Goal: Task Accomplishment & Management: Use online tool/utility

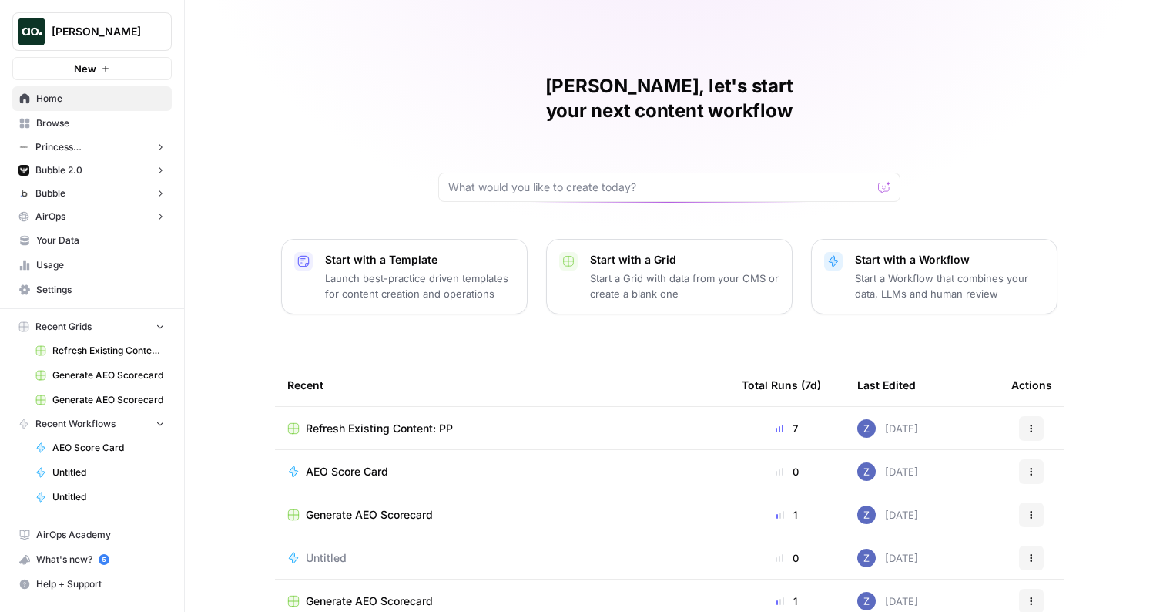
click at [52, 121] on span "Browse" at bounding box center [100, 123] width 129 height 14
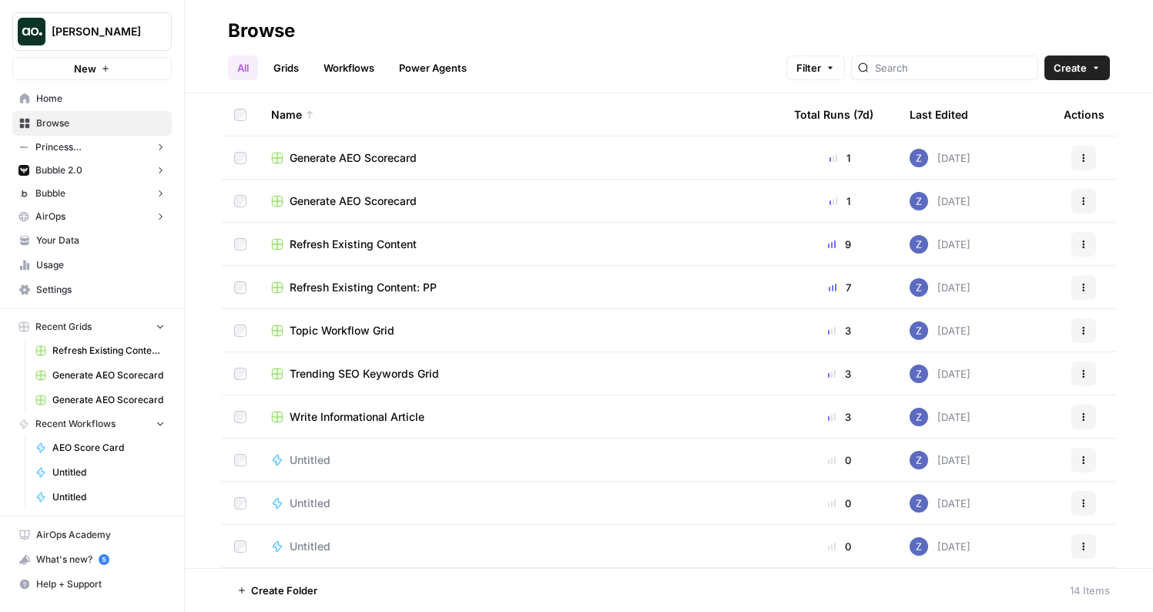
click at [77, 121] on span "Browse" at bounding box center [100, 123] width 129 height 14
click at [84, 238] on span "Your Data" at bounding box center [100, 240] width 129 height 14
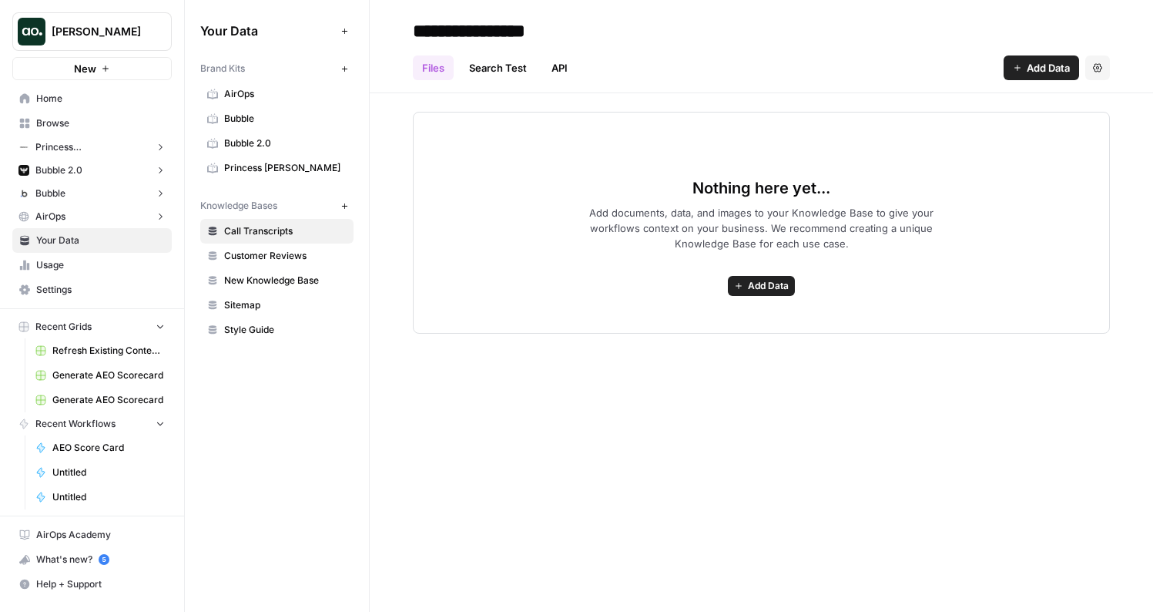
click at [161, 145] on icon "button" at bounding box center [160, 147] width 11 height 11
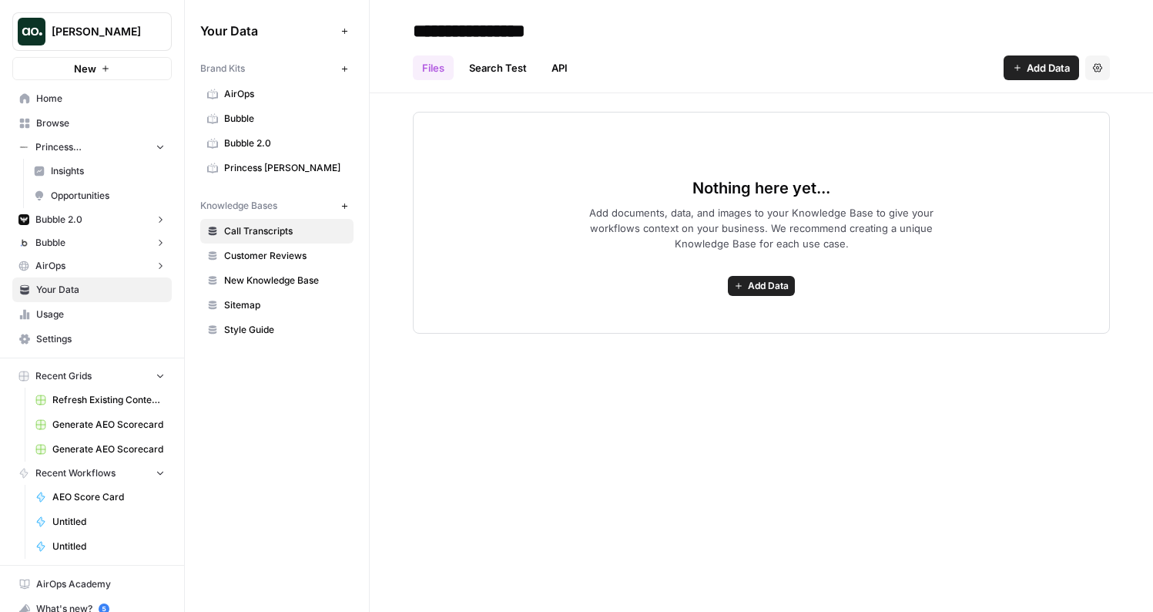
click at [155, 145] on icon "button" at bounding box center [160, 146] width 11 height 11
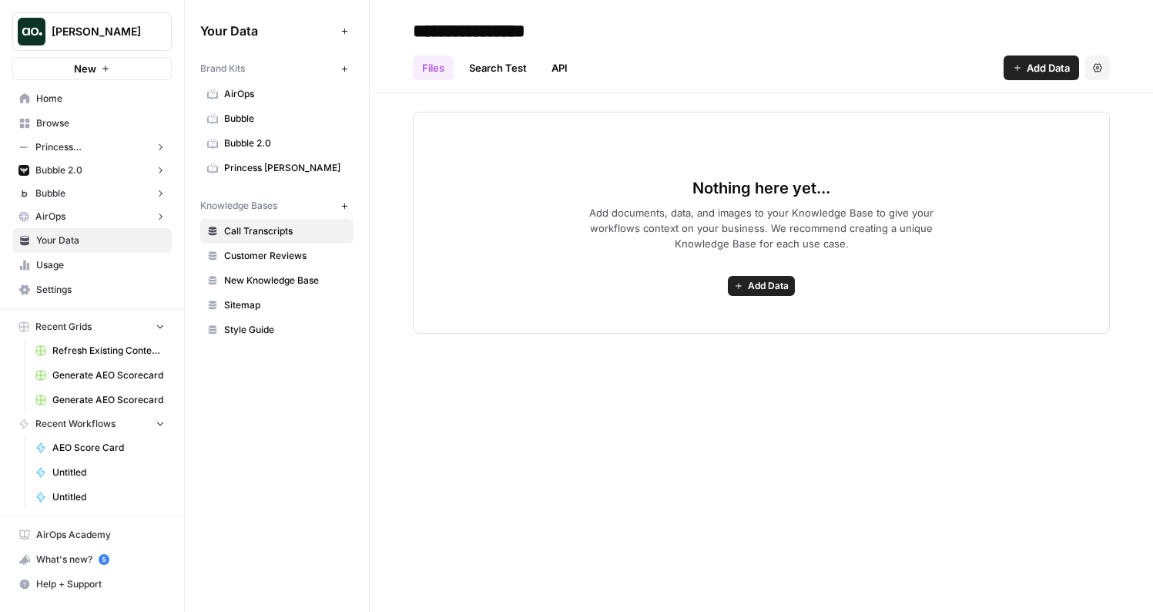
click at [92, 126] on span "Browse" at bounding box center [100, 123] width 129 height 14
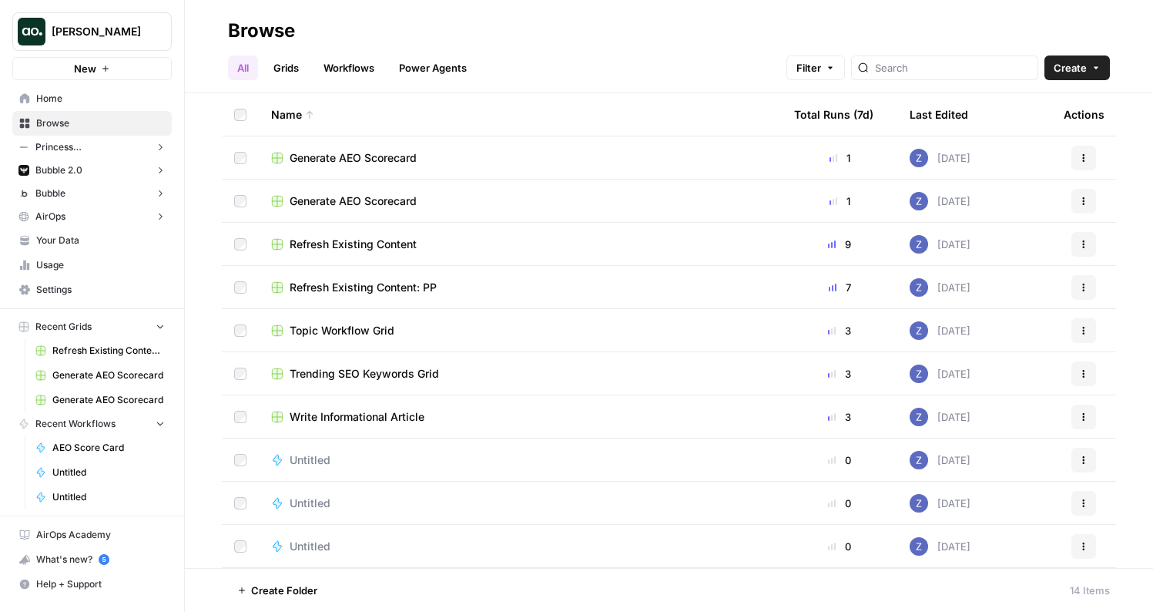
click at [298, 66] on link "Grids" at bounding box center [286, 67] width 44 height 25
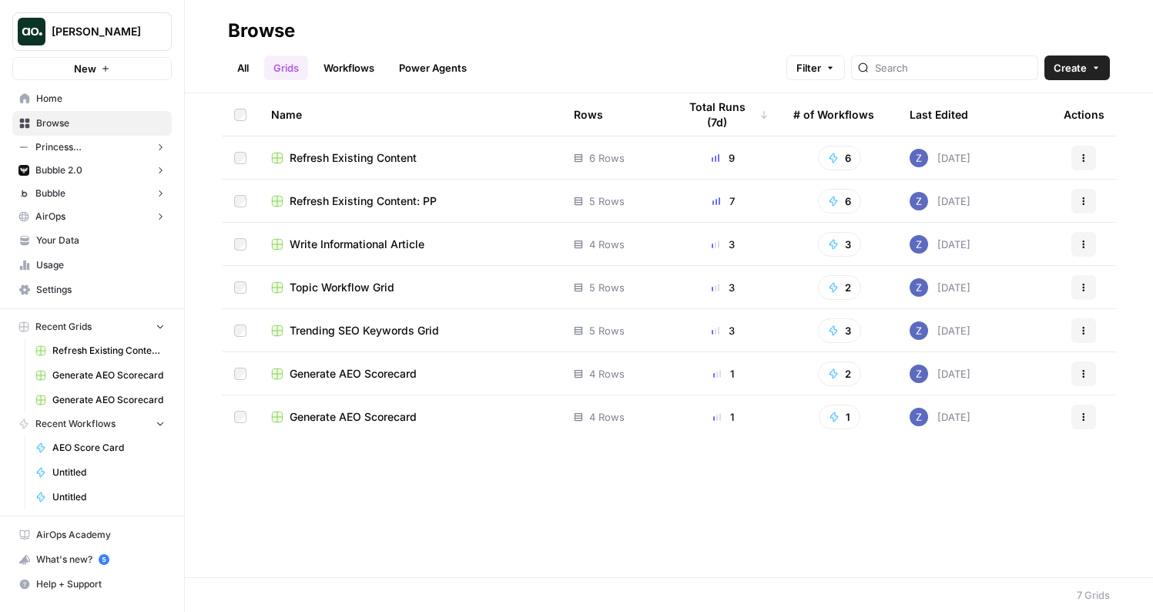
click at [352, 287] on span "Topic Workflow Grid" at bounding box center [342, 287] width 105 height 15
click at [72, 240] on span "Your Data" at bounding box center [100, 240] width 129 height 14
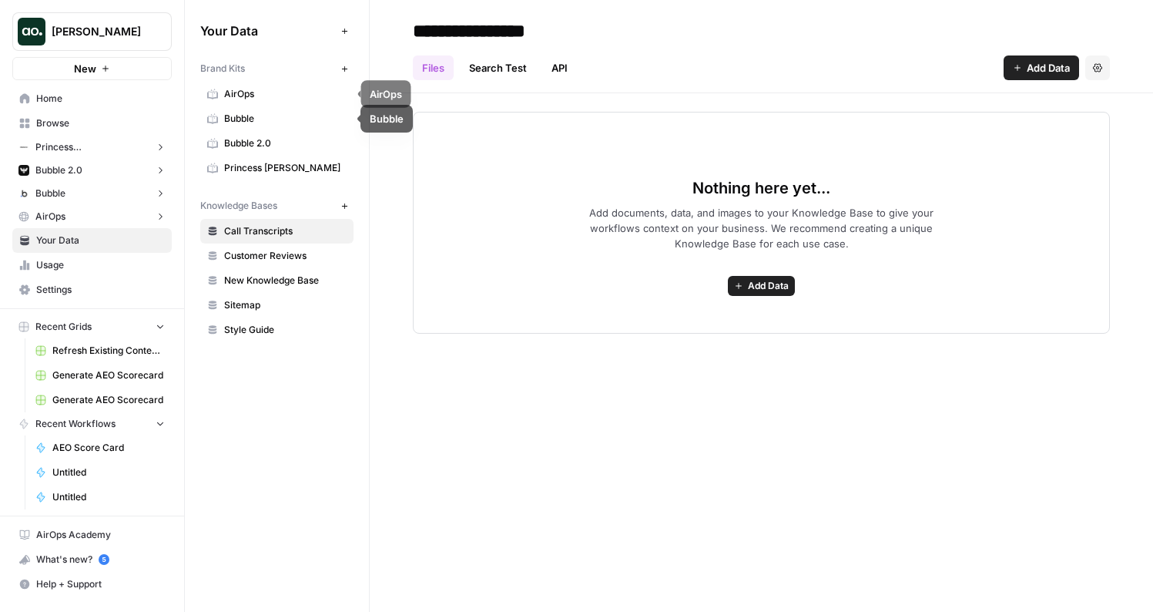
click at [285, 102] on link "AirOps" at bounding box center [276, 94] width 153 height 25
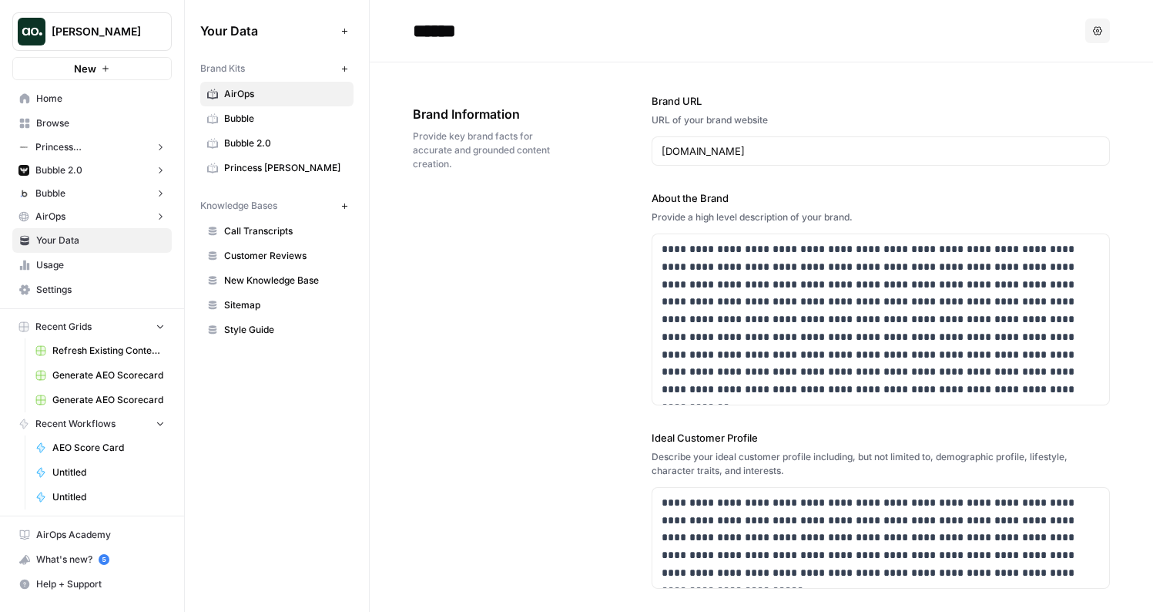
click at [267, 226] on span "Call Transcripts" at bounding box center [285, 231] width 123 height 14
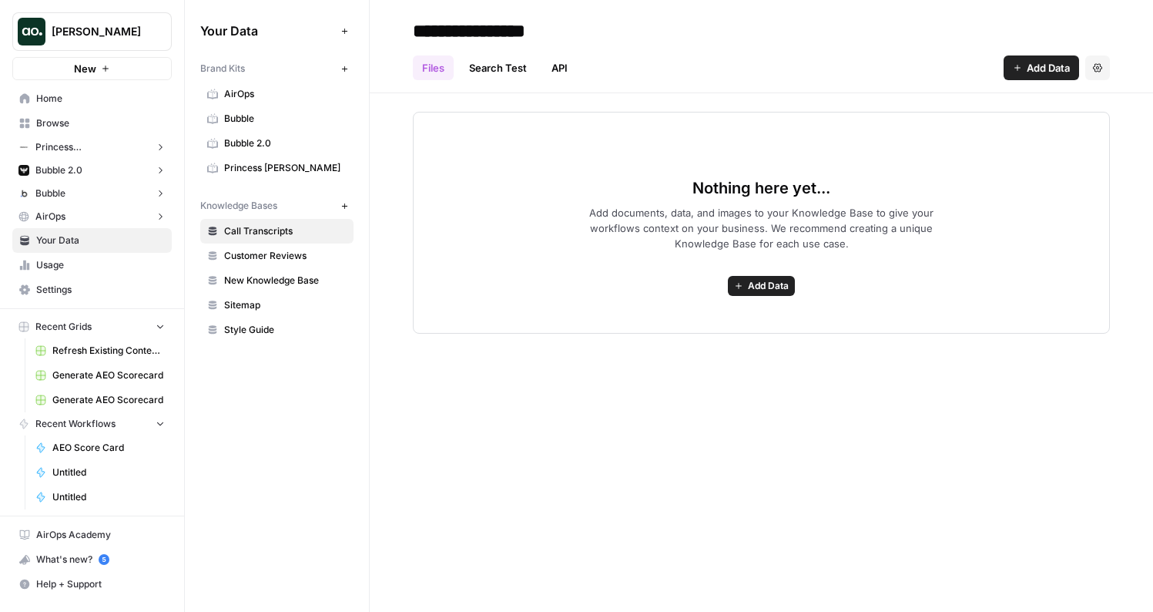
click at [267, 327] on span "Style Guide" at bounding box center [285, 330] width 123 height 14
click at [264, 273] on link "New Knowledge Base" at bounding box center [276, 280] width 153 height 25
click at [1044, 62] on span "Add Data" at bounding box center [1048, 67] width 43 height 15
click at [945, 49] on div "Files Search Test API Add Data Settings" at bounding box center [761, 61] width 697 height 37
click at [729, 65] on div "Files Search Test API Add Data Settings" at bounding box center [761, 61] width 697 height 37
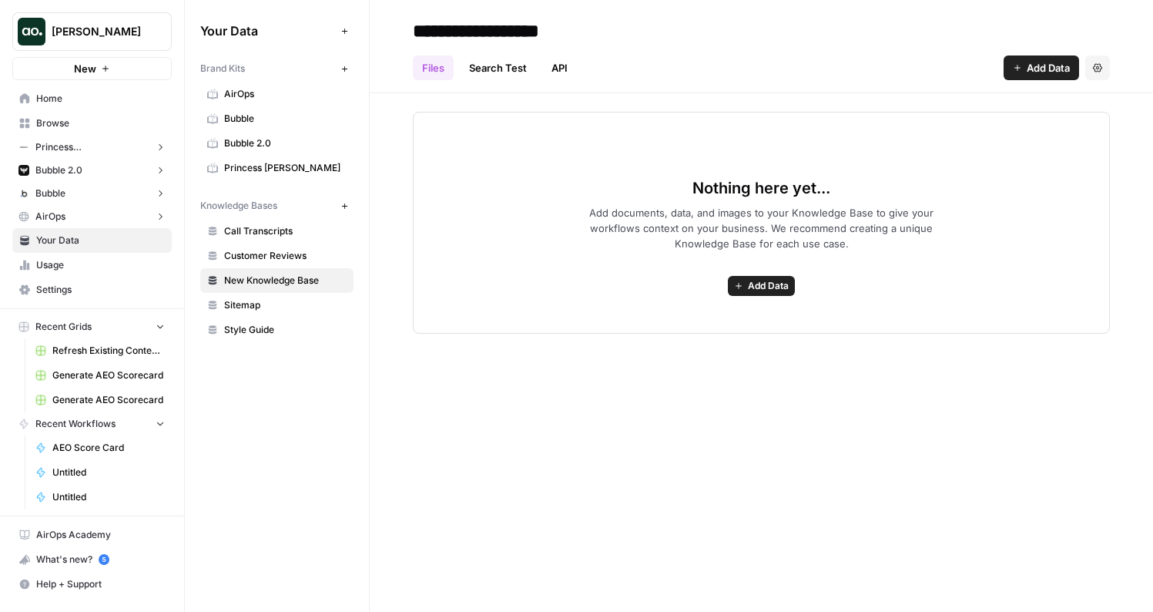
click at [88, 239] on span "Your Data" at bounding box center [100, 240] width 129 height 14
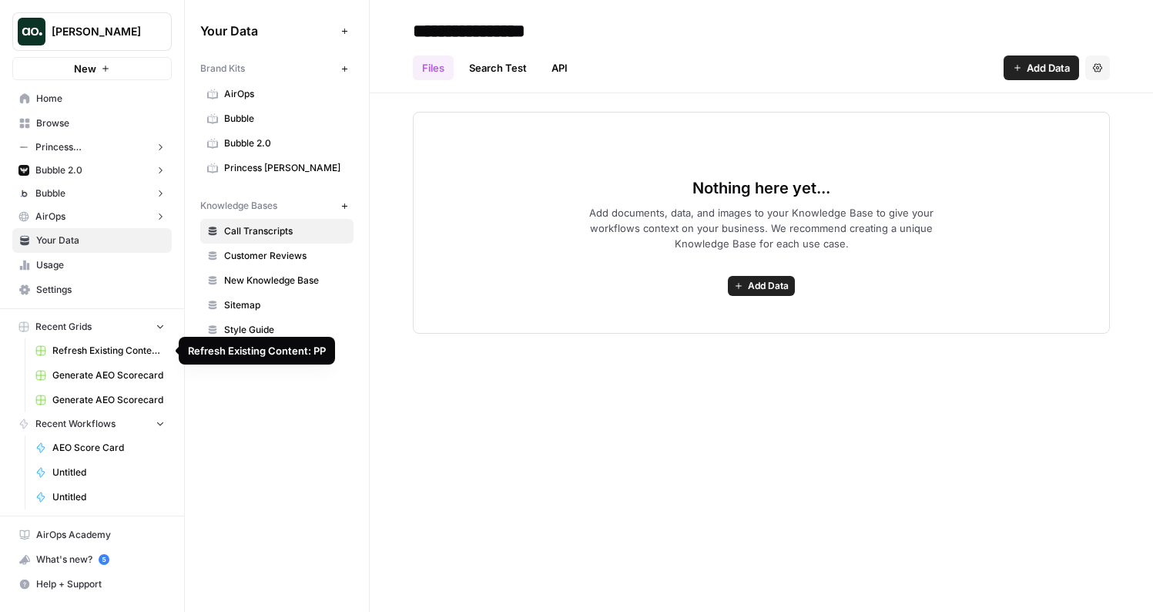
click at [141, 47] on button "[PERSON_NAME]" at bounding box center [92, 31] width 160 height 39
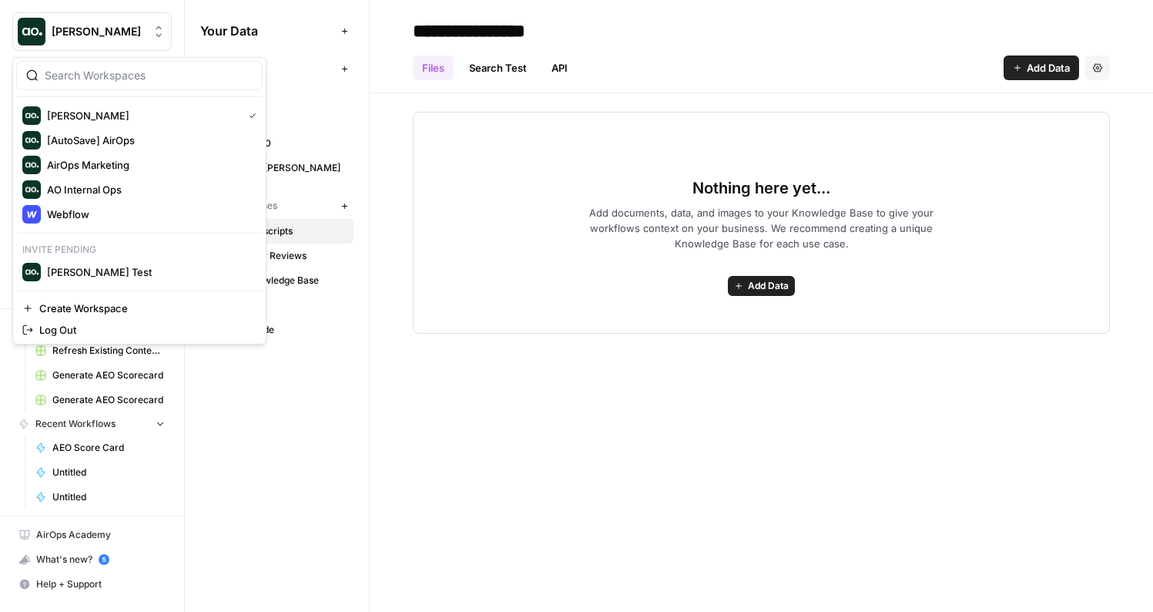
click at [302, 35] on span "Your Data" at bounding box center [267, 31] width 135 height 18
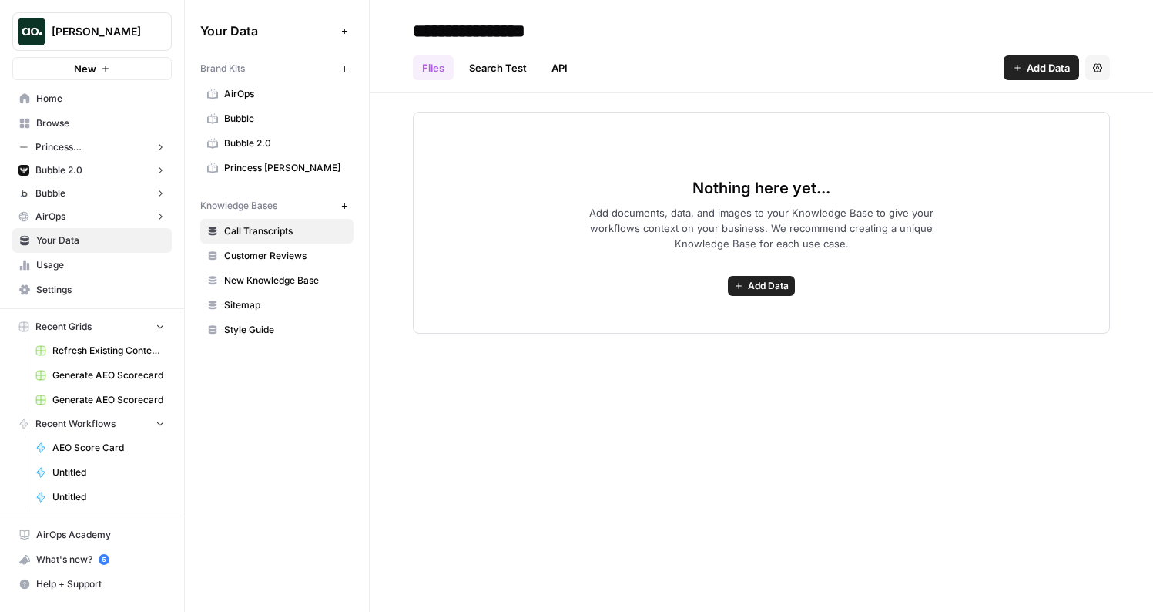
click at [86, 119] on span "Browse" at bounding box center [100, 123] width 129 height 14
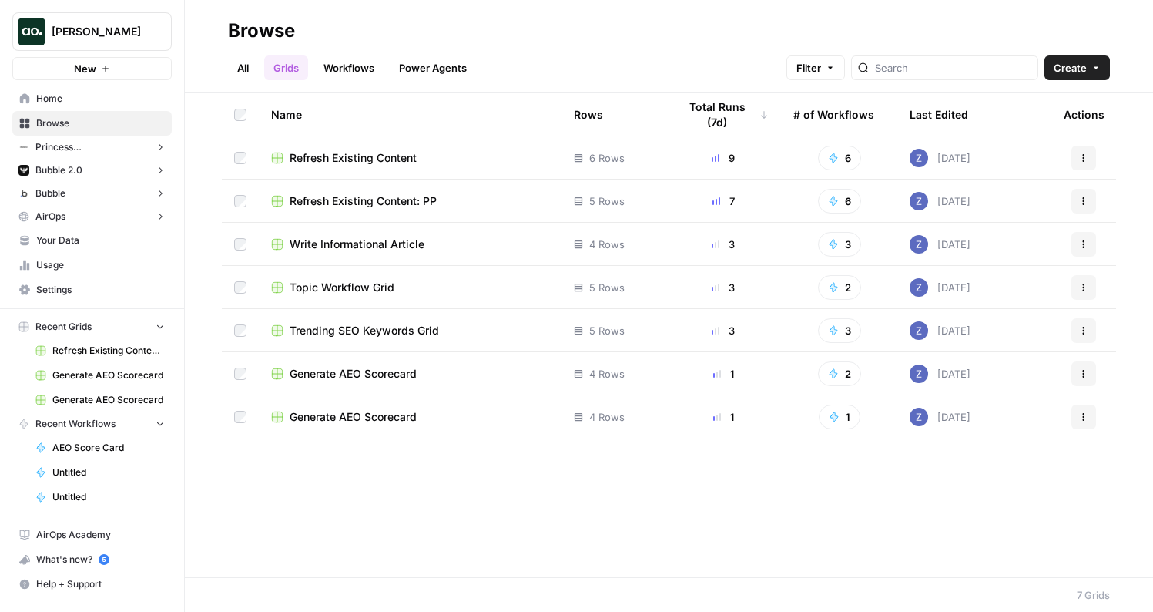
click at [354, 156] on span "Refresh Existing Content" at bounding box center [353, 157] width 127 height 15
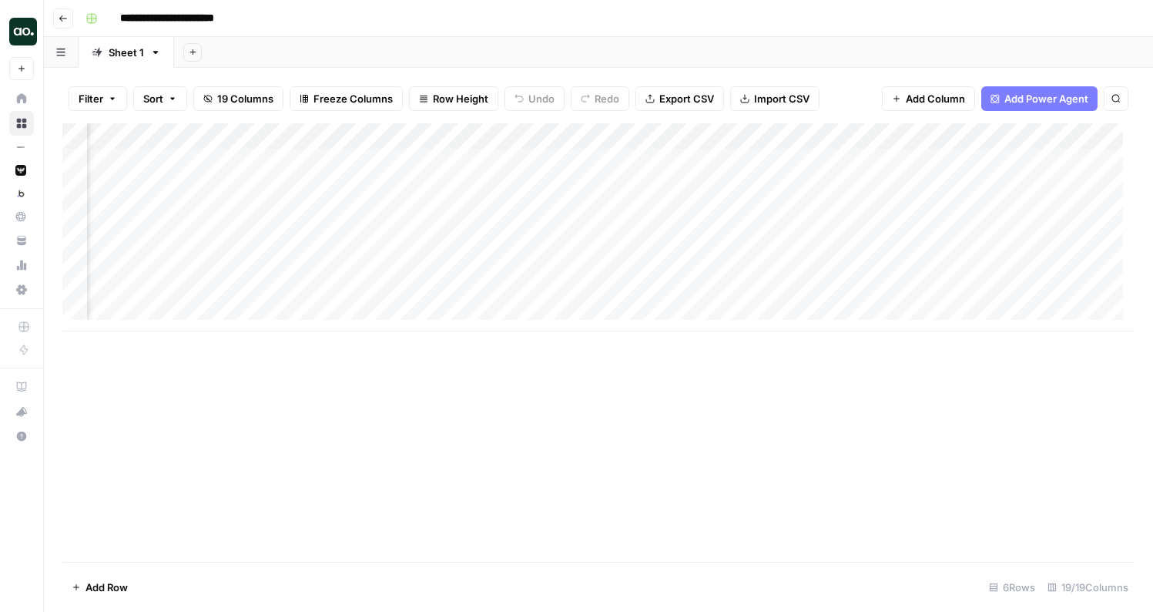
scroll to position [0, 283]
click at [877, 160] on div "Add Column" at bounding box center [598, 227] width 1073 height 208
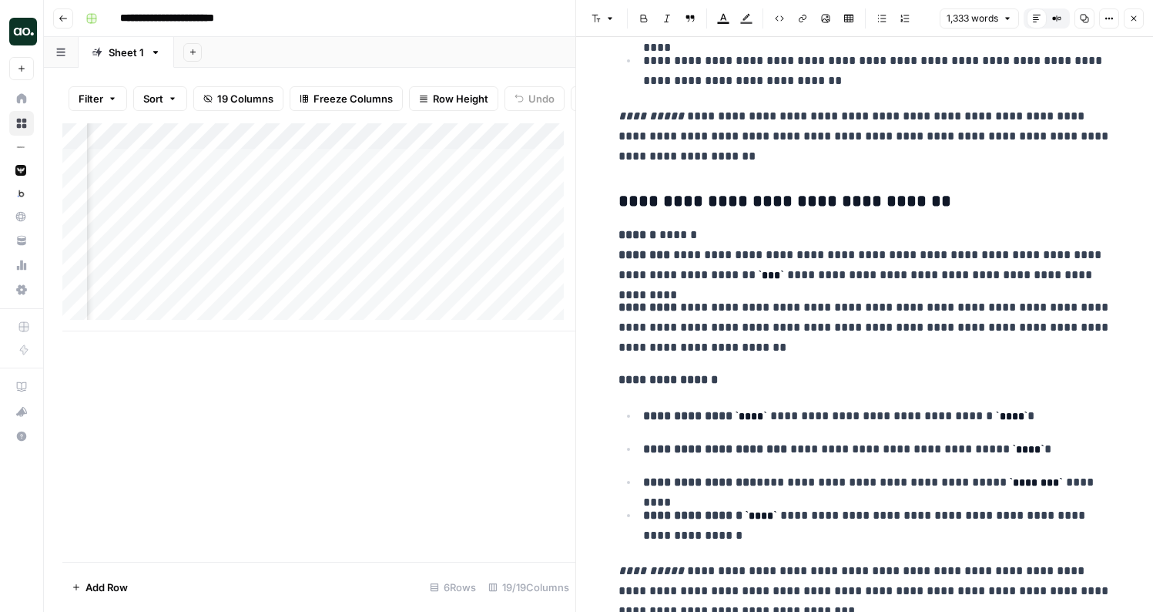
scroll to position [3159, 0]
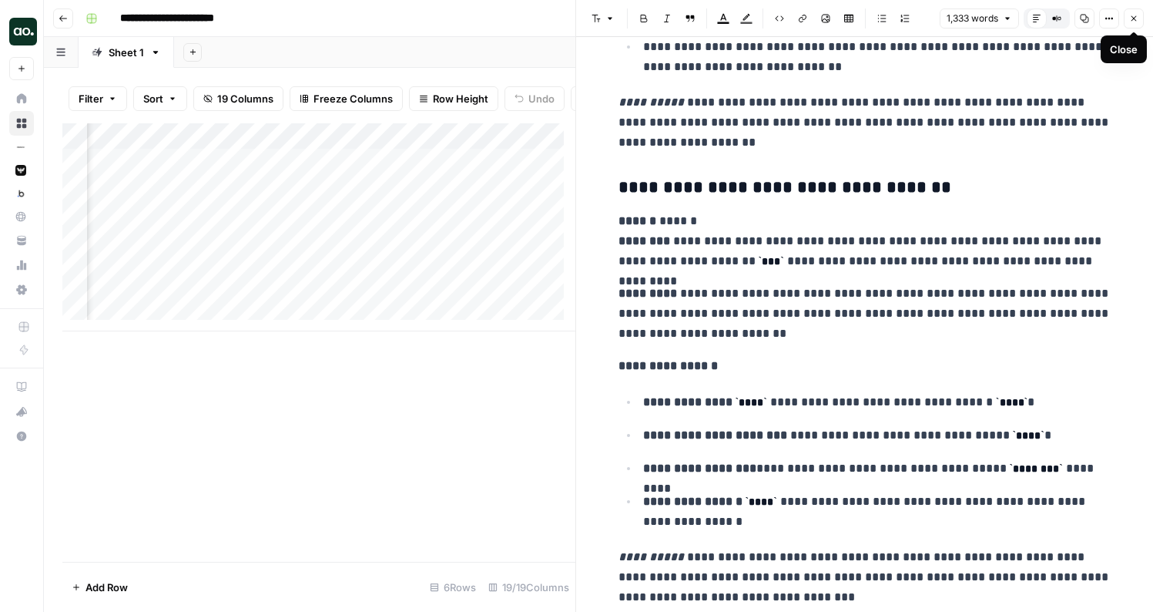
click at [1137, 19] on icon "button" at bounding box center [1134, 18] width 9 height 9
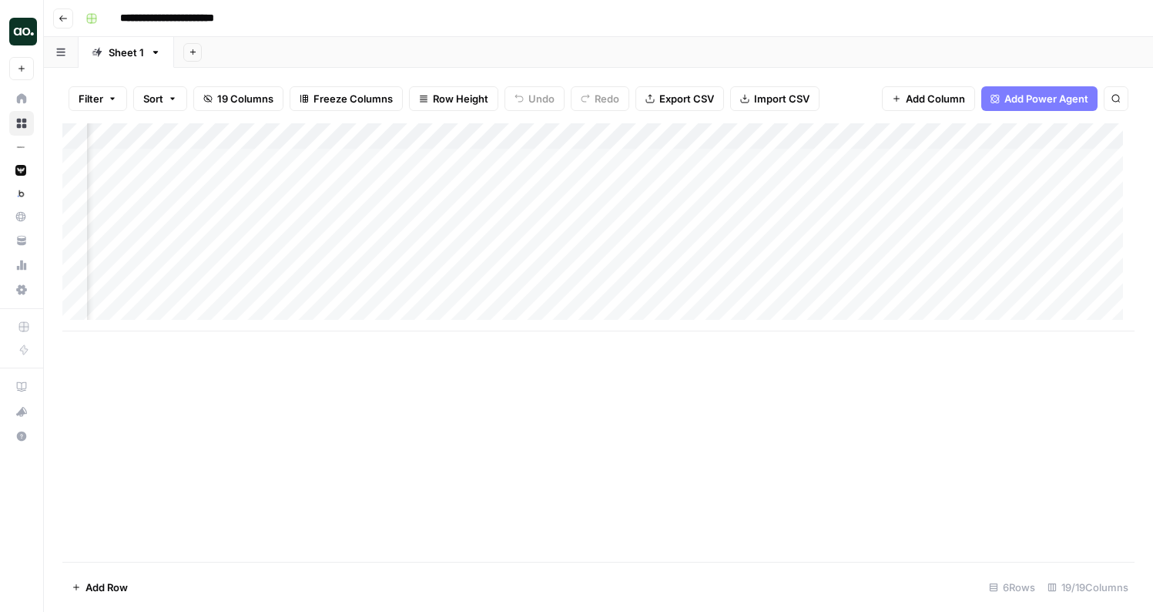
scroll to position [0, 1042]
click at [499, 161] on div "Add Column" at bounding box center [598, 227] width 1073 height 208
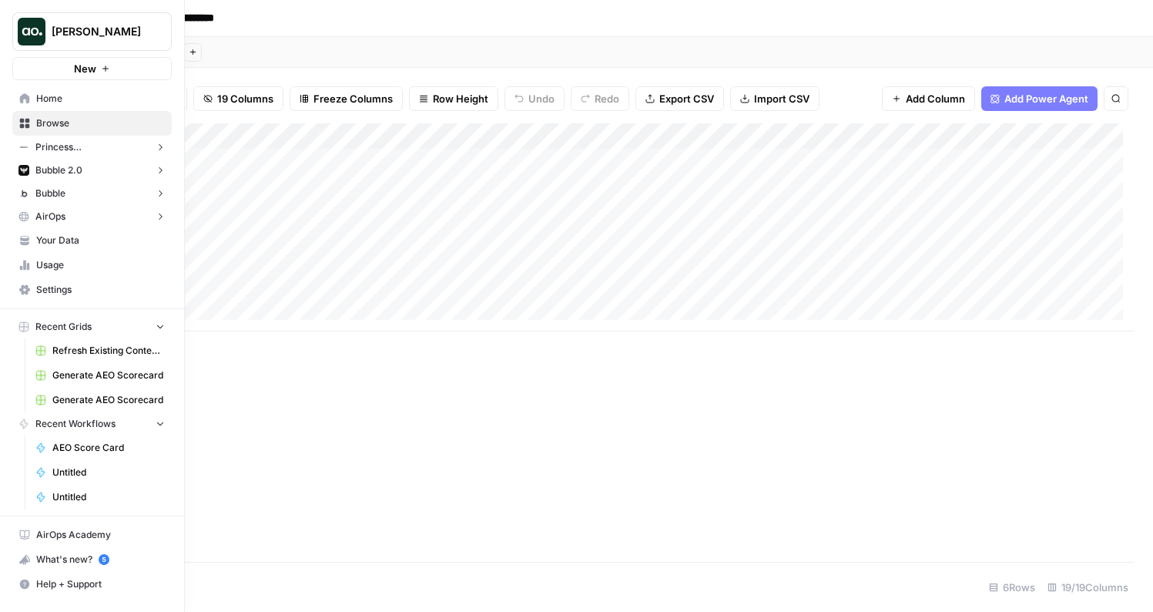
click at [65, 122] on span "Browse" at bounding box center [100, 123] width 129 height 14
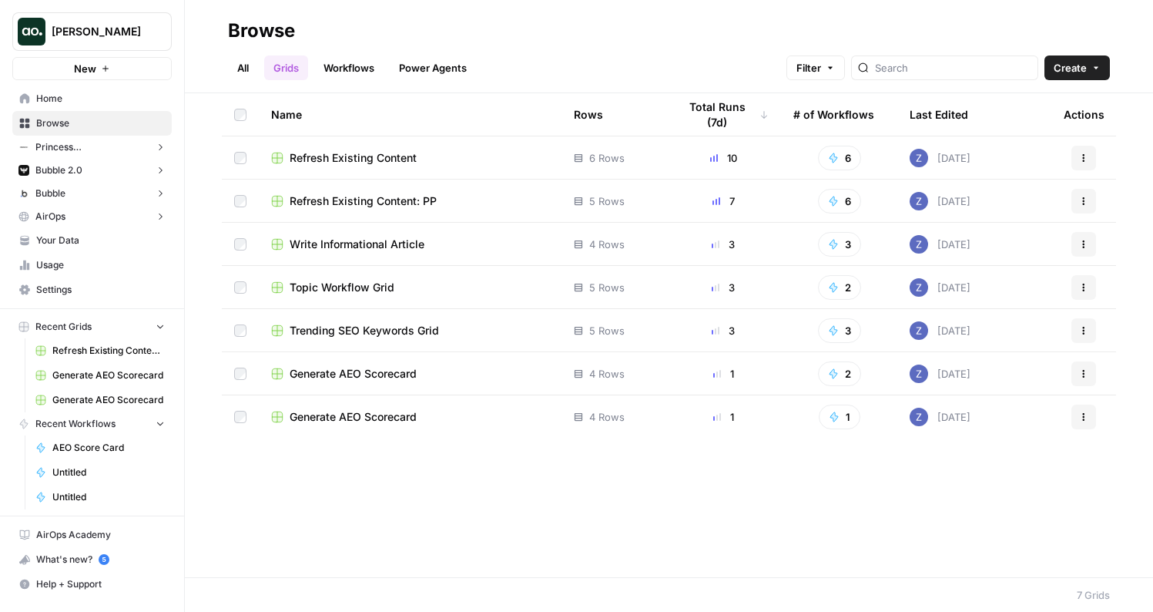
click at [357, 242] on span "Write Informational Article" at bounding box center [357, 244] width 135 height 15
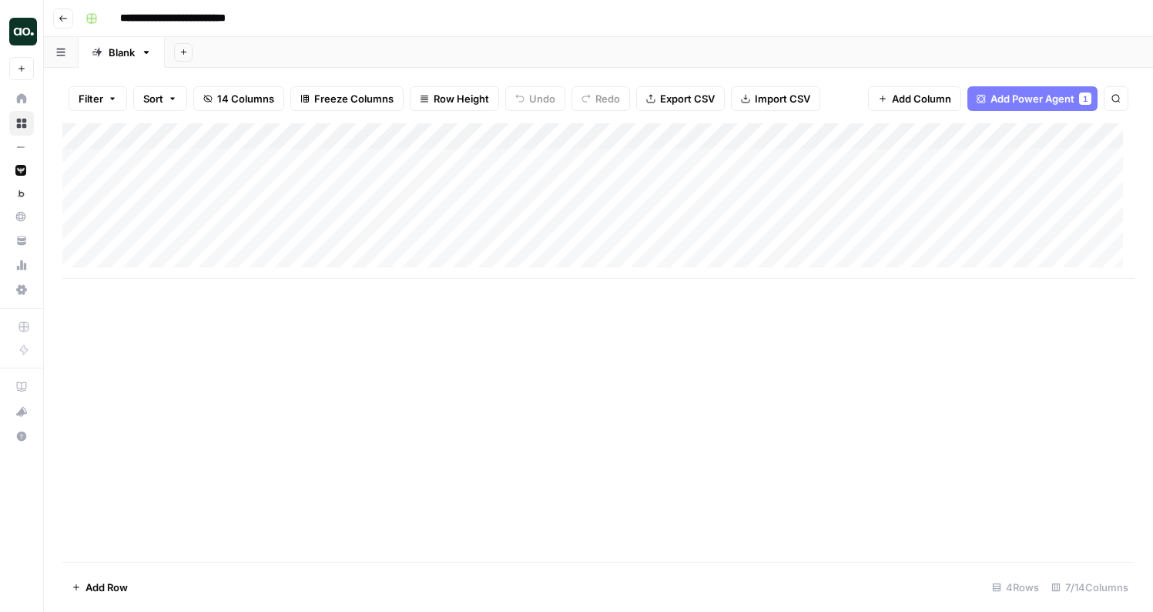
click at [488, 136] on div "Add Column" at bounding box center [598, 201] width 1073 height 156
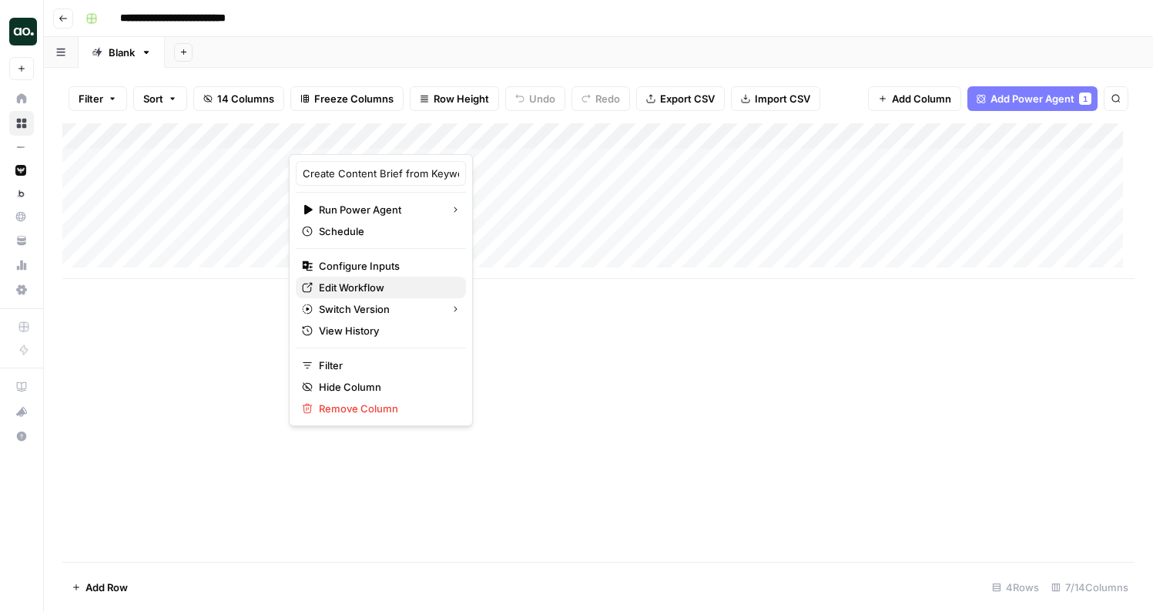
click at [358, 285] on span "Edit Workflow" at bounding box center [386, 287] width 135 height 15
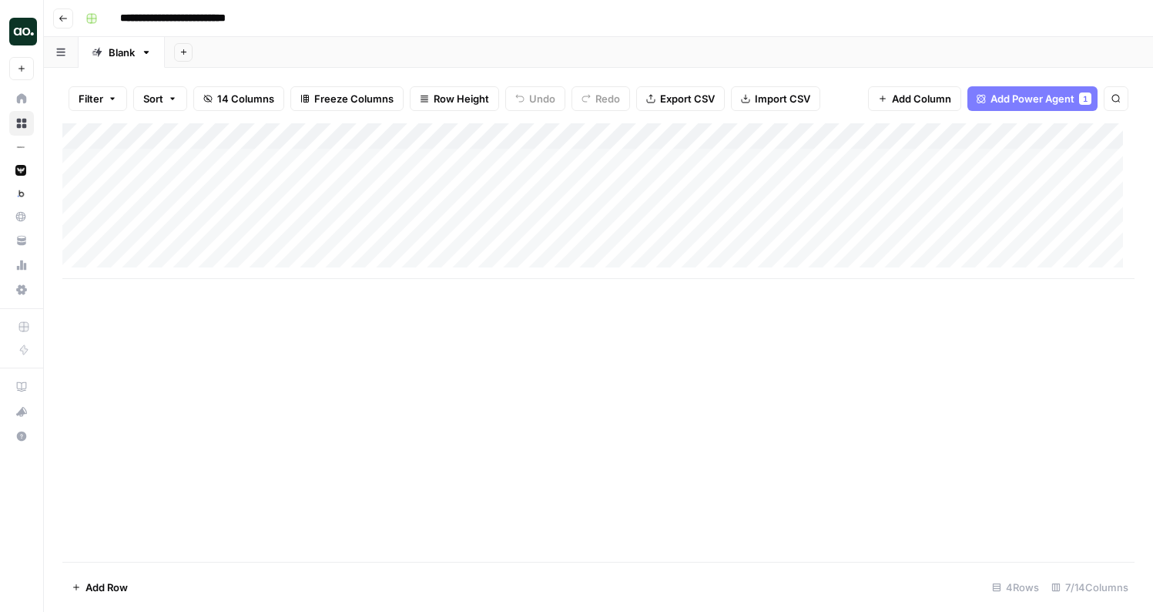
click at [623, 158] on div "Add Column" at bounding box center [598, 201] width 1073 height 156
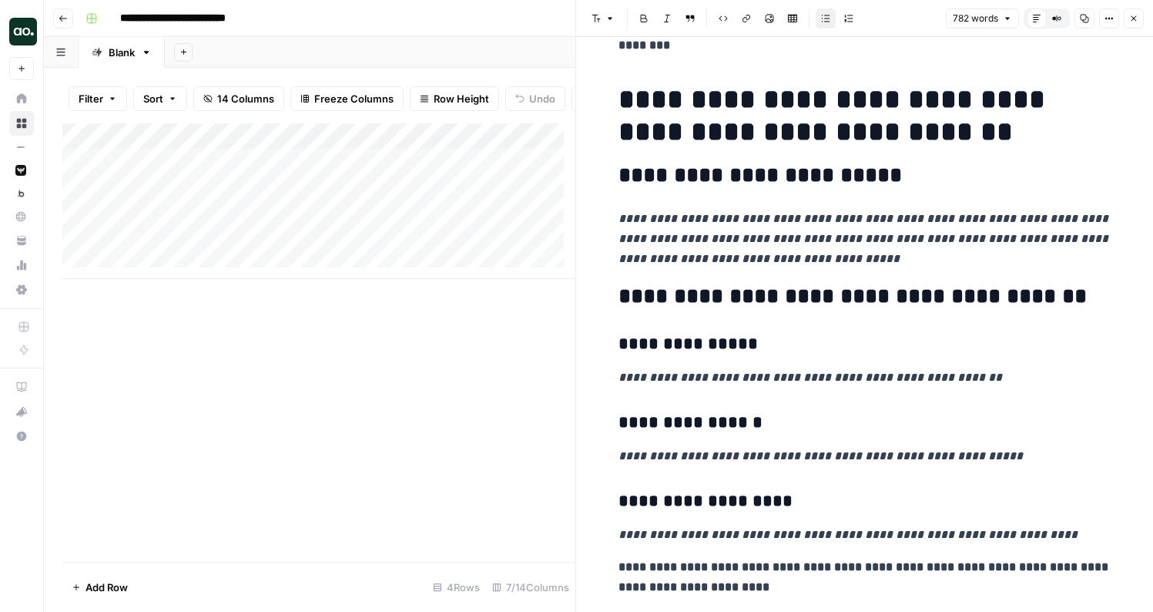
scroll to position [213, 0]
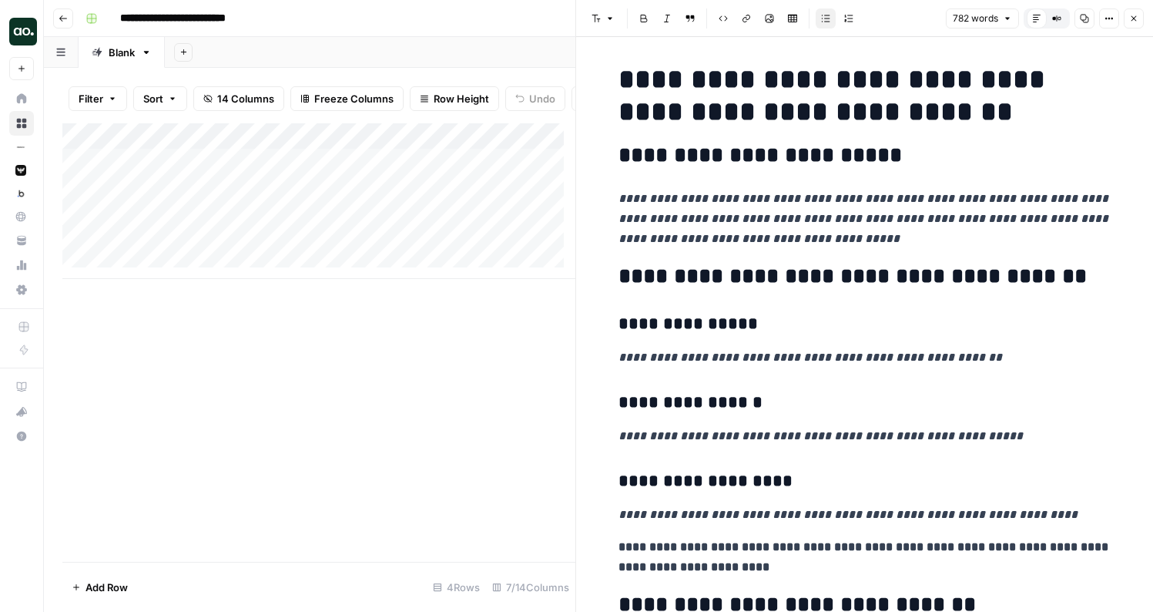
click at [865, 168] on h2 "**********" at bounding box center [865, 155] width 493 height 25
click at [794, 147] on h2 "**********" at bounding box center [865, 155] width 493 height 25
click at [743, 228] on p "**********" at bounding box center [865, 219] width 493 height 60
click at [1137, 17] on icon "button" at bounding box center [1134, 18] width 9 height 9
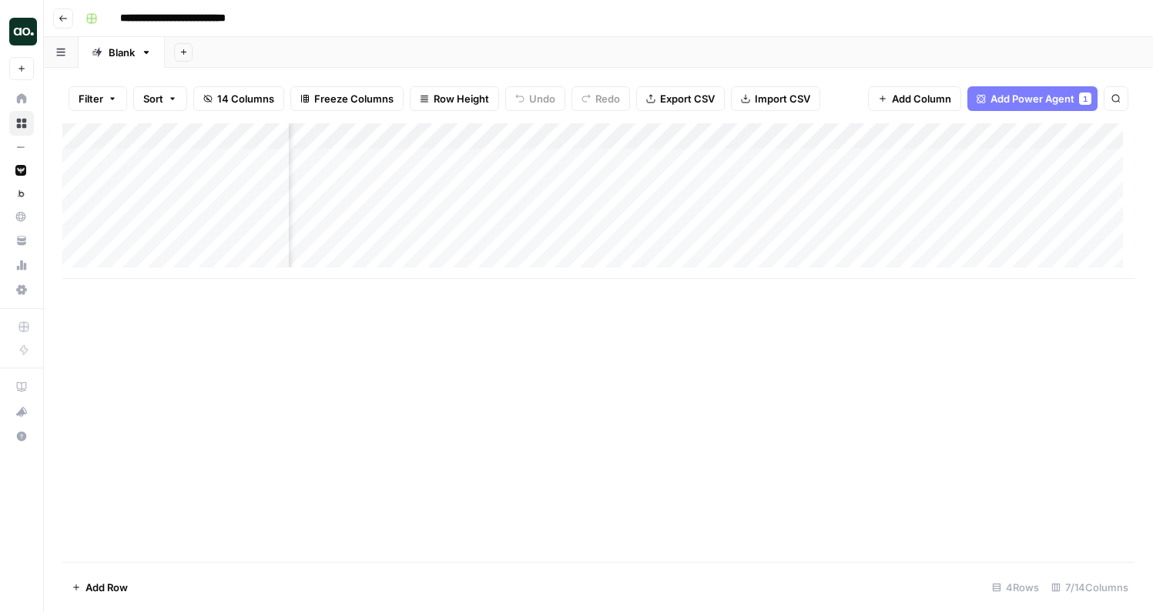
scroll to position [0, 166]
click at [674, 135] on div "Add Column" at bounding box center [598, 201] width 1073 height 156
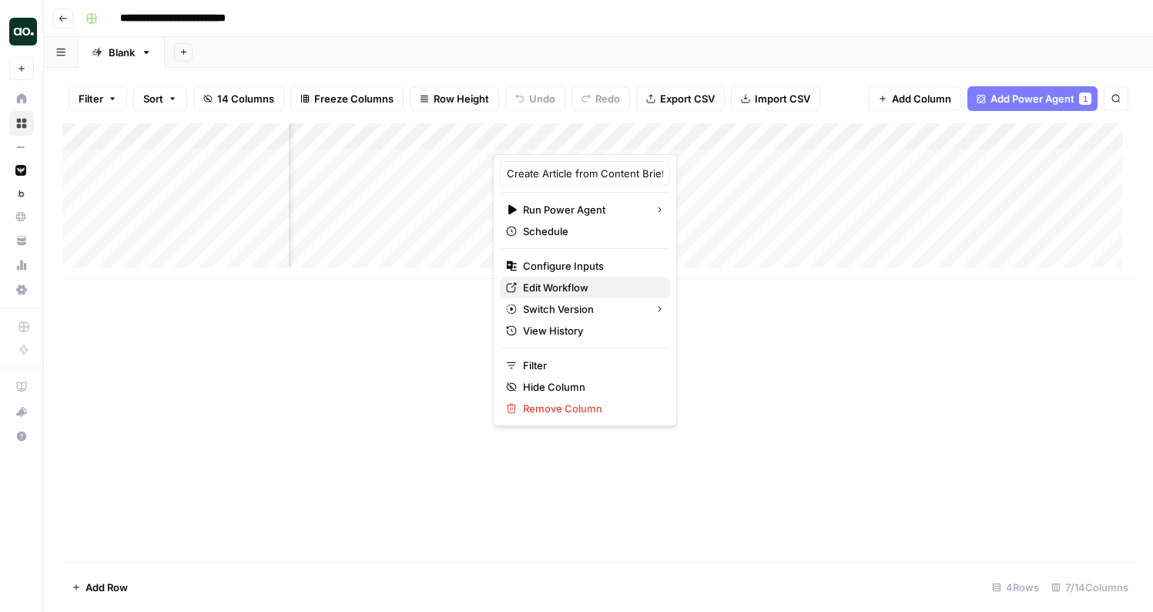
click at [565, 290] on span "Edit Workflow" at bounding box center [590, 287] width 135 height 15
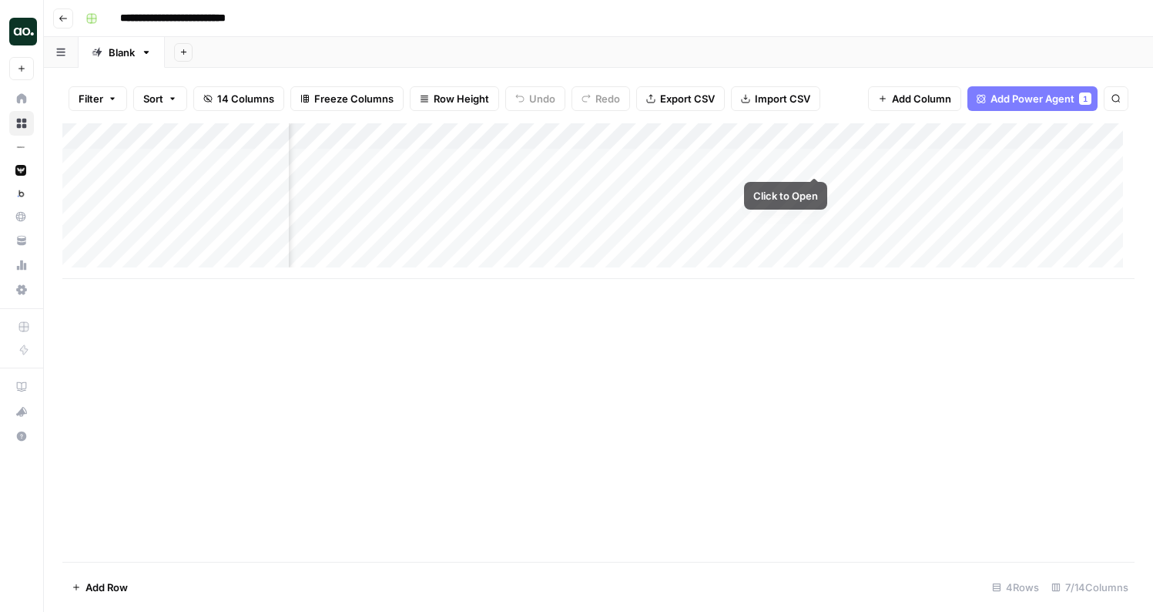
click at [817, 157] on div "Add Column" at bounding box center [598, 201] width 1073 height 156
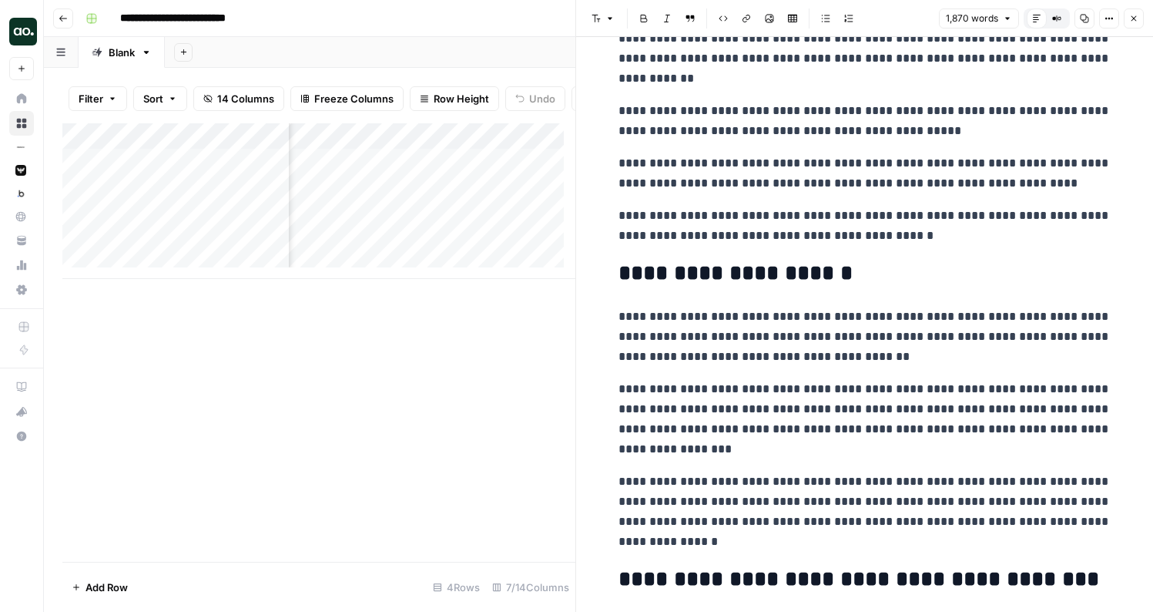
scroll to position [151, 0]
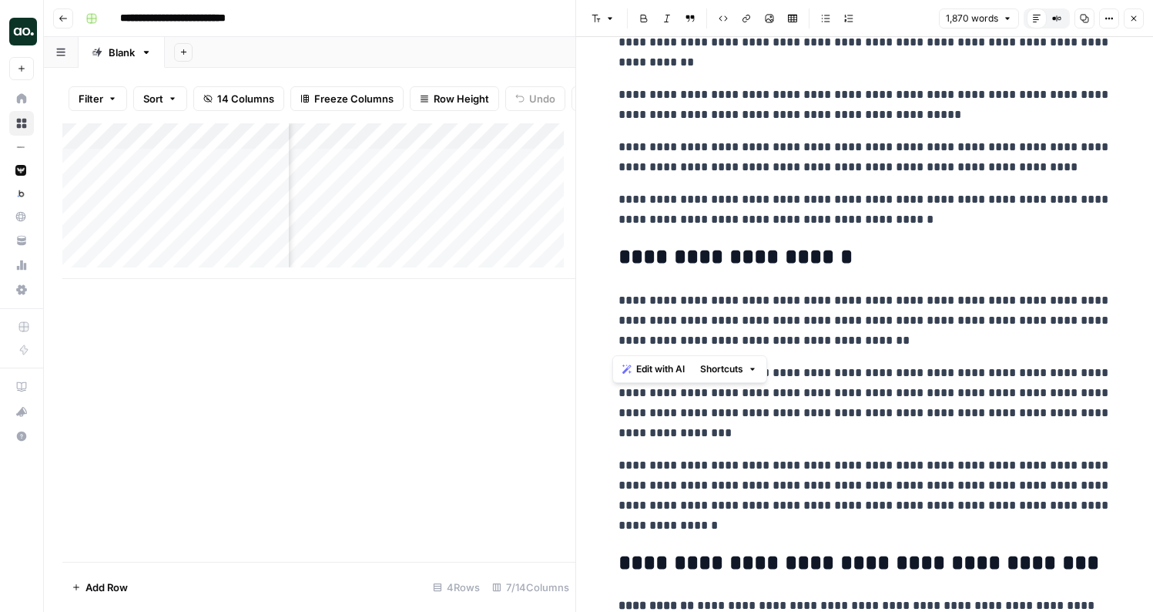
drag, startPoint x: 814, startPoint y: 335, endPoint x: 606, endPoint y: 291, distance: 212.6
click at [1137, 17] on icon "button" at bounding box center [1134, 18] width 9 height 9
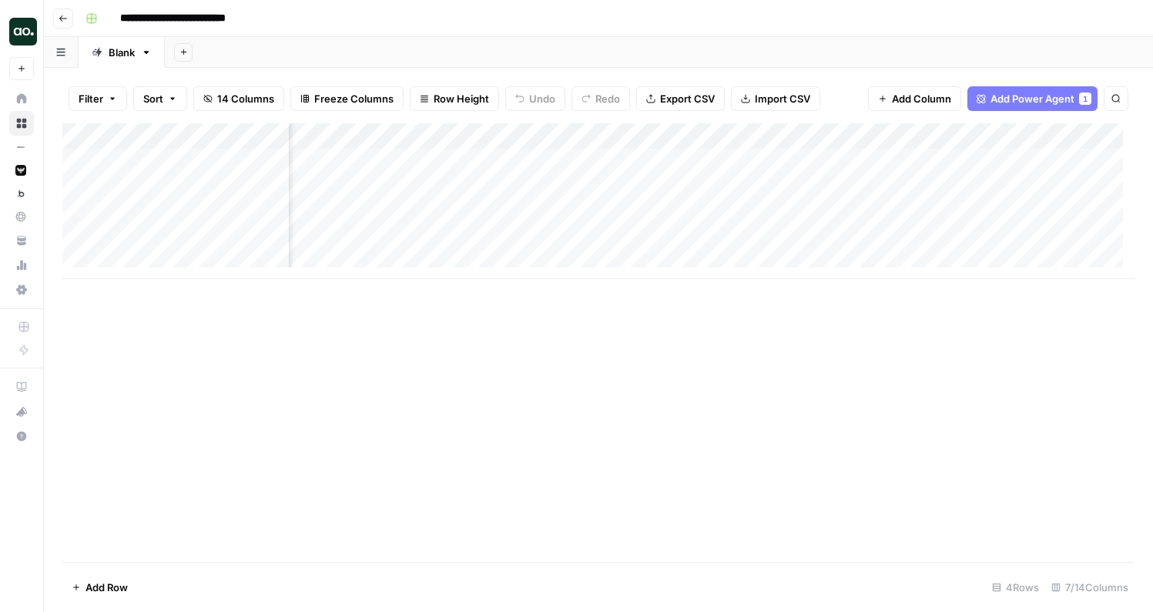
click at [209, 161] on div "Add Column" at bounding box center [598, 201] width 1073 height 156
click at [223, 163] on textarea "**********" at bounding box center [209, 163] width 247 height 22
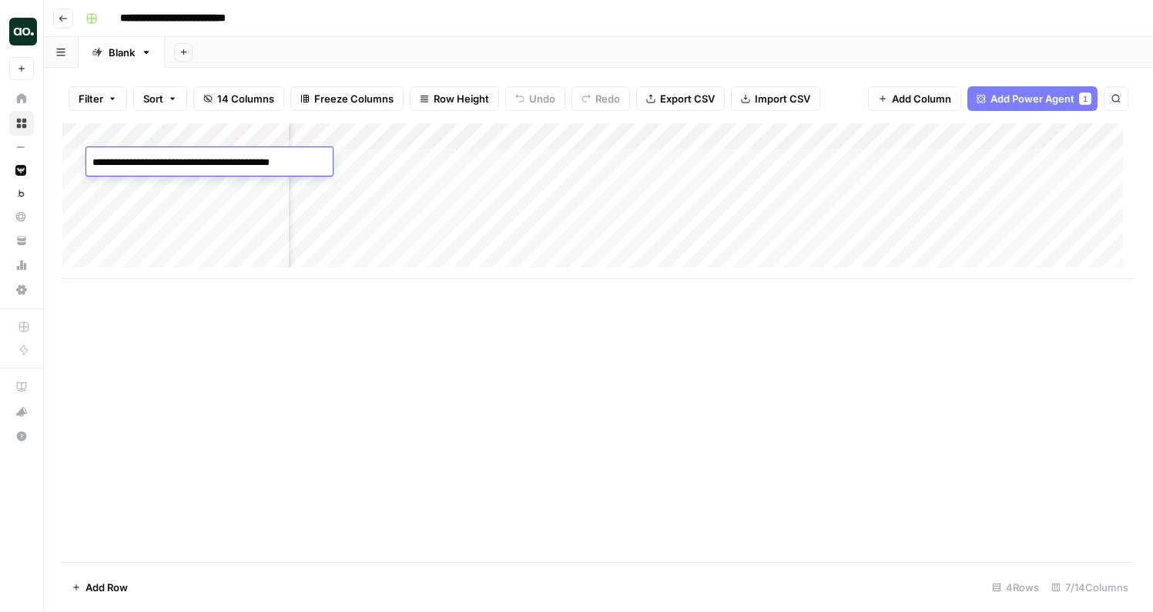
click at [364, 17] on div "**********" at bounding box center [608, 18] width 1059 height 25
click at [228, 160] on div "Add Column" at bounding box center [598, 201] width 1073 height 156
click at [228, 160] on textarea "**********" at bounding box center [209, 163] width 247 height 22
click at [94, 179] on textarea "**********" at bounding box center [240, 178] width 308 height 52
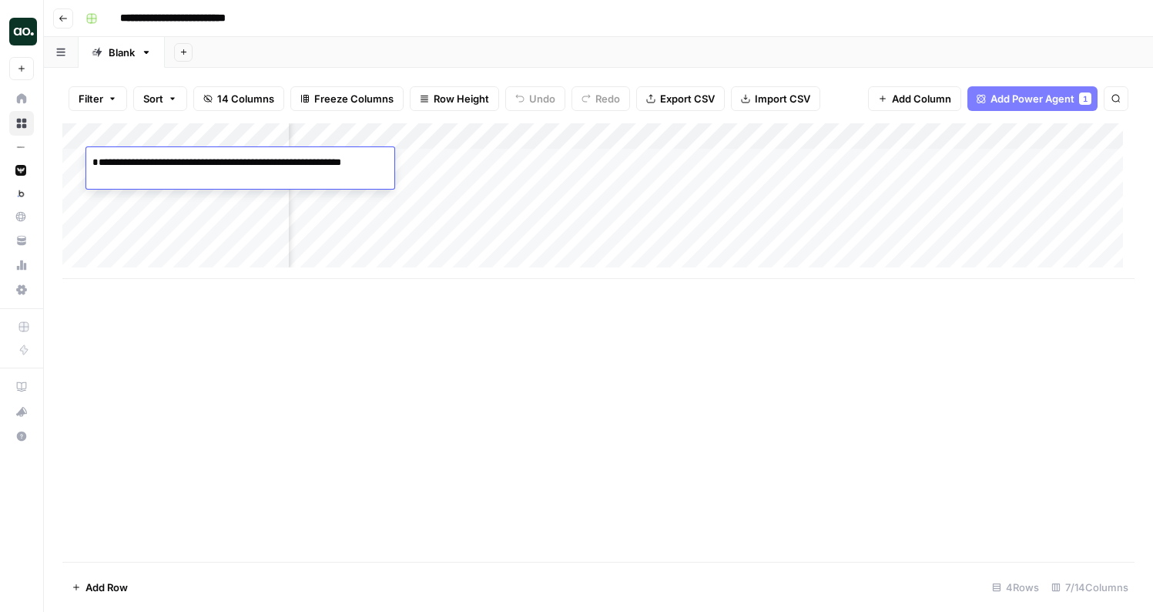
type textarea "**********"
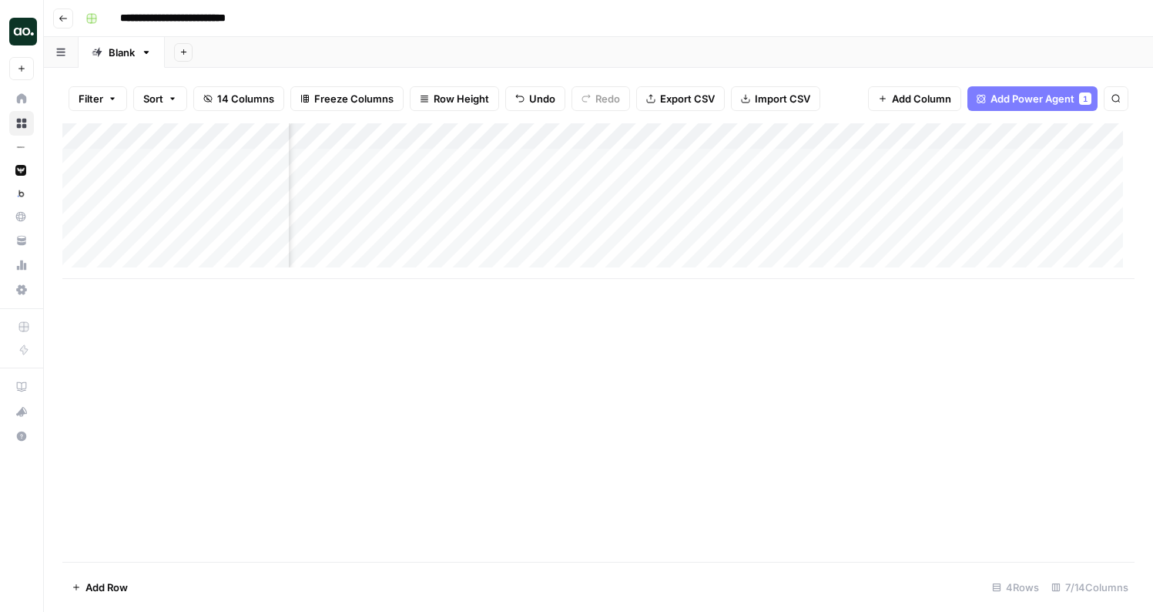
click at [479, 133] on div "Add Column" at bounding box center [598, 201] width 1073 height 156
click at [439, 55] on div "Add Sheet" at bounding box center [659, 52] width 989 height 31
click at [489, 133] on div "Add Column" at bounding box center [598, 201] width 1073 height 156
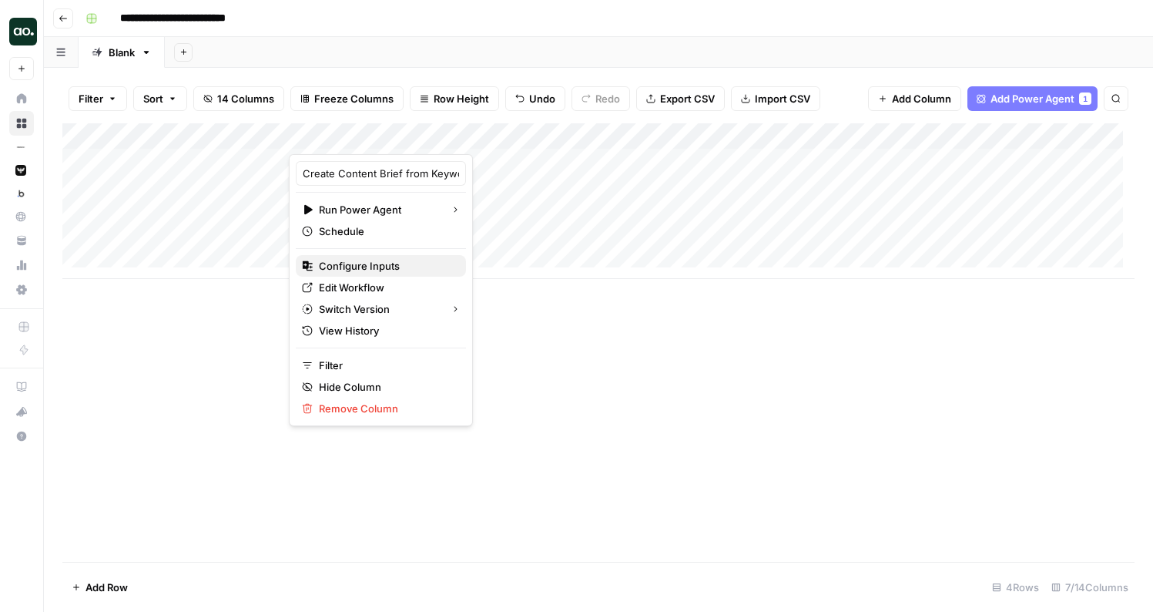
click at [386, 266] on span "Configure Inputs" at bounding box center [386, 265] width 135 height 15
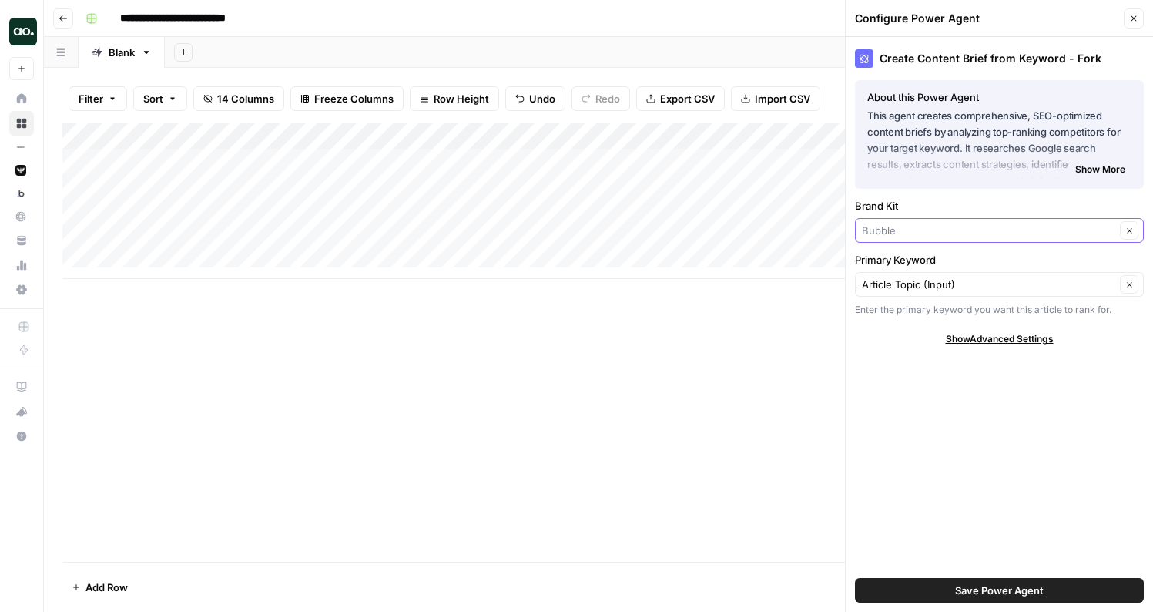
click at [912, 230] on input "Brand Kit" at bounding box center [989, 230] width 254 height 15
click at [902, 311] on span "Bubble" at bounding box center [989, 309] width 243 height 15
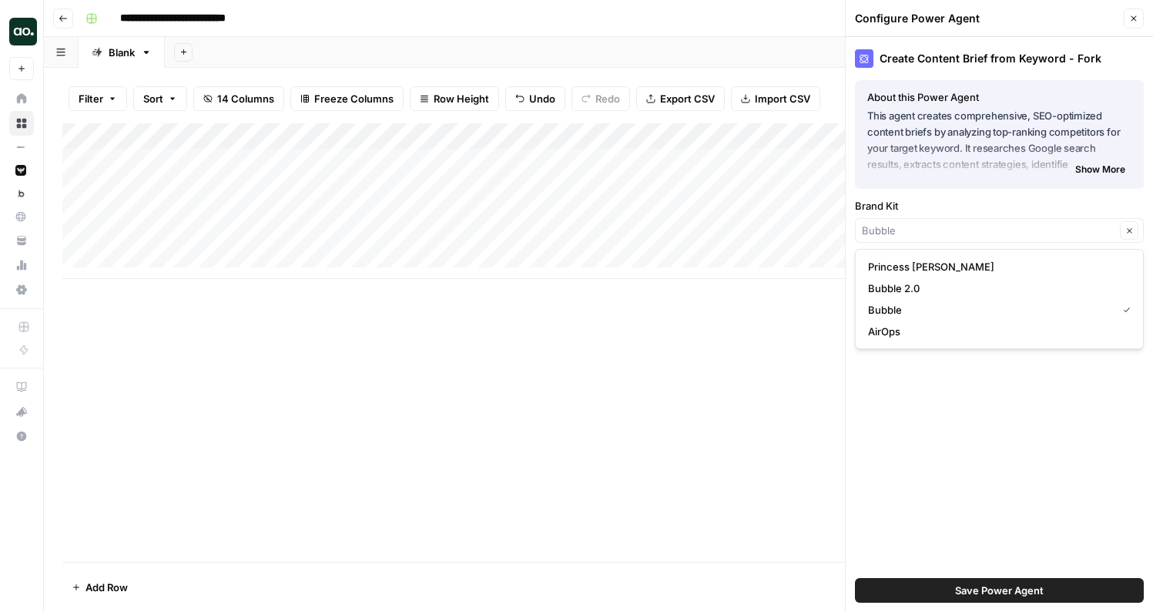
type input "Bubble"
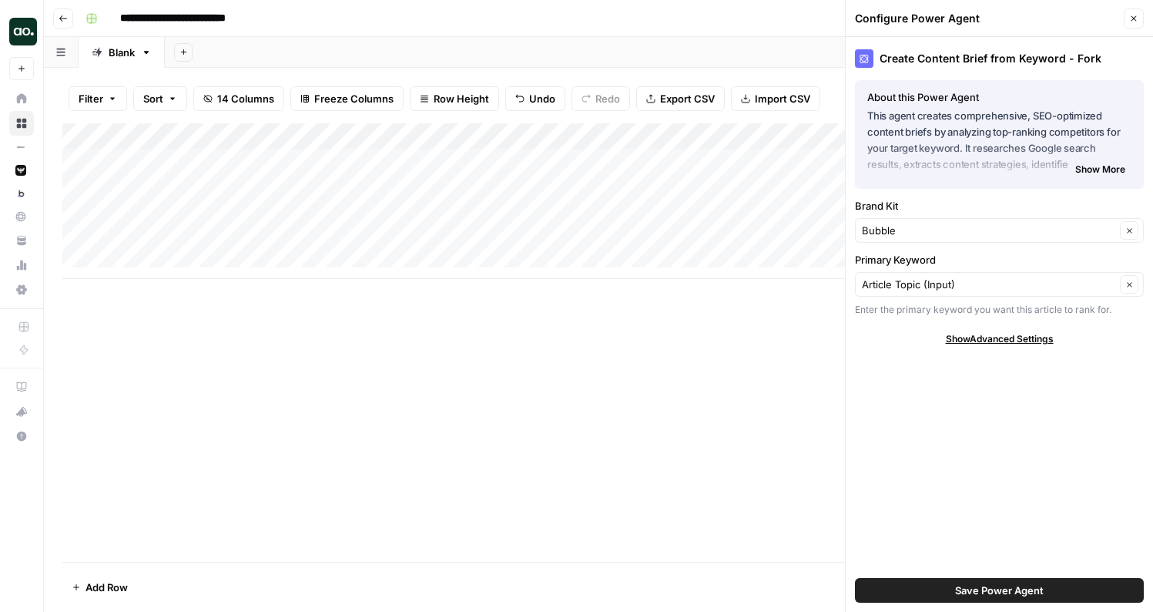
click at [956, 586] on span "Save Power Agent" at bounding box center [999, 590] width 89 height 15
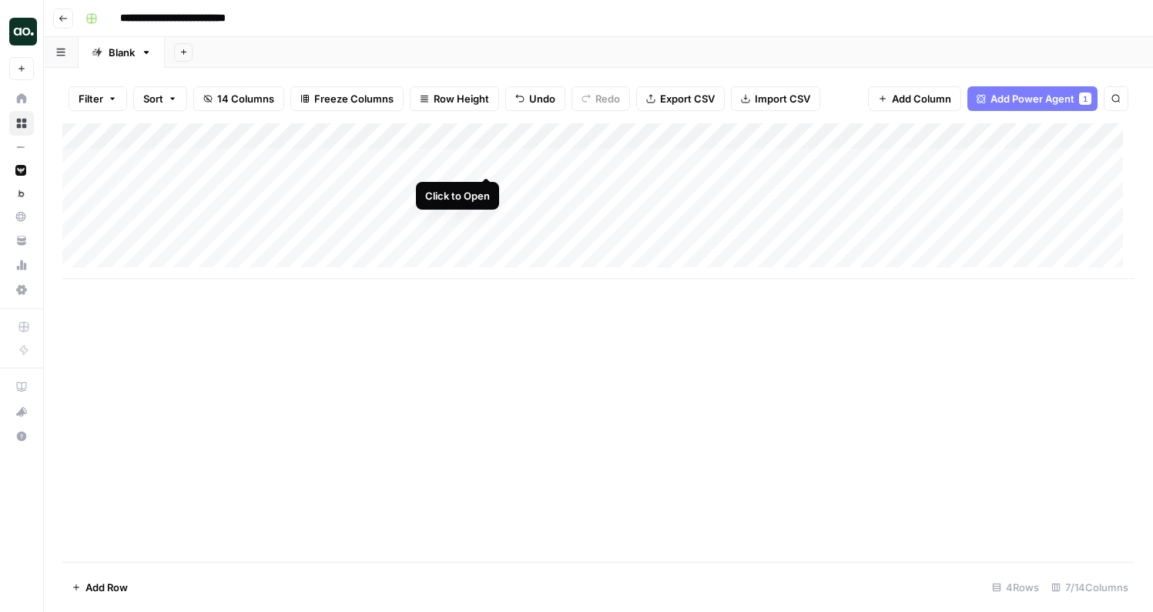
click at [486, 158] on div "Add Column" at bounding box center [598, 201] width 1073 height 156
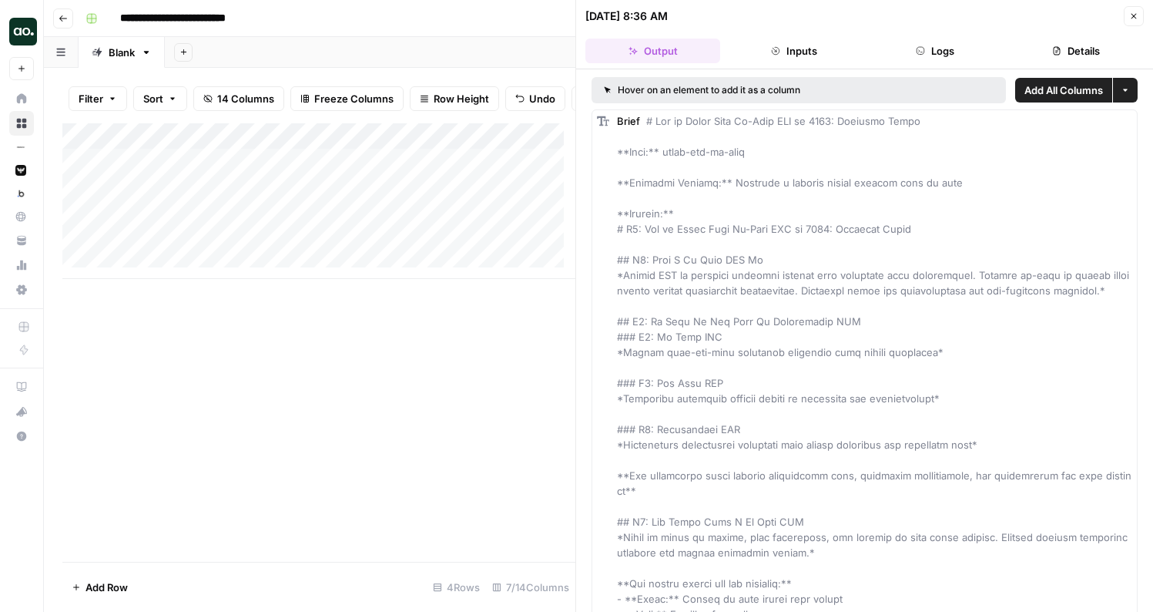
click at [1134, 13] on icon "button" at bounding box center [1134, 16] width 9 height 9
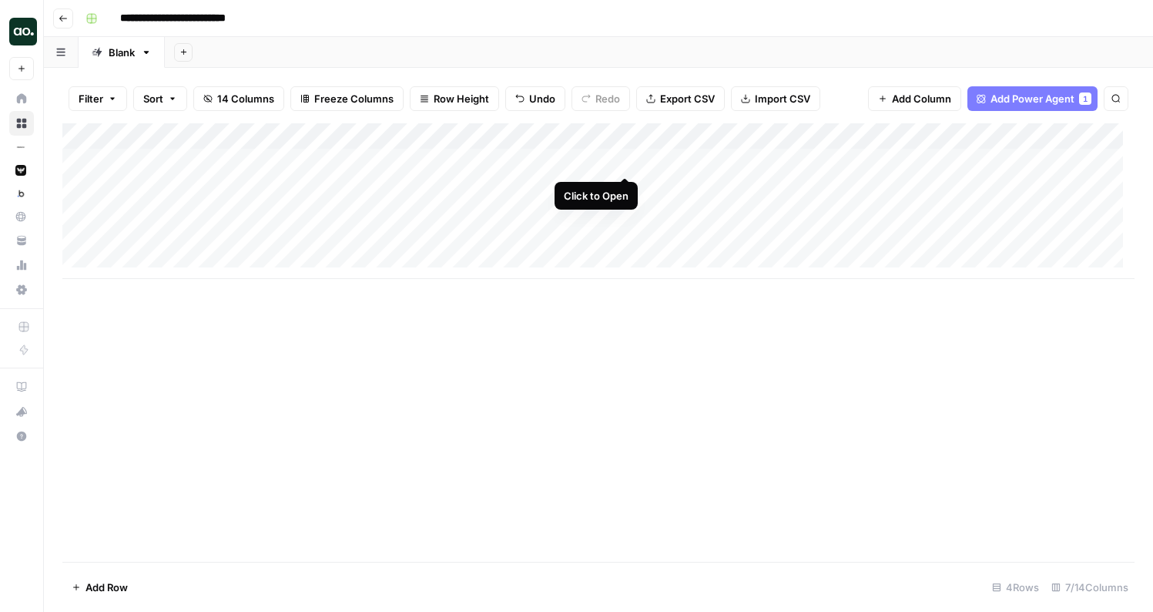
click at [623, 160] on div "Add Column" at bounding box center [598, 201] width 1073 height 156
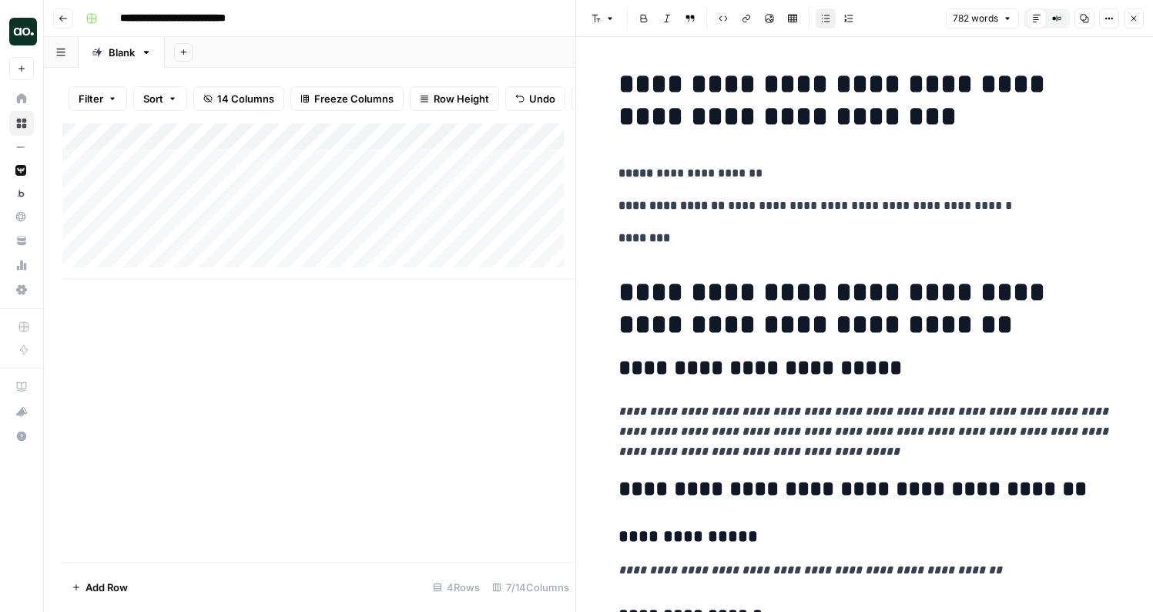
click at [1134, 17] on icon "button" at bounding box center [1134, 18] width 5 height 5
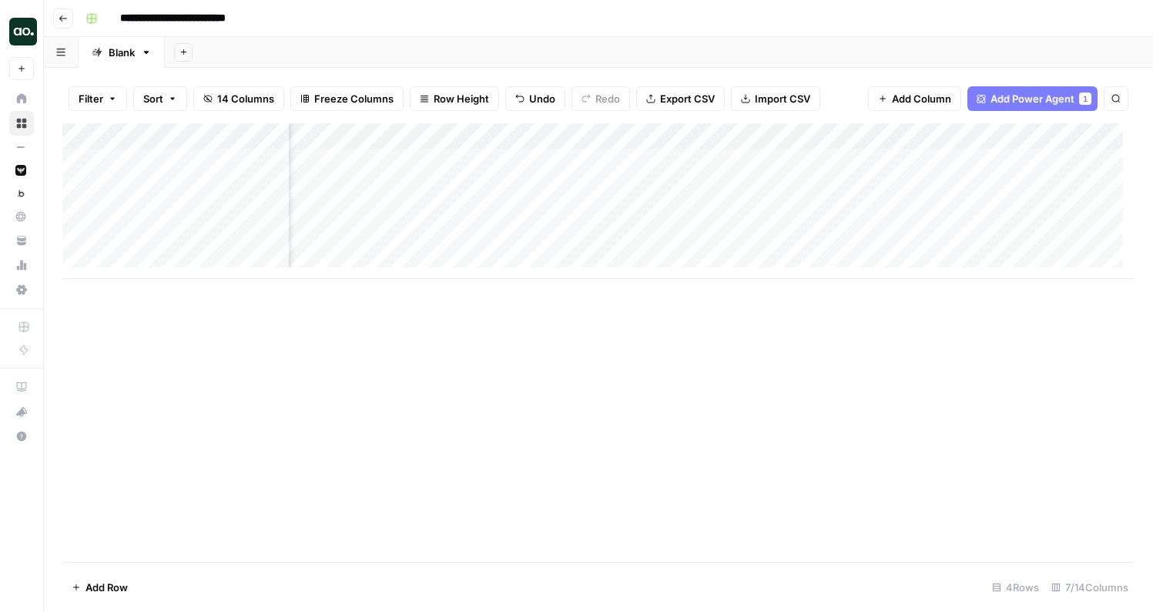
scroll to position [0, 204]
click at [777, 161] on div "Add Column" at bounding box center [598, 201] width 1073 height 156
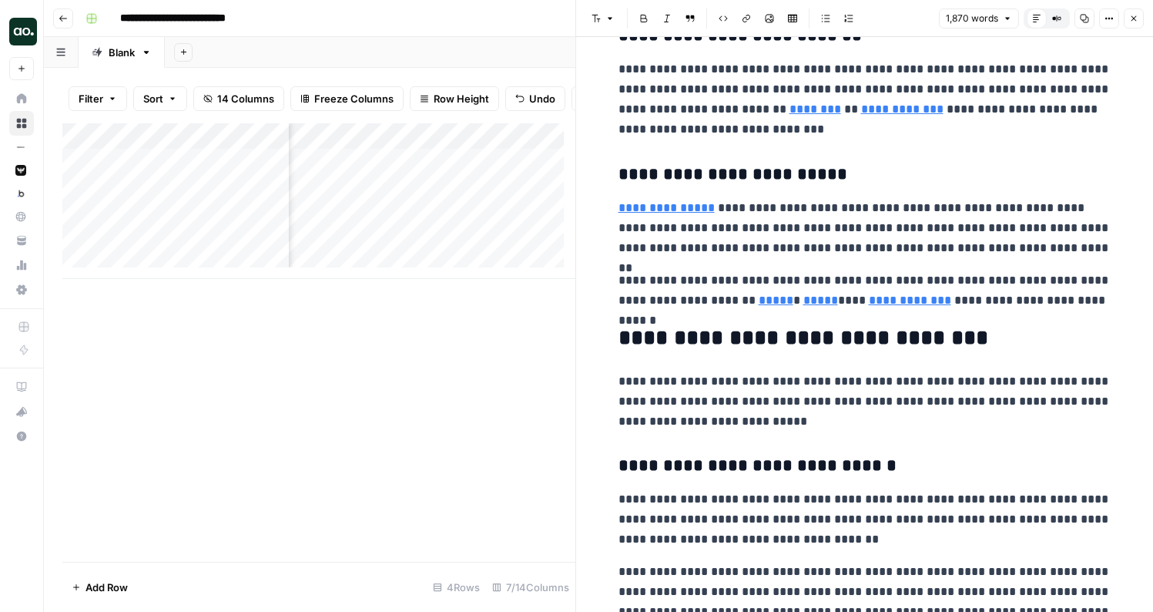
scroll to position [3329, 0]
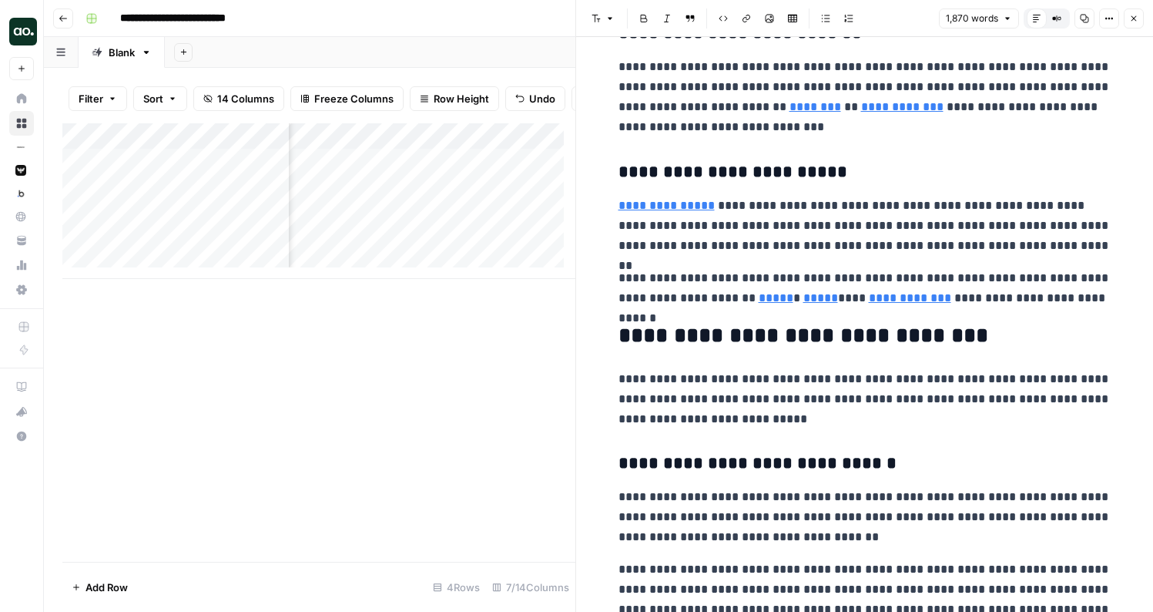
type input "[URL][DOMAIN_NAME]"
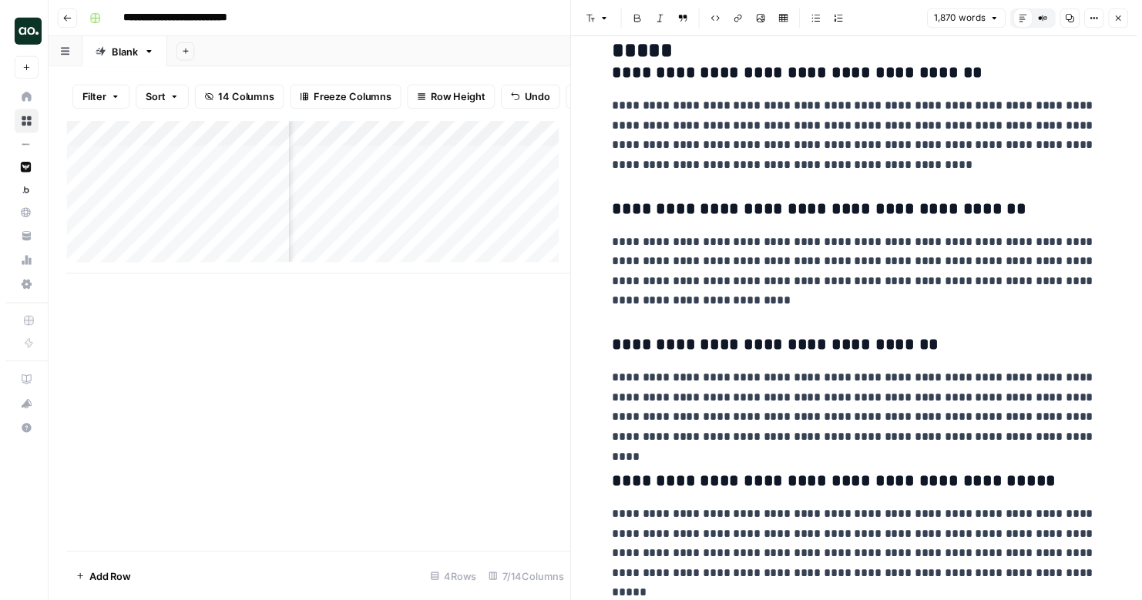
scroll to position [5269, 0]
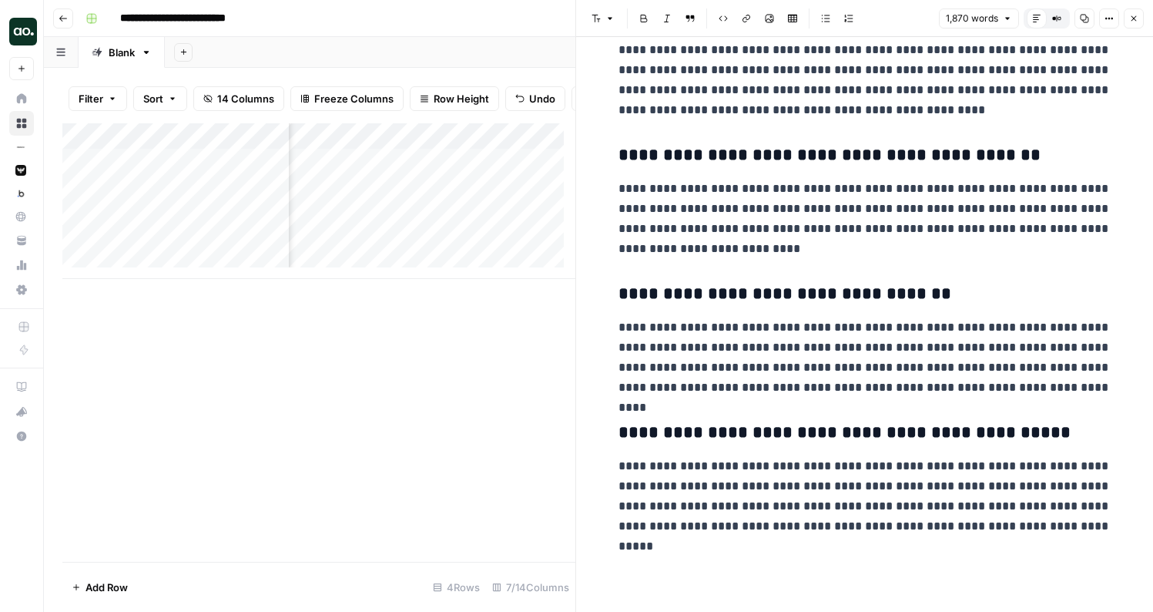
click at [1138, 16] on icon "button" at bounding box center [1134, 18] width 9 height 9
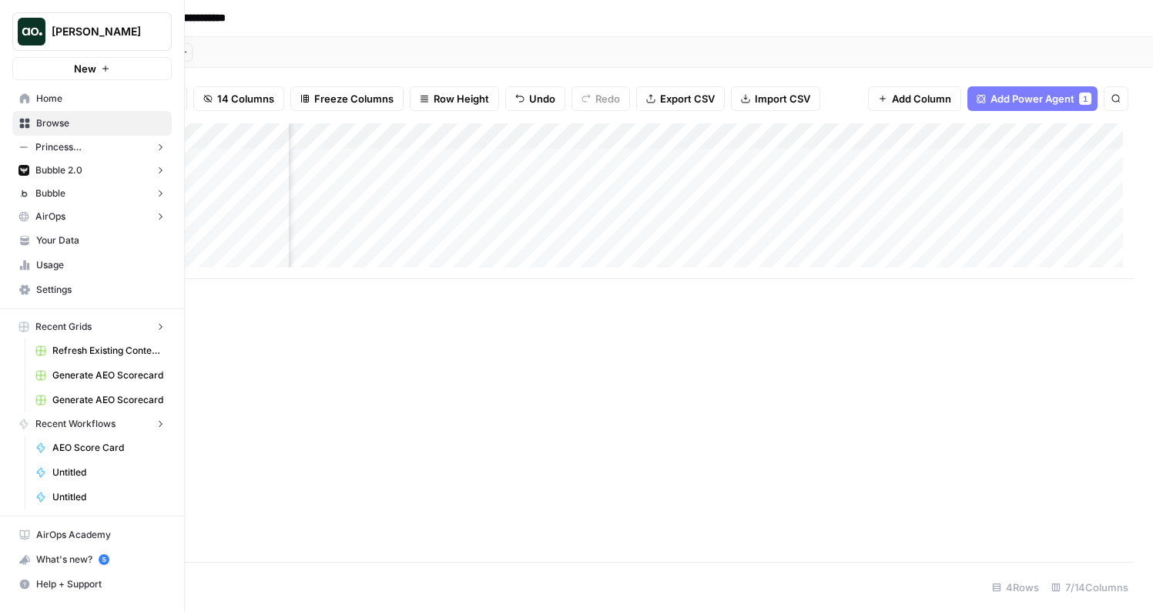
click at [19, 100] on icon at bounding box center [24, 98] width 11 height 11
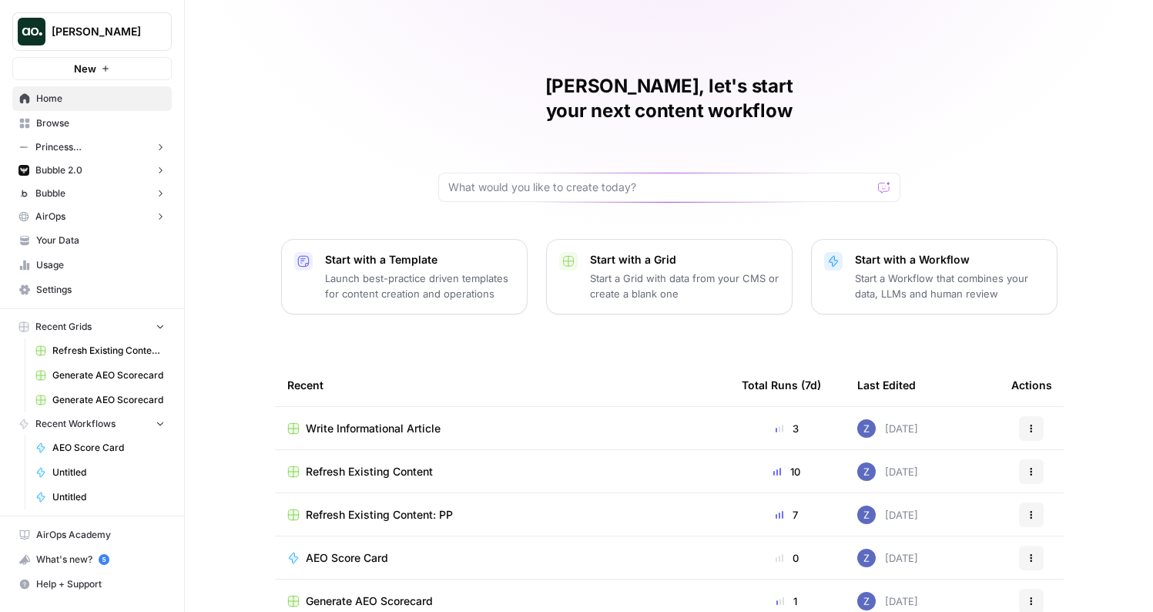
click at [85, 67] on span "New" at bounding box center [85, 68] width 22 height 15
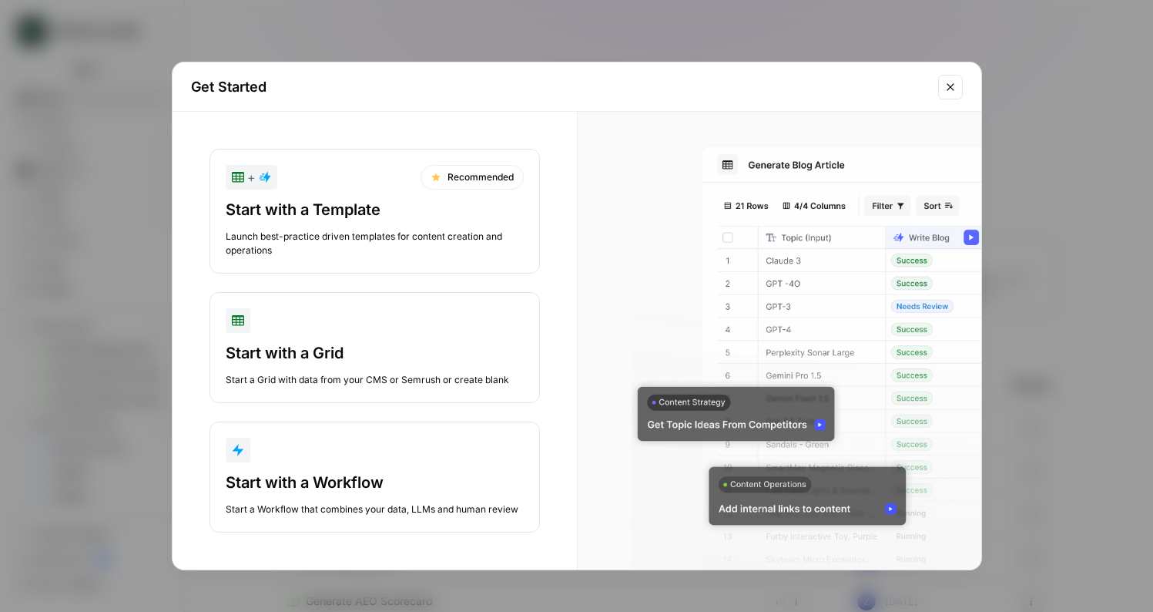
click at [388, 183] on div "+ Recommended" at bounding box center [375, 177] width 298 height 25
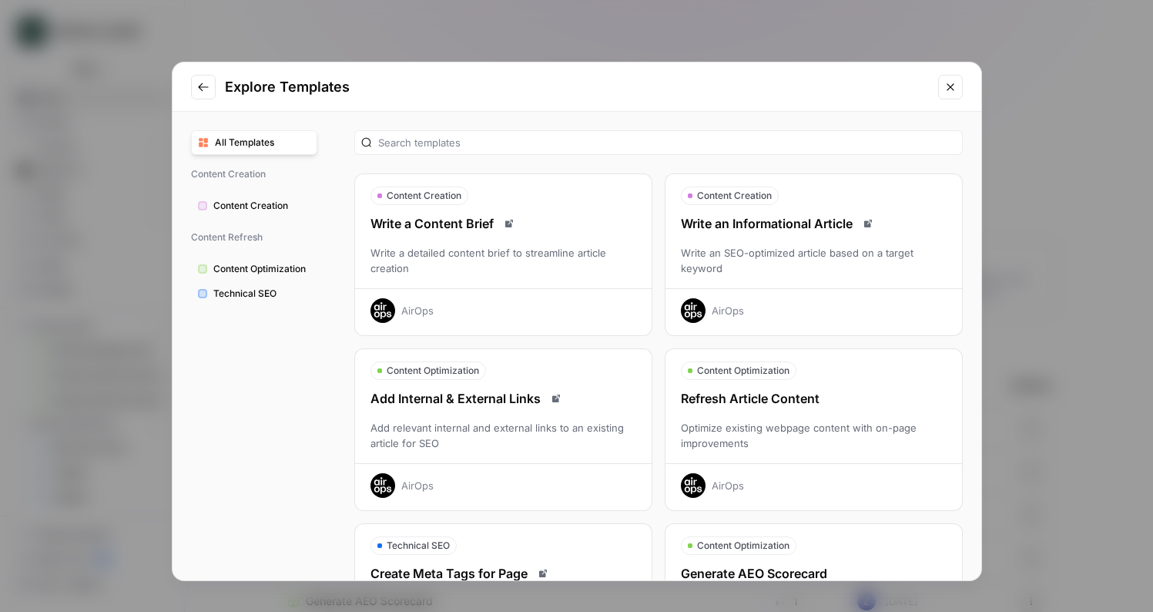
click at [486, 29] on div "Explore Templates All Templates Content Creation Content Creation Content Refre…" at bounding box center [576, 306] width 1153 height 612
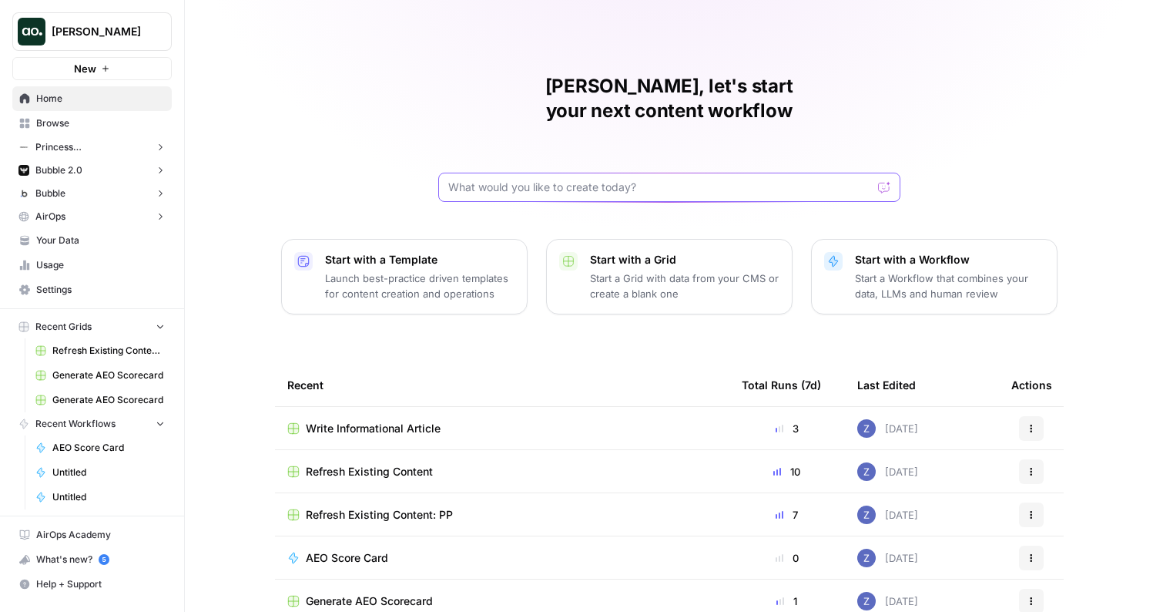
click at [544, 180] on input "text" at bounding box center [660, 187] width 424 height 15
click at [568, 173] on div at bounding box center [669, 187] width 462 height 29
type input "can you build a workflow that takes as an input a restaurant review and creates…"
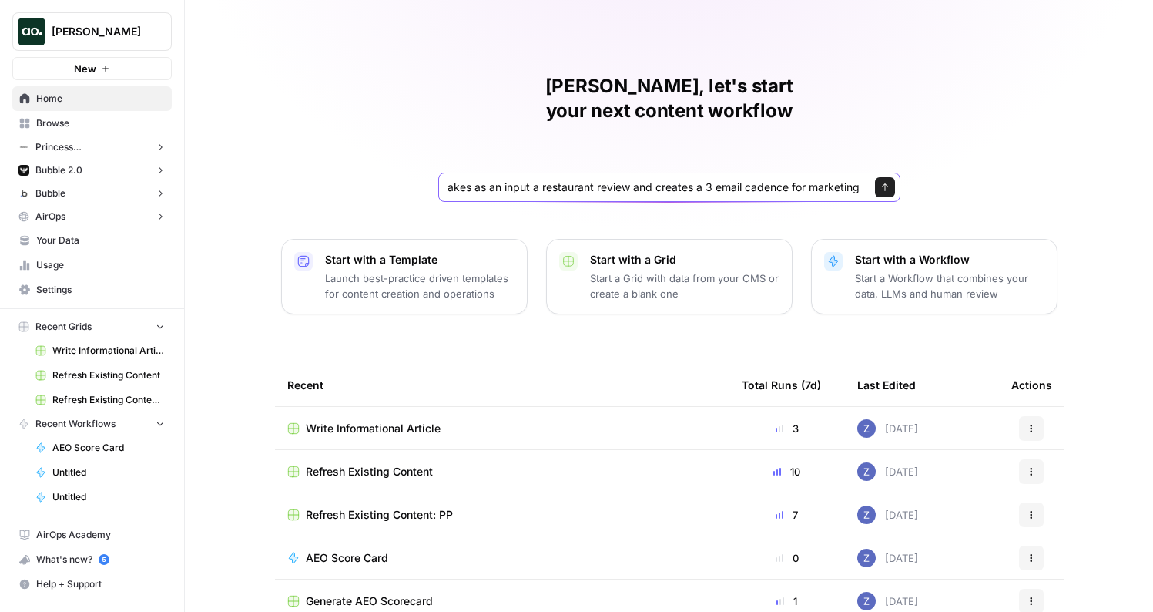
click button "Send" at bounding box center [885, 187] width 20 height 20
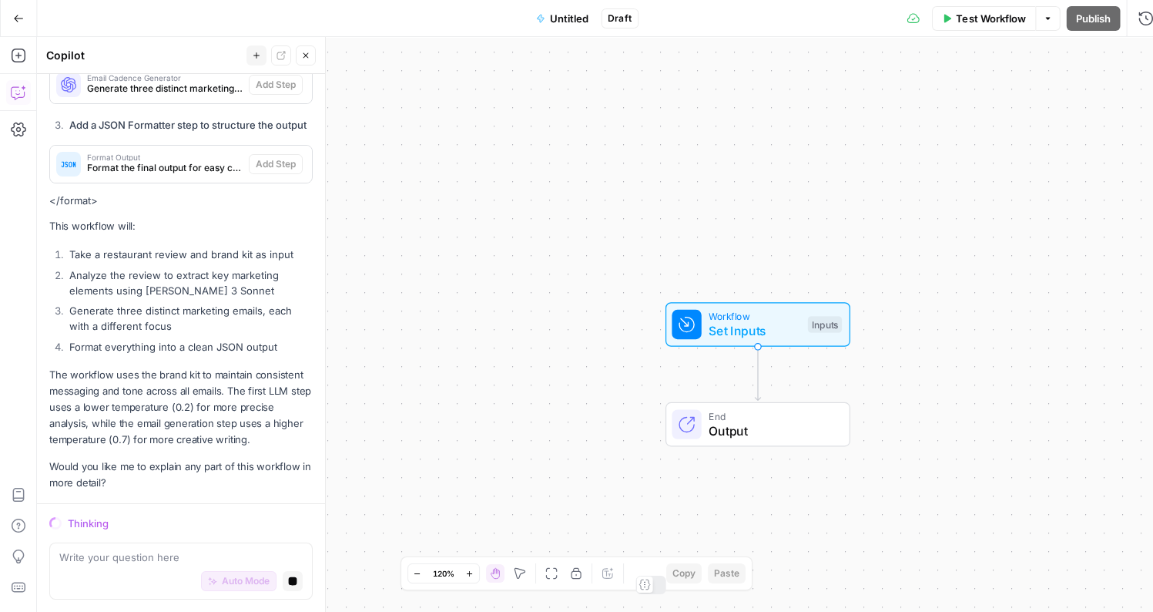
scroll to position [695, 0]
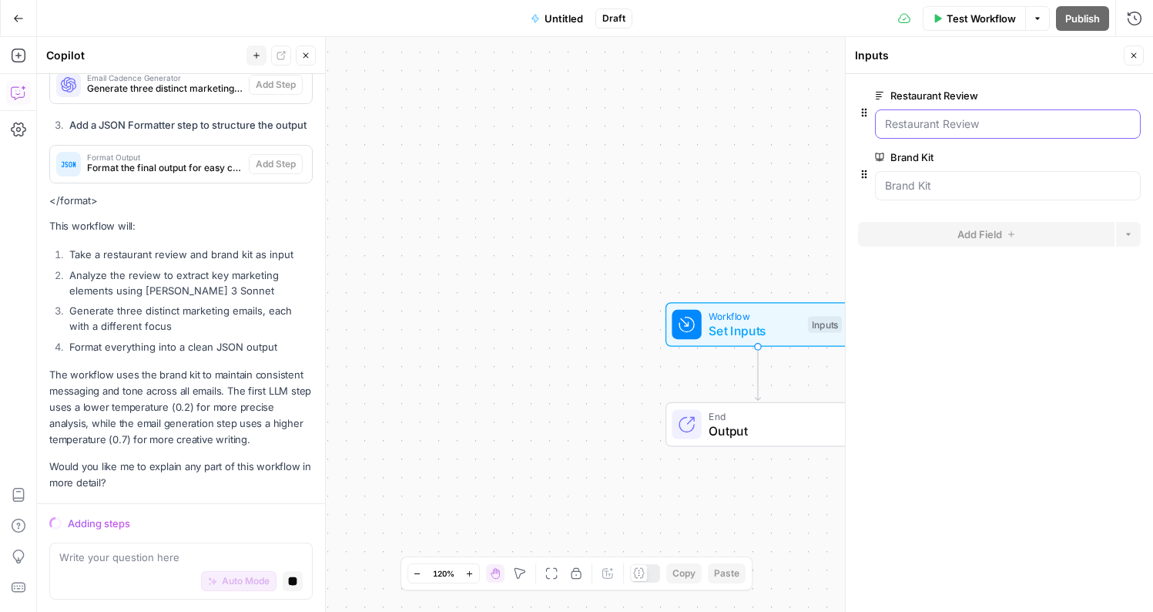
click at [975, 127] on Review "Restaurant Review" at bounding box center [1008, 123] width 246 height 15
click at [989, 123] on Review "Restaurant Review" at bounding box center [1008, 123] width 246 height 15
click at [1018, 123] on Review "Restaurant Review" at bounding box center [1008, 123] width 246 height 15
click at [968, 135] on div at bounding box center [1008, 123] width 266 height 29
click at [956, 129] on Review "Restaurant Review" at bounding box center [1008, 123] width 246 height 15
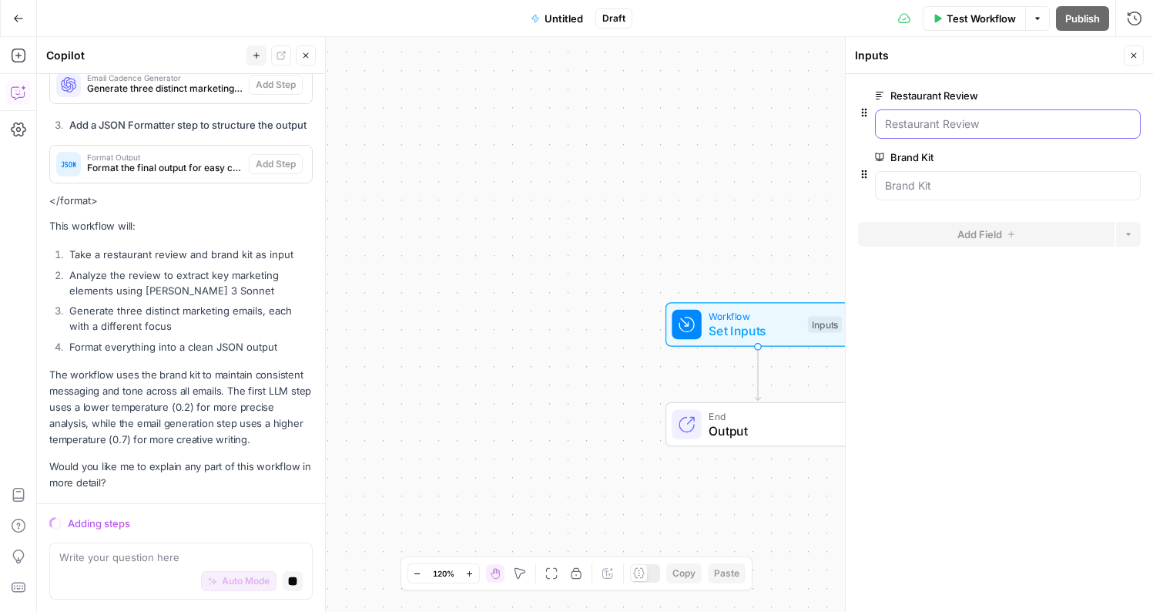
click at [981, 129] on Review "Restaurant Review" at bounding box center [1008, 123] width 246 height 15
click at [969, 122] on Review "Restaurant Review" at bounding box center [1008, 123] width 246 height 15
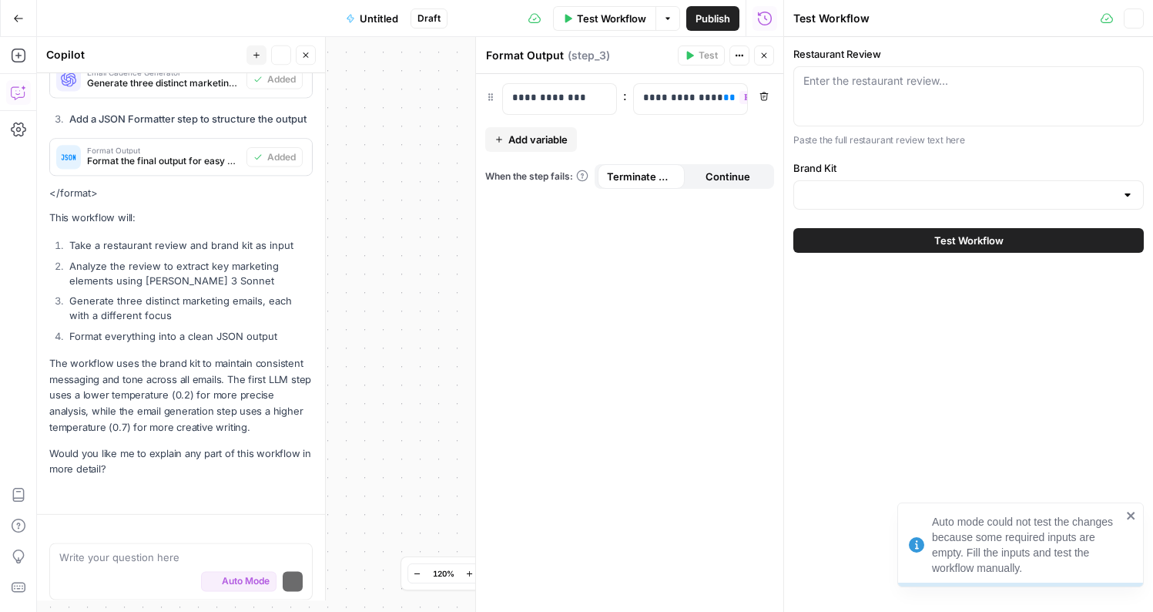
scroll to position [724, 0]
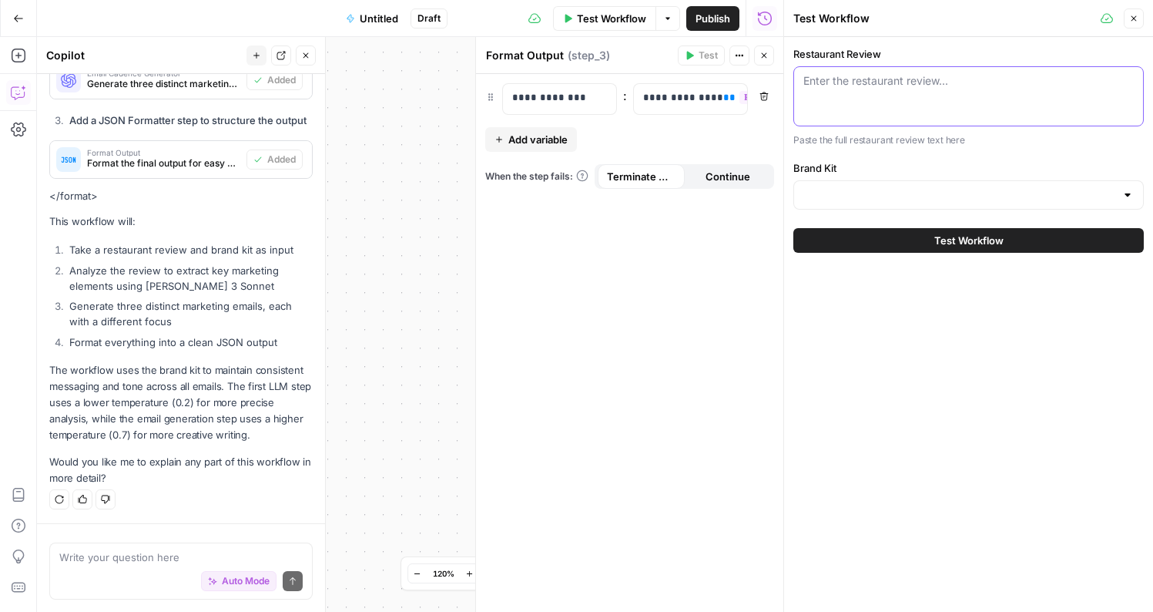
click at [891, 88] on textarea "Restaurant Review" at bounding box center [969, 80] width 331 height 15
click at [874, 102] on div "Enter the restaurant review..." at bounding box center [969, 96] width 351 height 60
paste textarea "[PERSON_NAME]'s Cafe was out of this world. The service was amazing, and even t…"
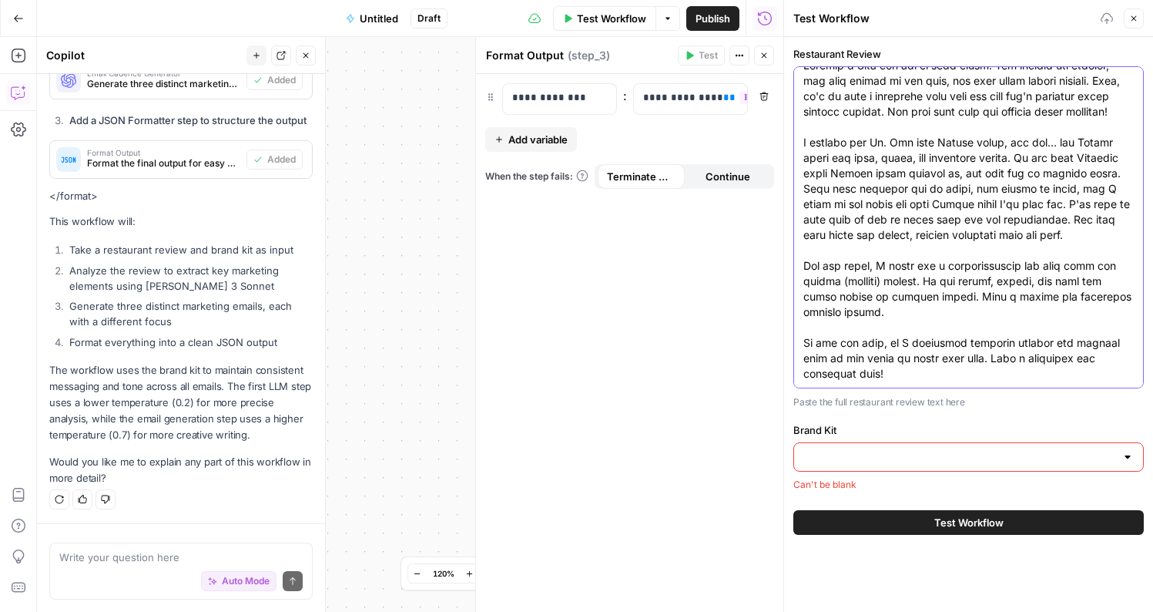
scroll to position [46, 0]
type textarea "[PERSON_NAME]'s Cafe was out of this world. The service was amazing, and even t…"
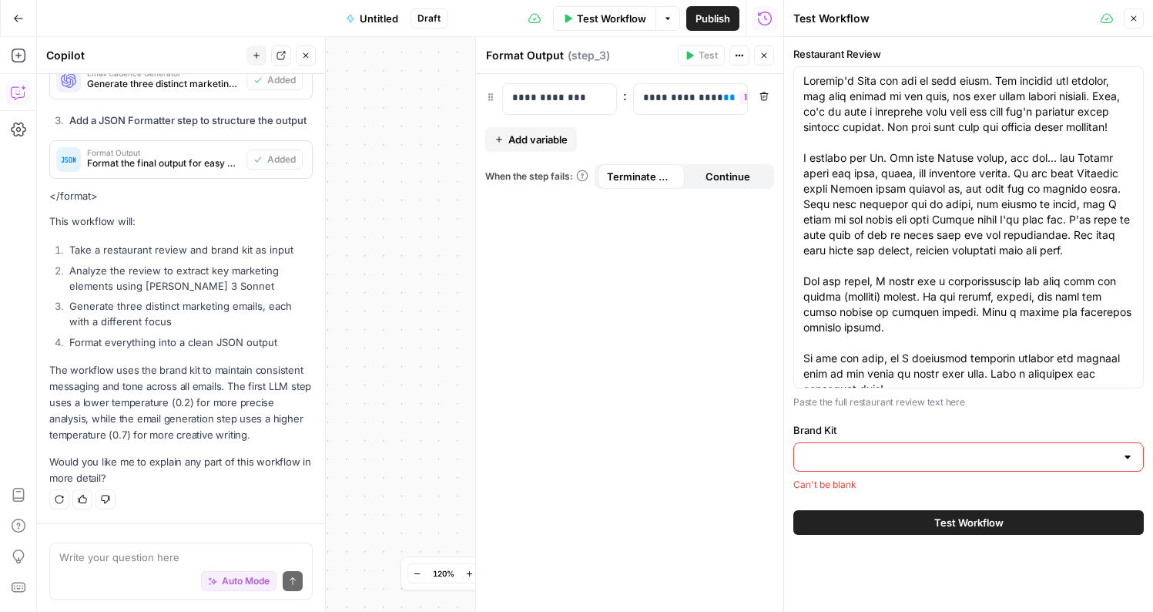
click at [841, 465] on div at bounding box center [969, 456] width 351 height 29
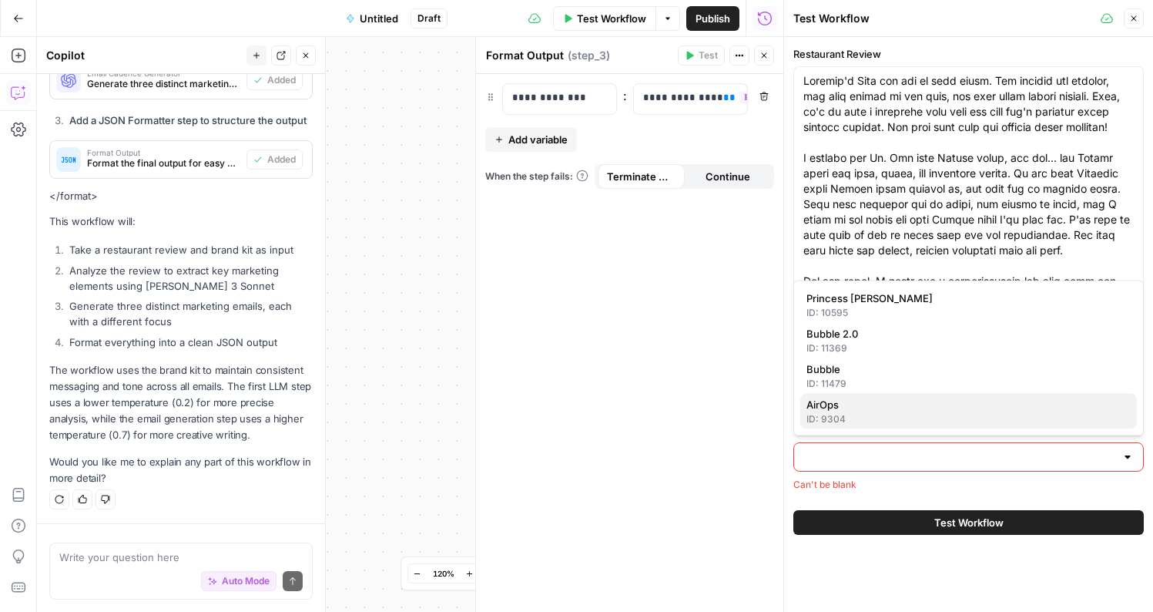
click at [898, 425] on div "ID: 9304" at bounding box center [969, 419] width 324 height 14
type input "AirOps"
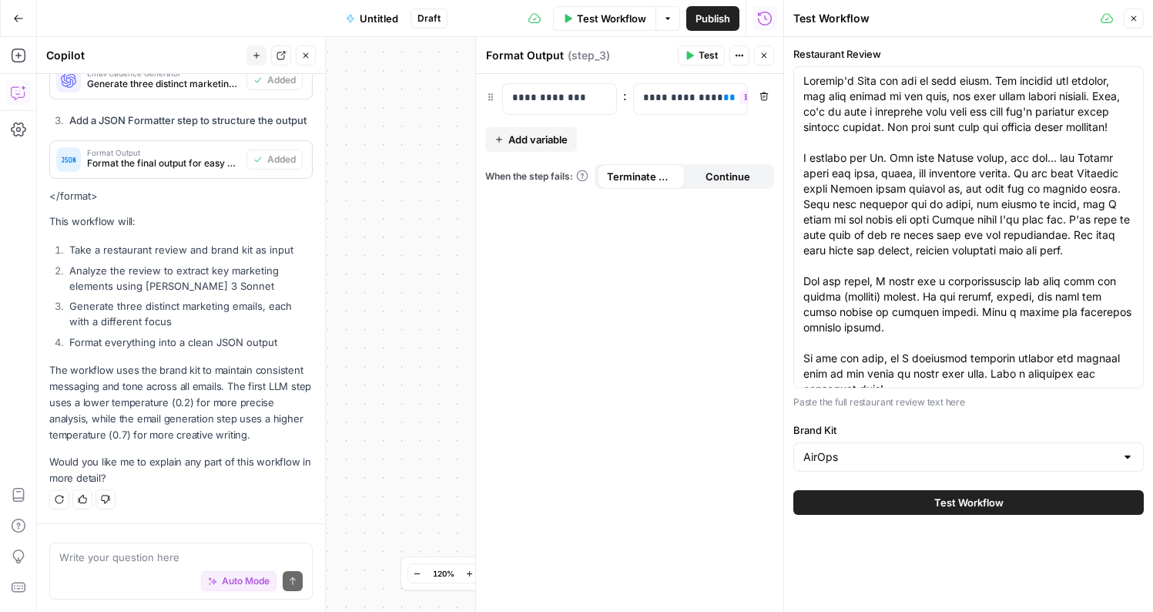
click at [940, 499] on span "Test Workflow" at bounding box center [969, 502] width 69 height 15
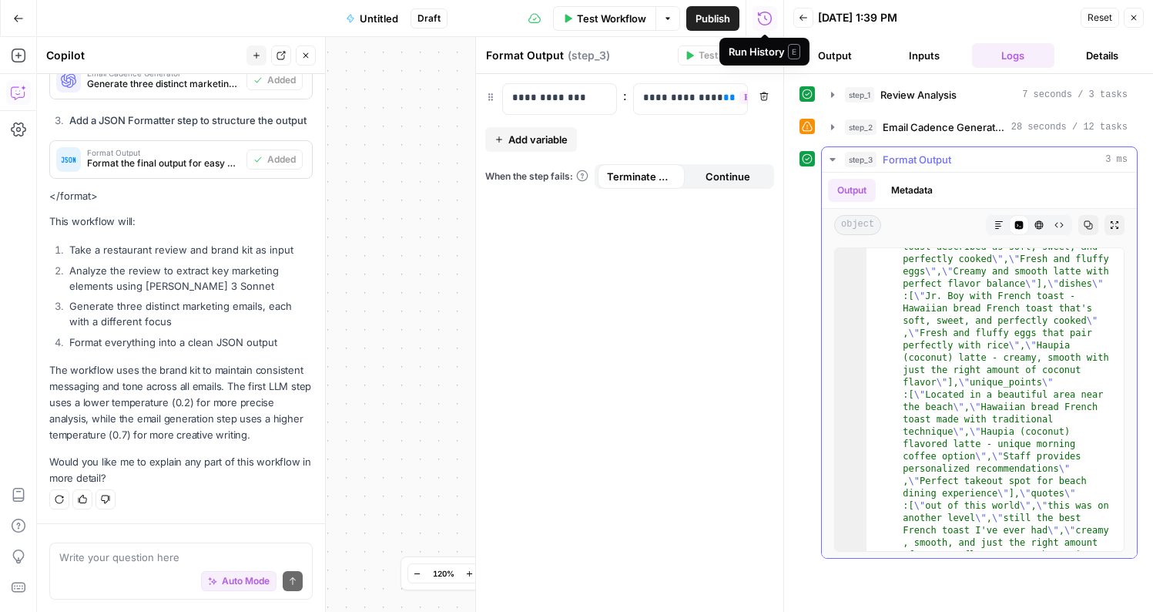
scroll to position [434, 0]
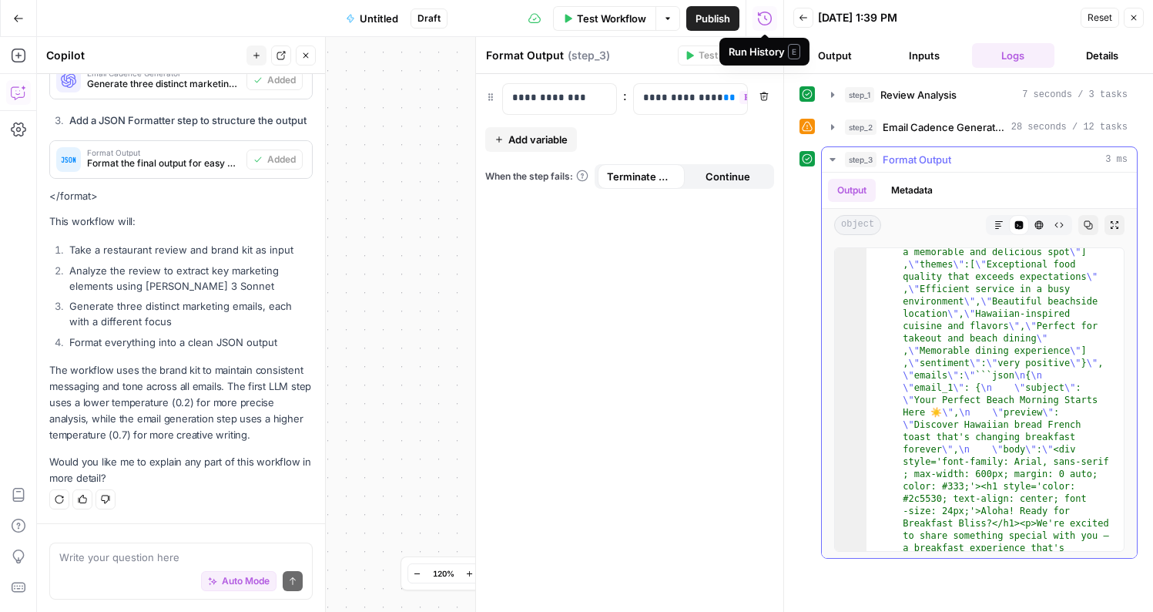
click at [996, 234] on button "Markdown" at bounding box center [999, 225] width 20 height 20
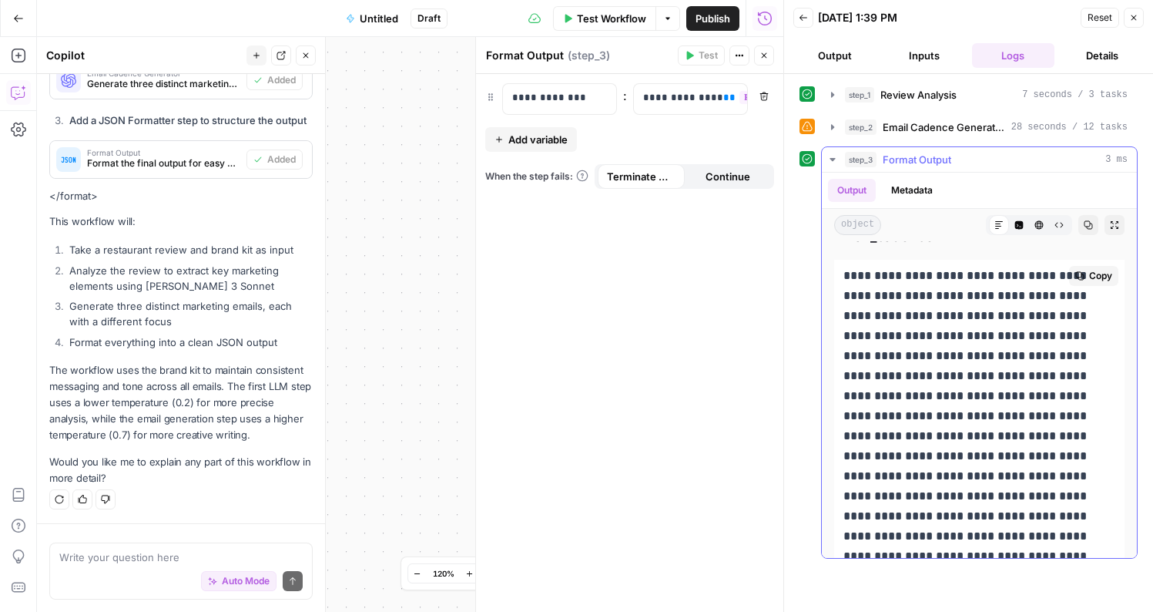
scroll to position [0, 0]
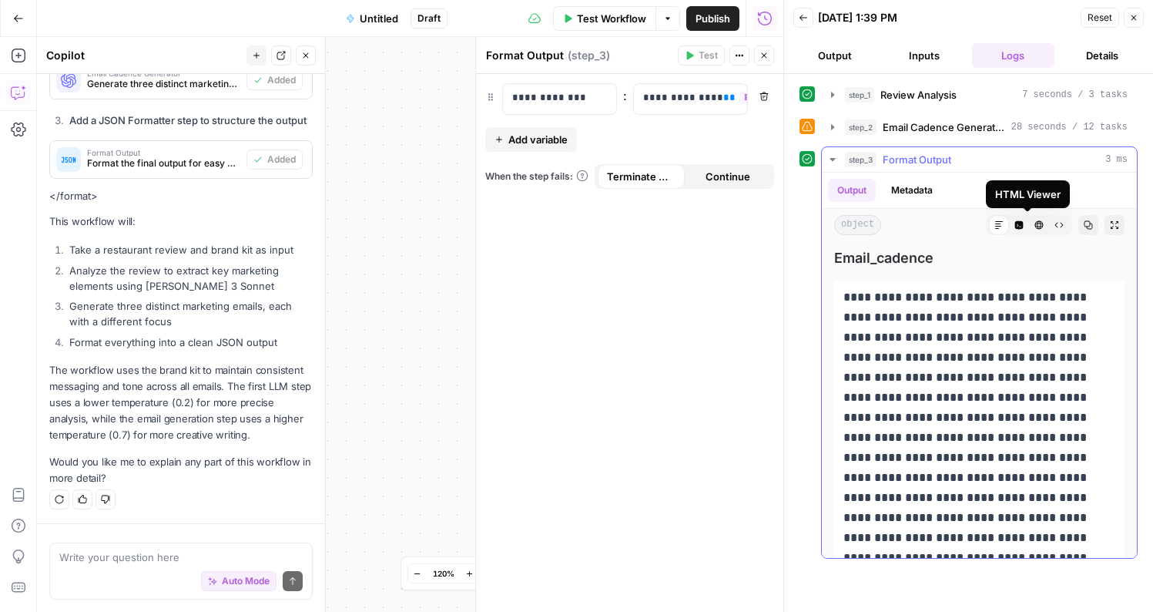
click at [1036, 226] on icon "button" at bounding box center [1040, 225] width 8 height 8
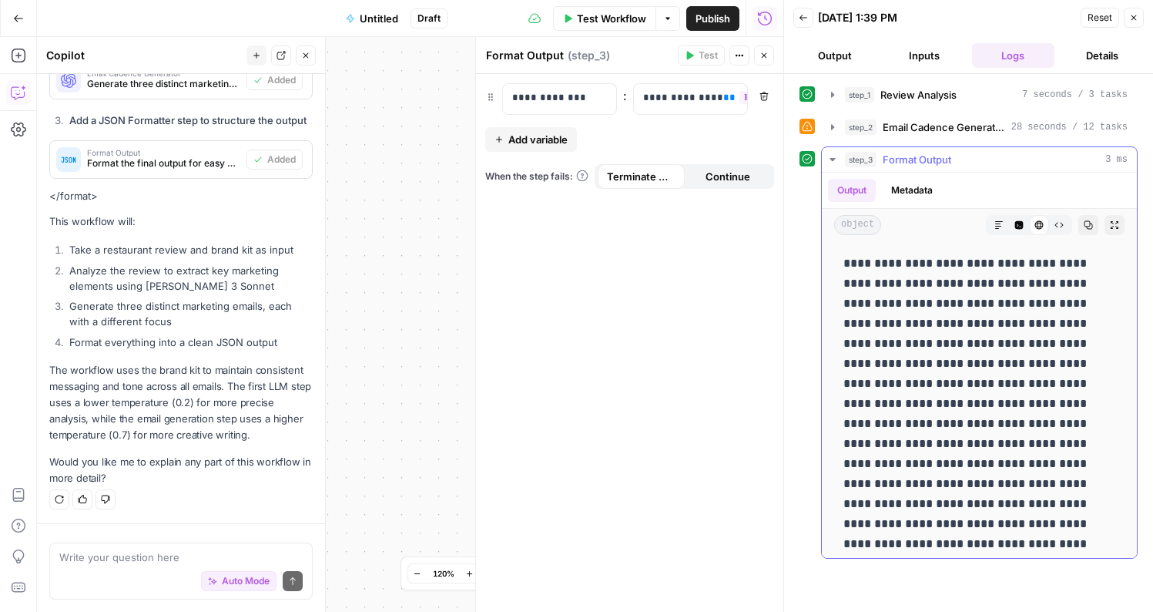
click at [1016, 228] on icon "button" at bounding box center [1020, 225] width 8 height 8
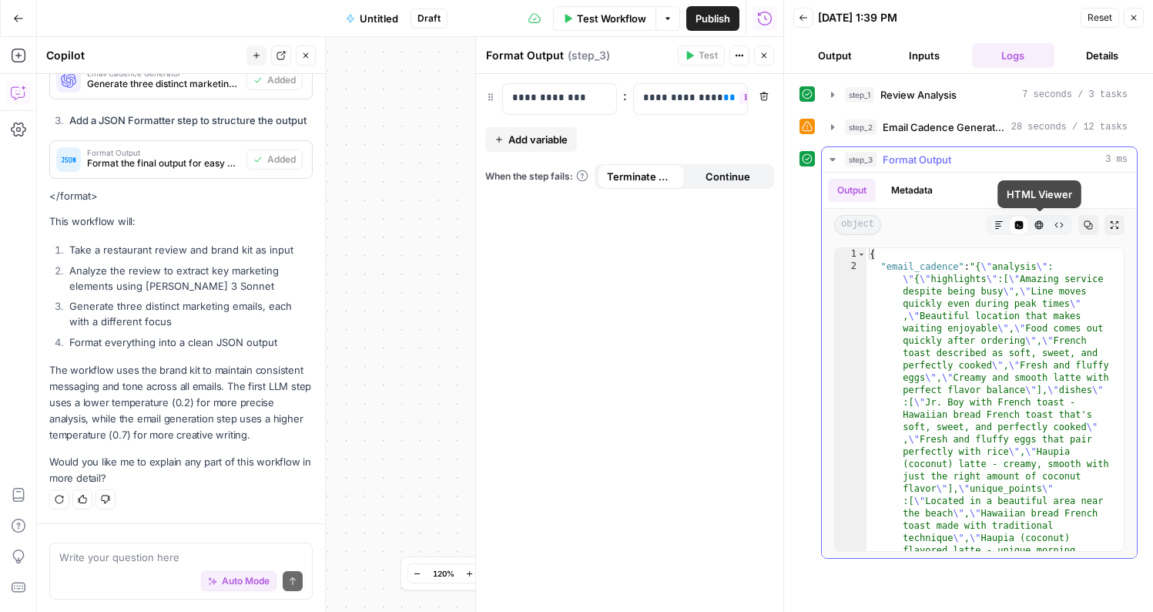
click at [1040, 228] on icon "button" at bounding box center [1040, 225] width 8 height 8
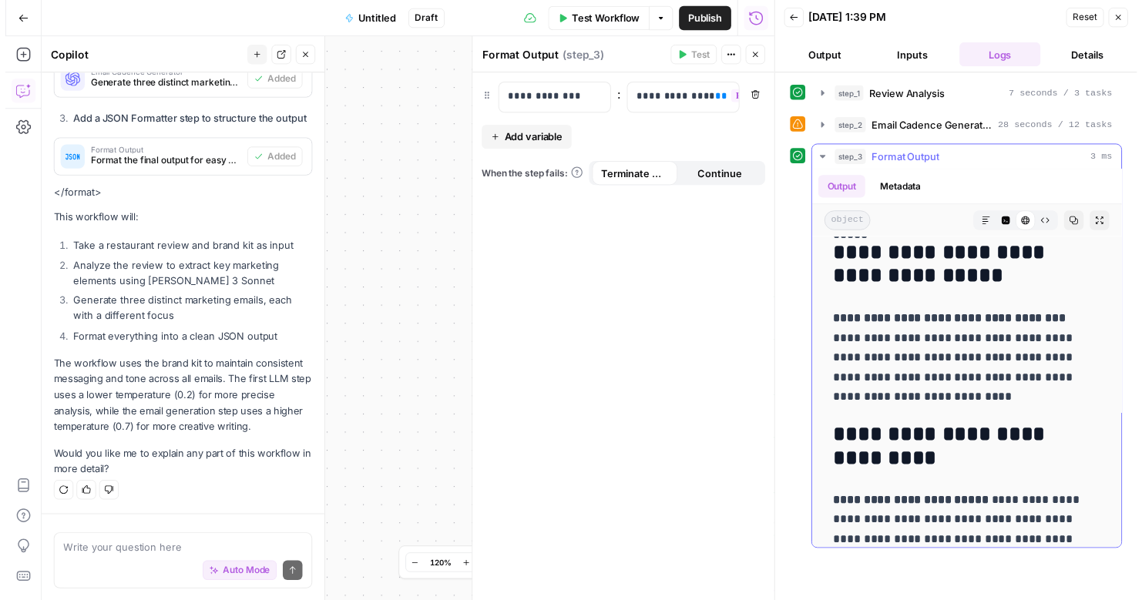
scroll to position [1949, 0]
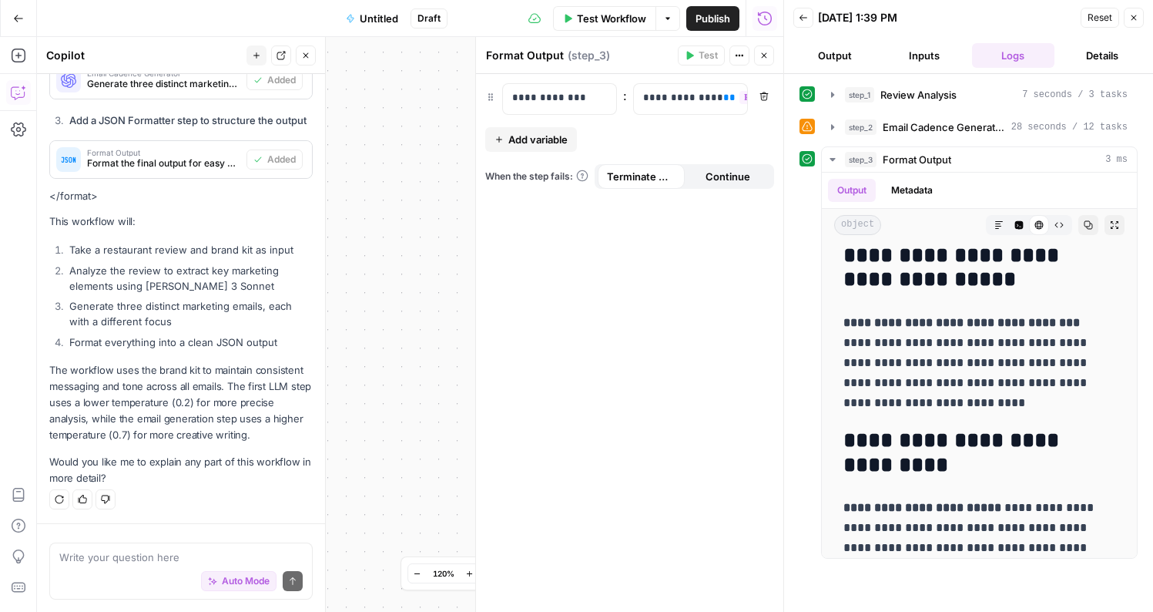
click at [1137, 16] on icon "button" at bounding box center [1134, 17] width 9 height 9
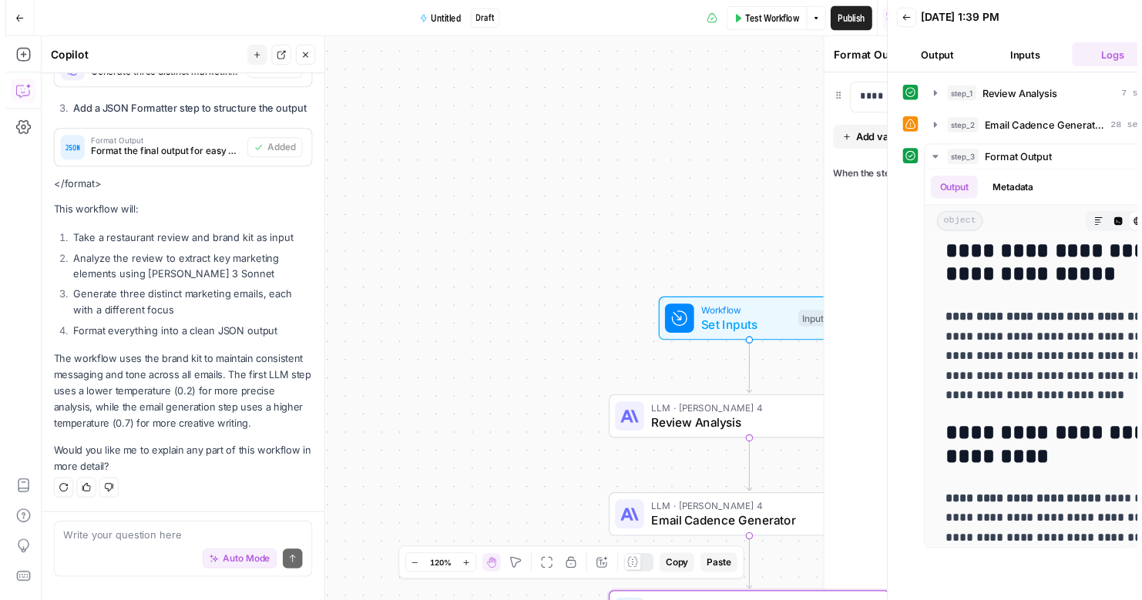
scroll to position [724, 0]
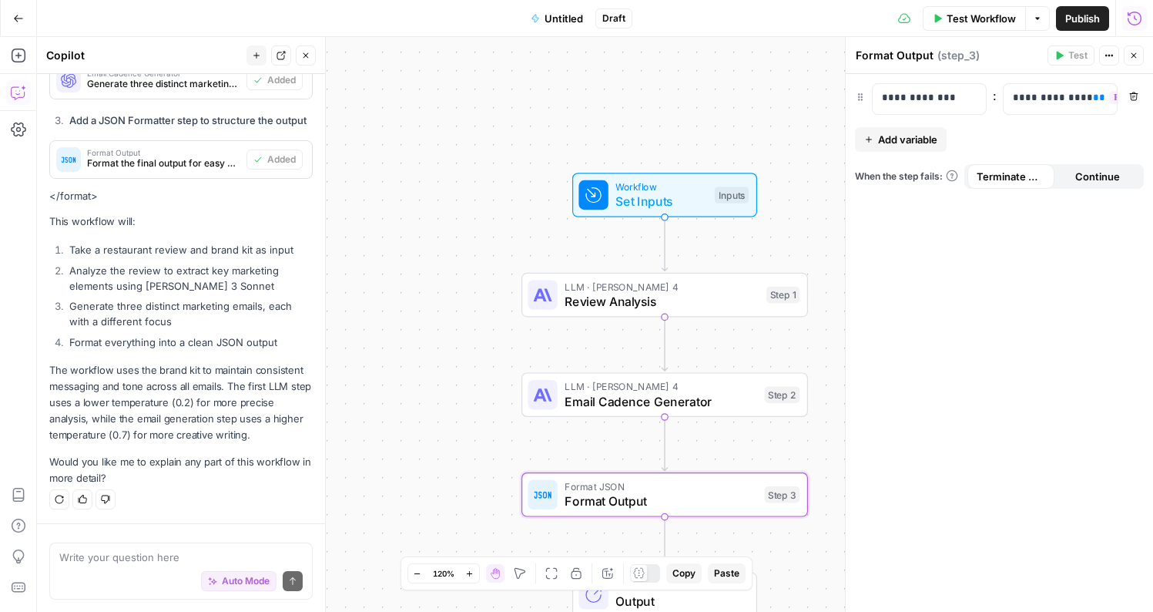
drag, startPoint x: 606, startPoint y: 384, endPoint x: 513, endPoint y: 254, distance: 159.7
click at [513, 254] on div "Workflow Set Inputs Inputs LLM · [PERSON_NAME] 4 Review Analysis Step 1 LLM · […" at bounding box center [595, 324] width 1117 height 575
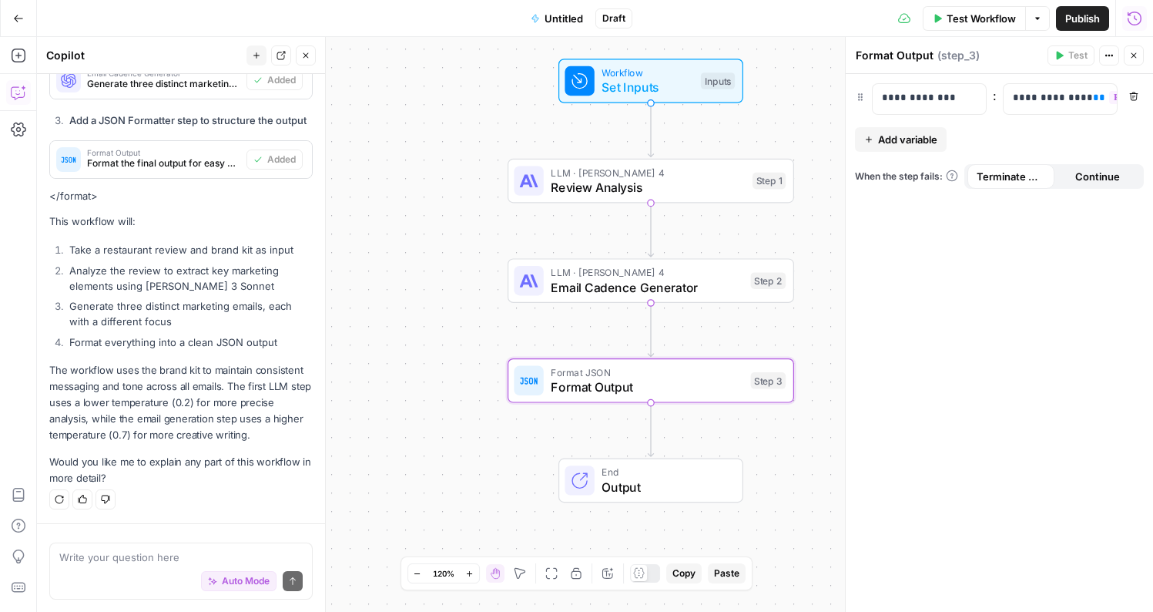
drag, startPoint x: 482, startPoint y: 324, endPoint x: 466, endPoint y: 287, distance: 40.4
click at [466, 287] on div "Workflow Set Inputs Inputs LLM · [PERSON_NAME] 4 Review Analysis Step 1 LLM · […" at bounding box center [595, 324] width 1117 height 575
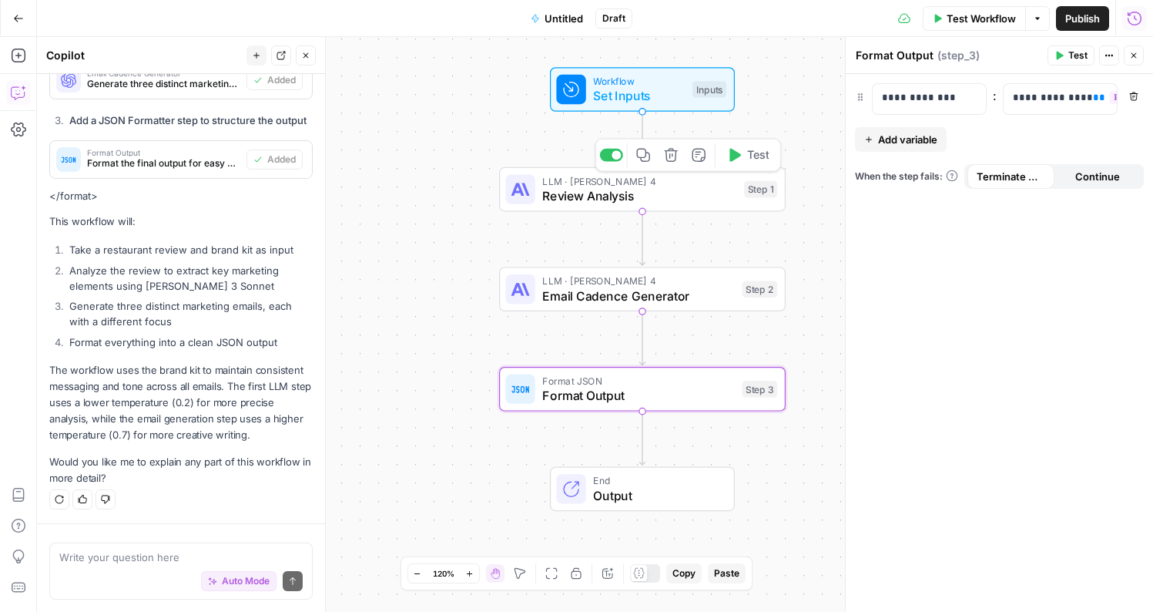
click at [596, 199] on span "Review Analysis" at bounding box center [639, 195] width 194 height 18
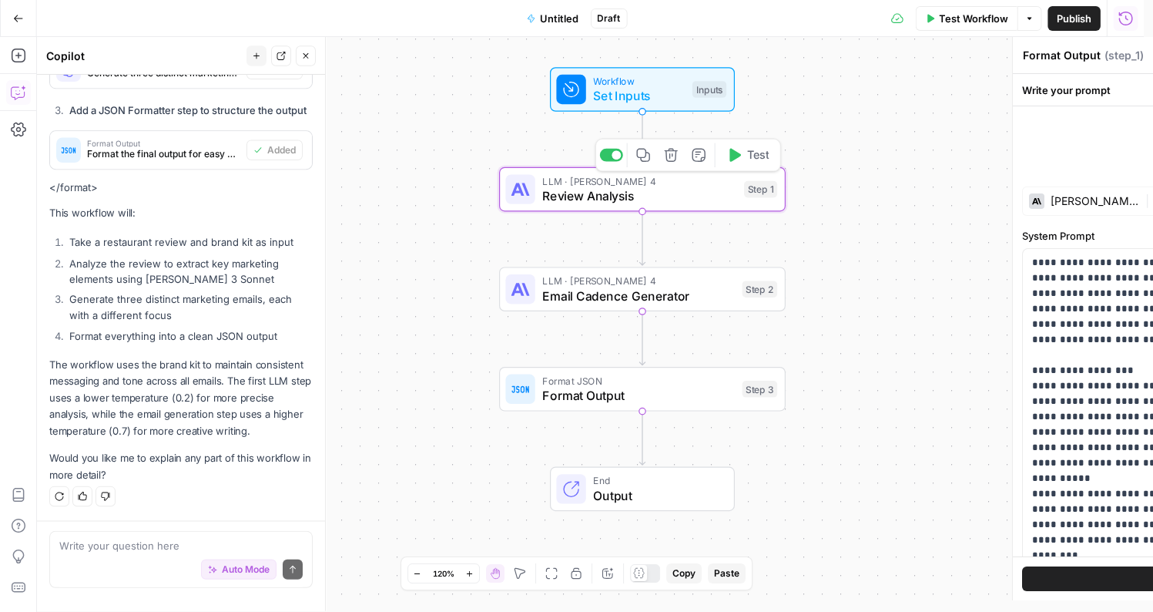
type textarea "Review Analysis"
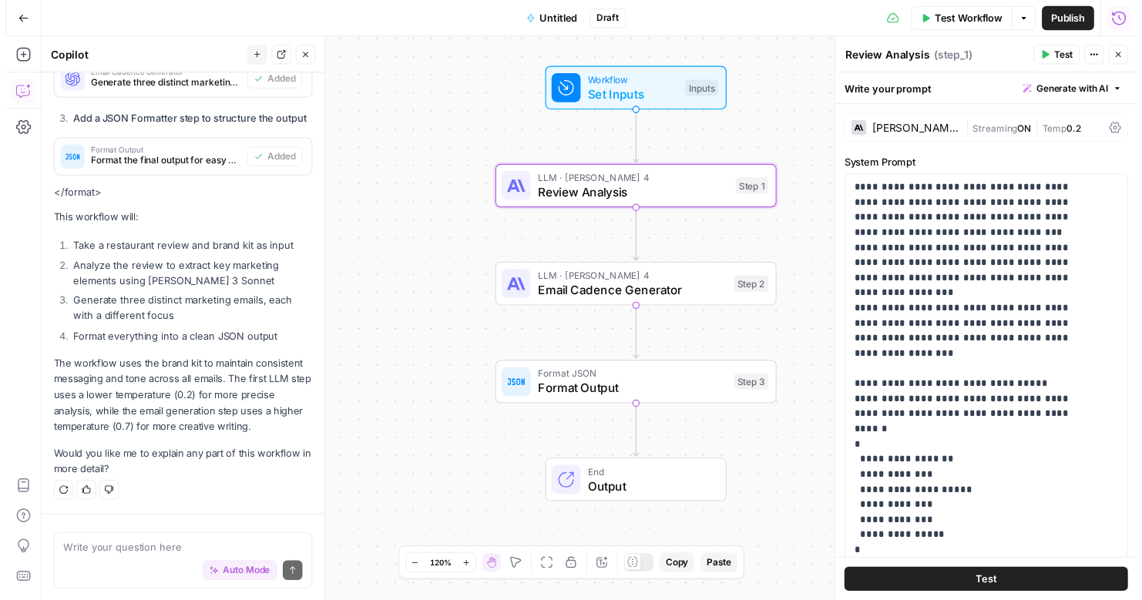
scroll to position [0, 0]
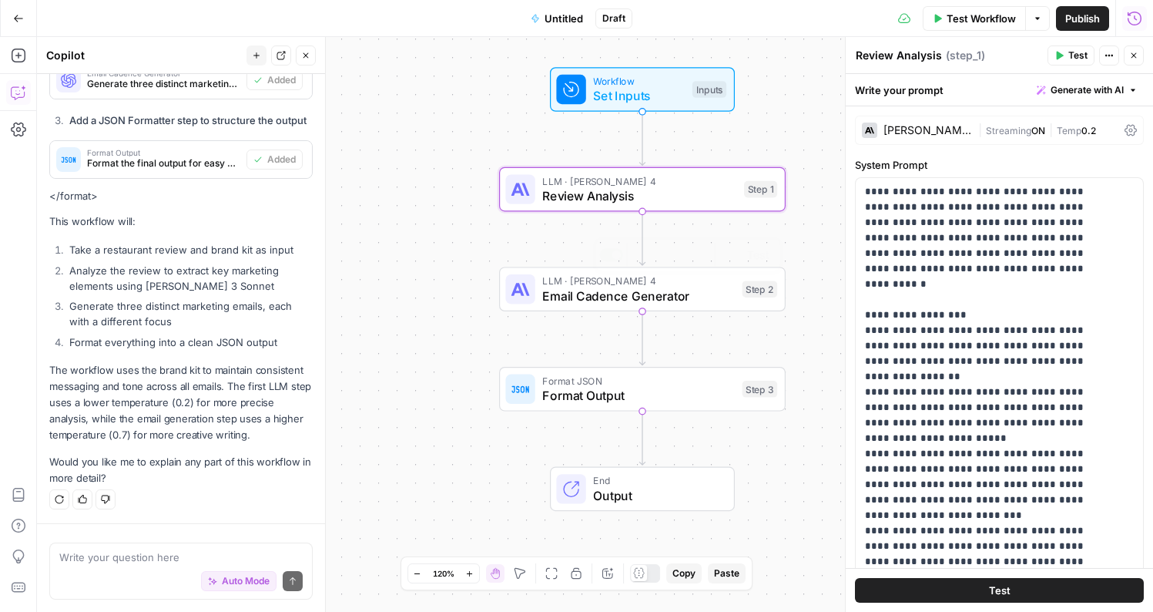
click at [543, 296] on span "Email Cadence Generator" at bounding box center [638, 296] width 193 height 18
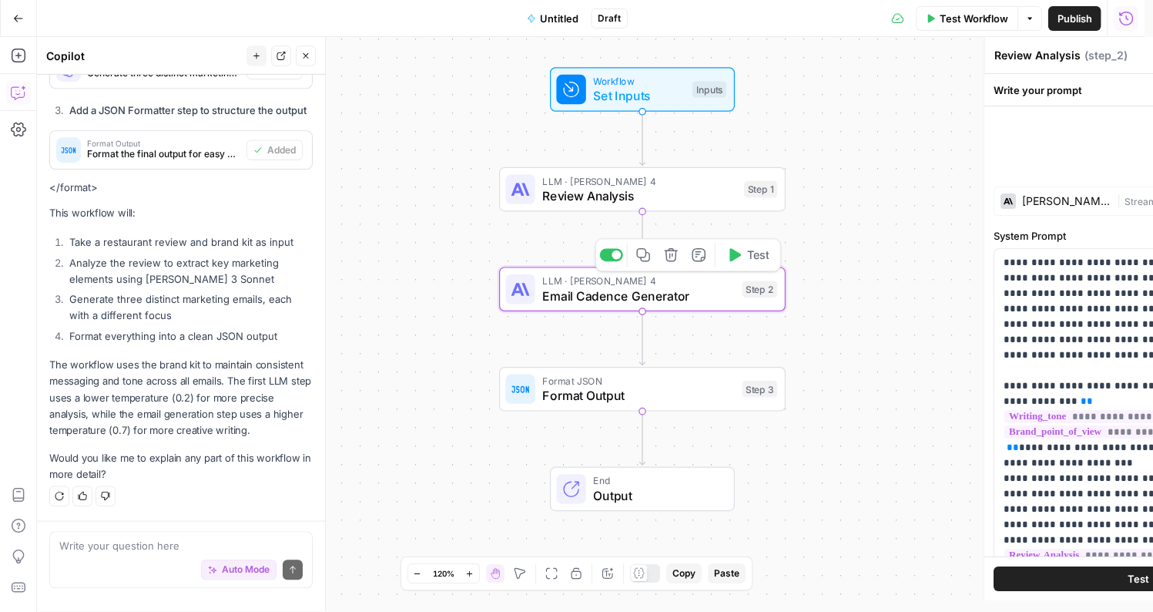
type textarea "Email Cadence Generator"
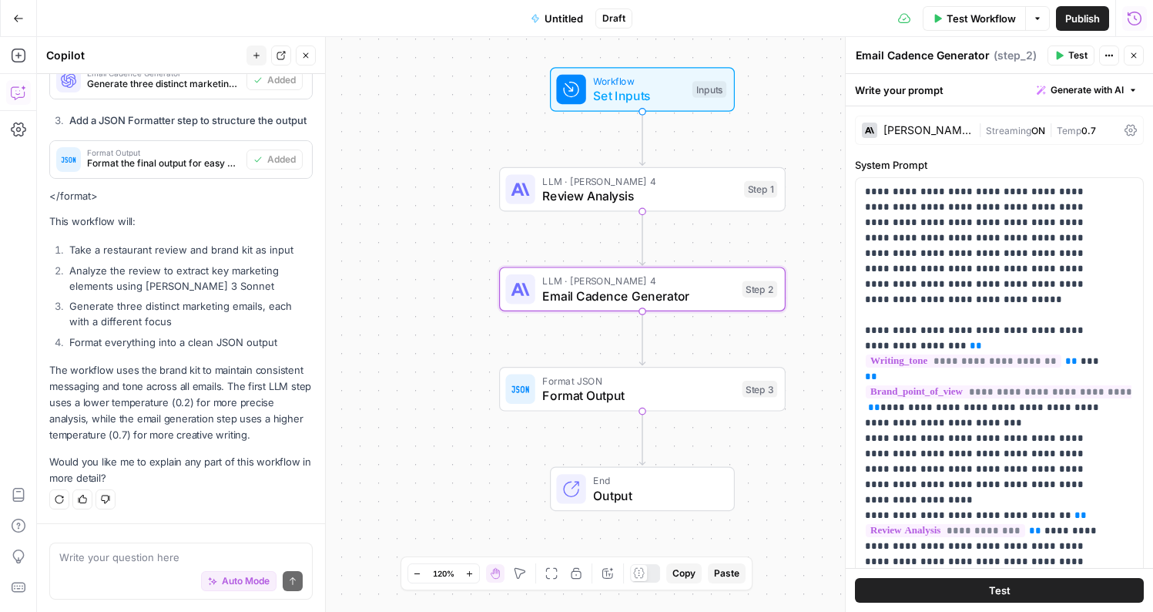
click at [1083, 19] on span "Publish" at bounding box center [1083, 18] width 35 height 15
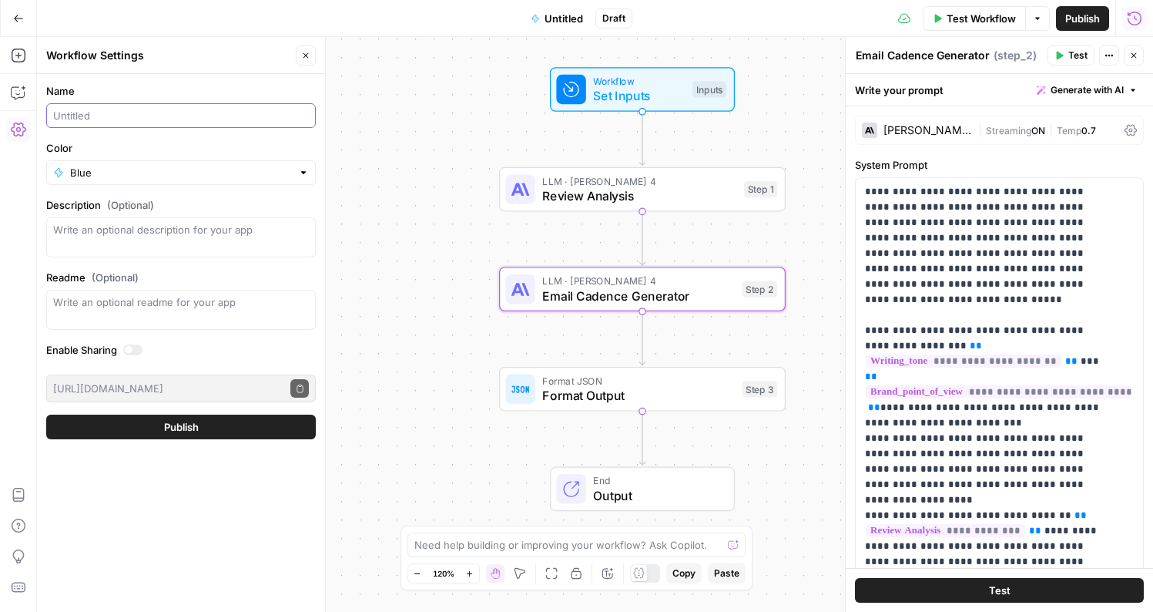
click at [150, 109] on input "Name" at bounding box center [181, 115] width 256 height 15
type input "Restaurant Review"
click at [206, 429] on button "Publish" at bounding box center [181, 427] width 270 height 25
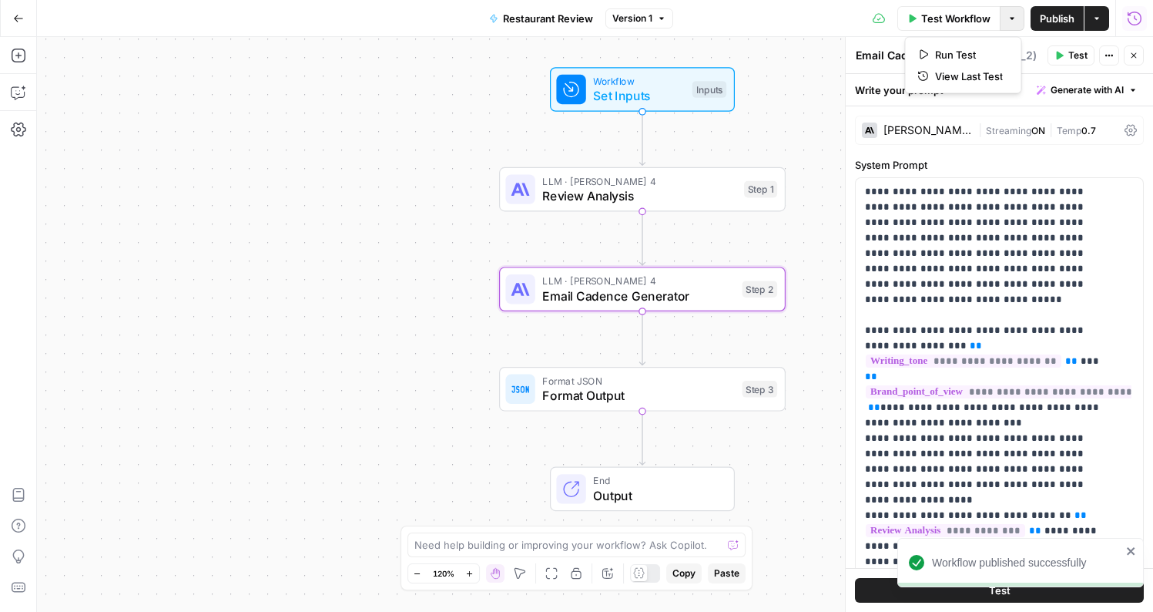
click at [1014, 15] on icon "button" at bounding box center [1012, 18] width 9 height 9
click at [1095, 12] on button "Actions" at bounding box center [1097, 18] width 25 height 25
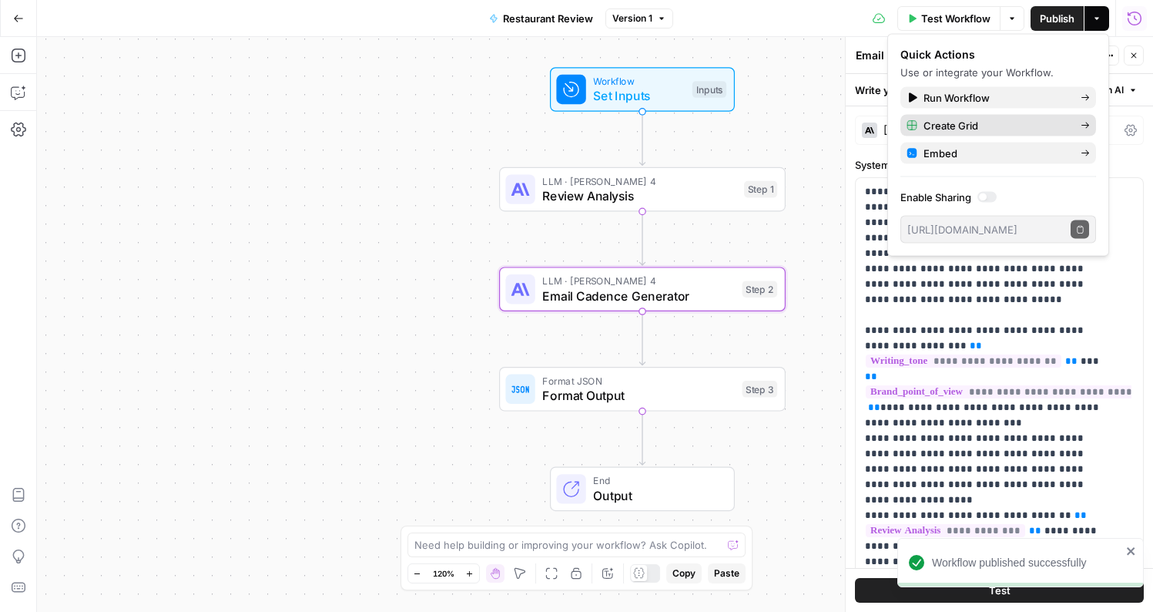
click at [962, 127] on span "Create Grid" at bounding box center [996, 125] width 145 height 15
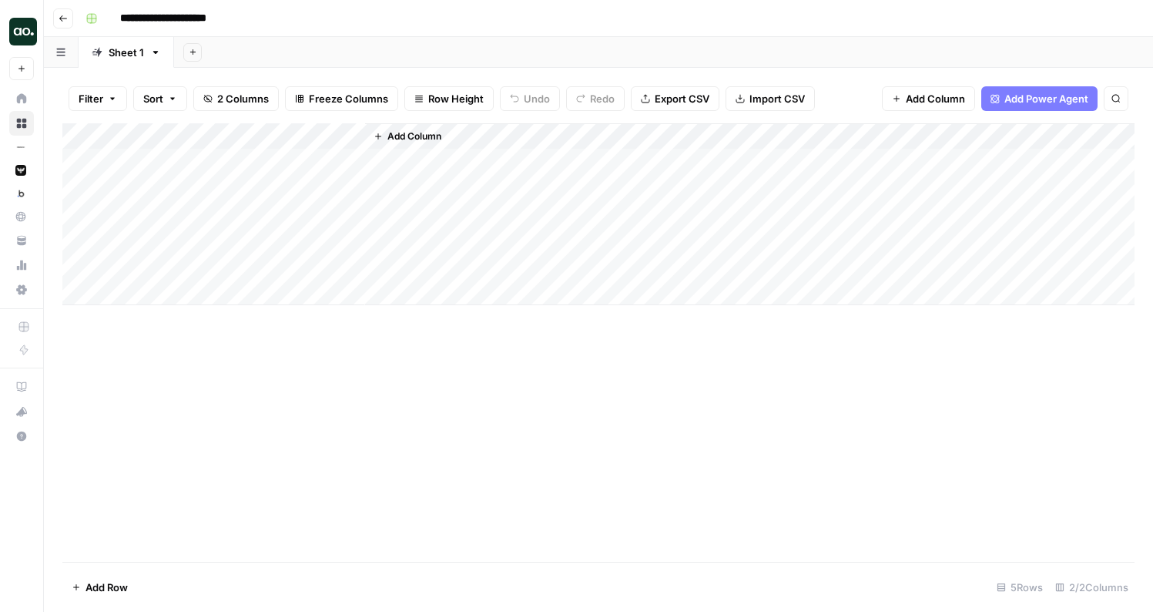
click at [166, 153] on div "Add Column" at bounding box center [598, 214] width 1073 height 182
click at [163, 157] on div "Add Column" at bounding box center [598, 214] width 1073 height 182
type textarea "**********"
click at [294, 158] on div "Add Column" at bounding box center [598, 214] width 1073 height 182
click at [295, 160] on div "Add Column" at bounding box center [598, 214] width 1073 height 182
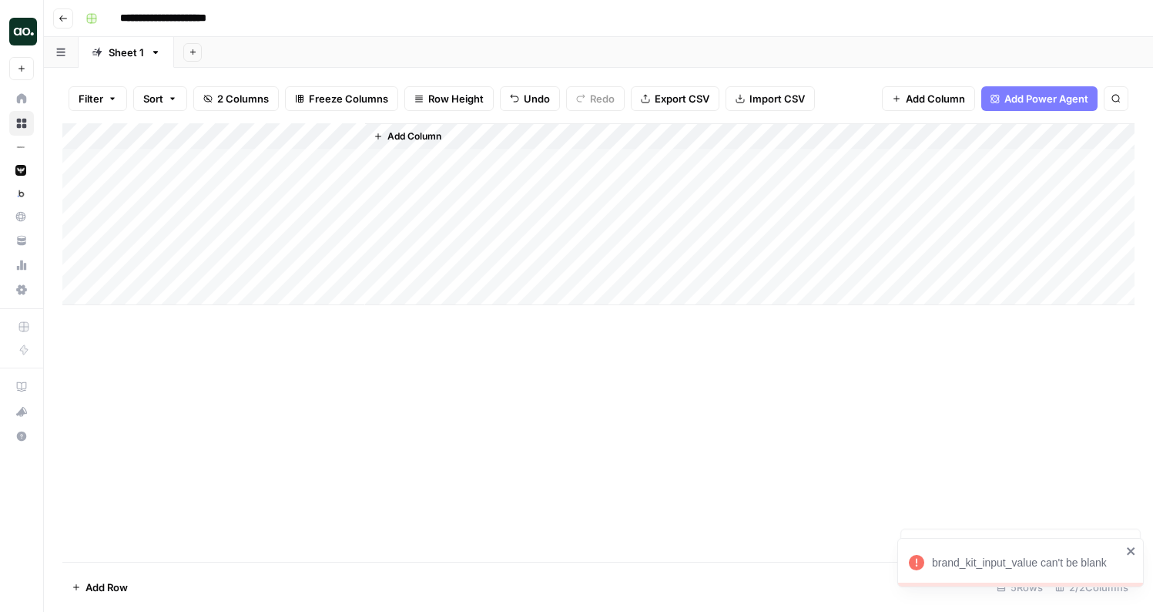
click at [332, 133] on div "Add Column" at bounding box center [598, 214] width 1073 height 182
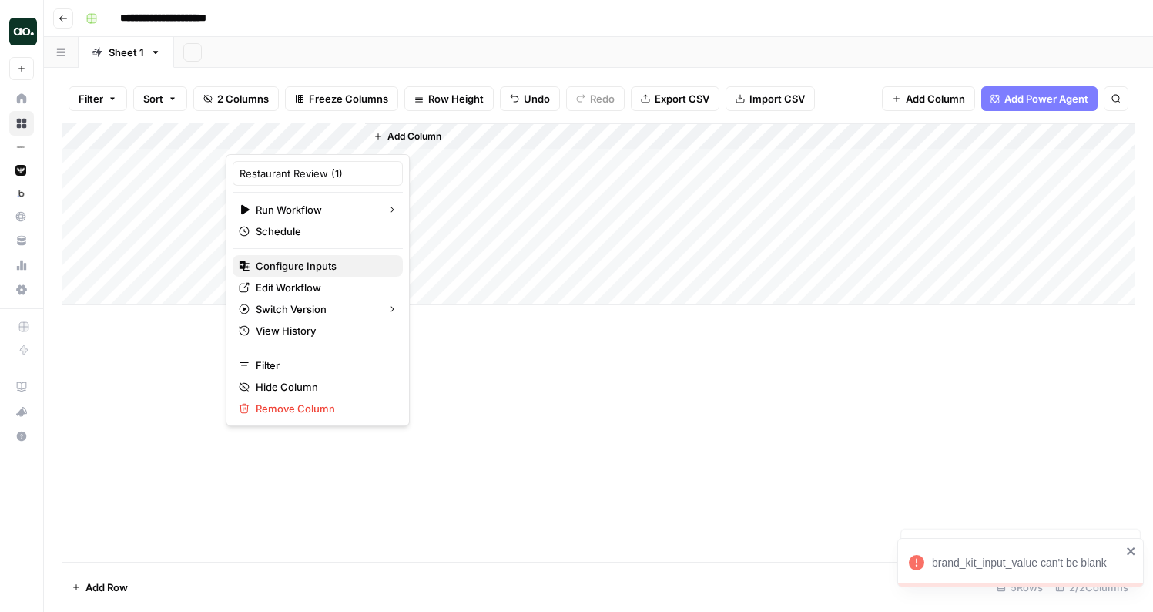
click at [308, 267] on span "Configure Inputs" at bounding box center [323, 265] width 135 height 15
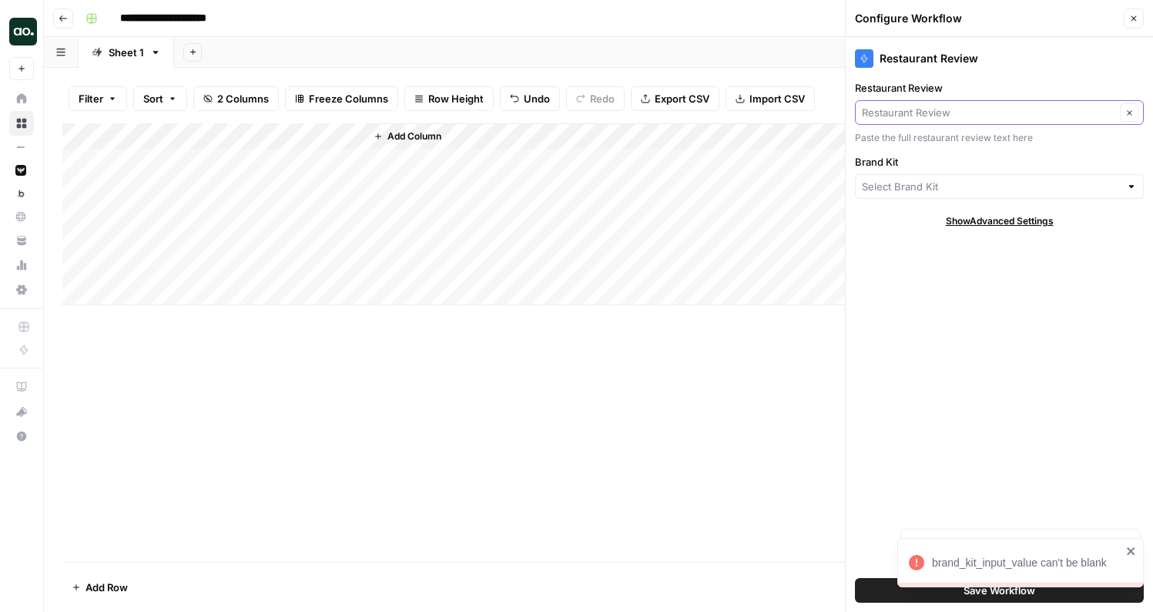
click at [960, 108] on input "Restaurant Review" at bounding box center [989, 112] width 254 height 15
type input "Restaurant Review"
click at [962, 87] on label "Restaurant Review" at bounding box center [999, 87] width 289 height 15
click at [962, 105] on input "Restaurant Review" at bounding box center [989, 112] width 254 height 15
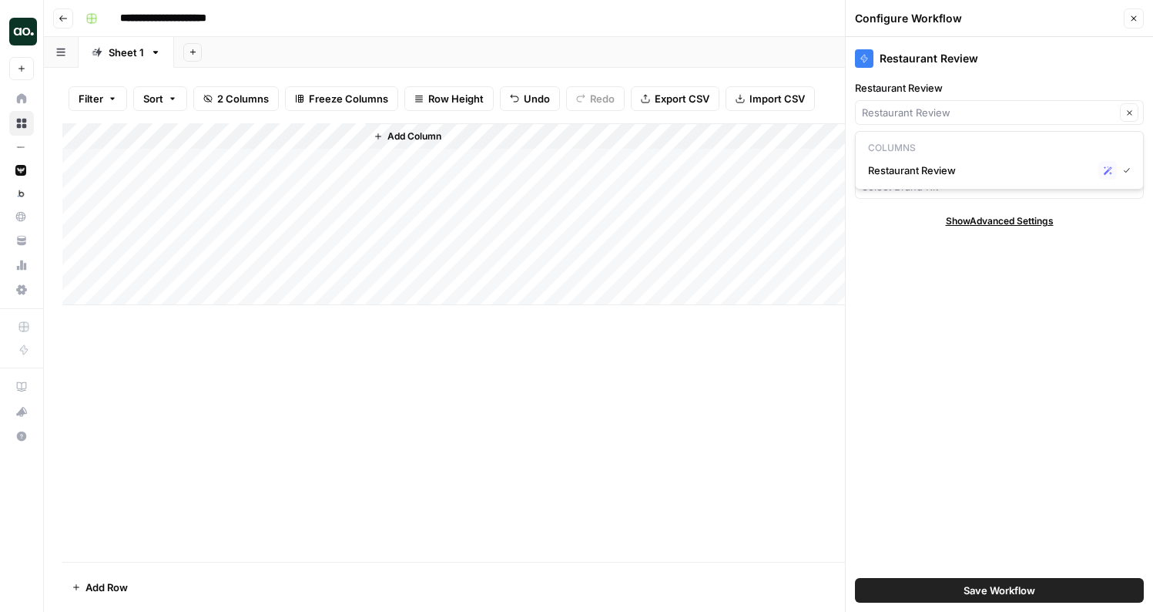
type input "Restaurant Review"
click at [815, 162] on div "Add Column" at bounding box center [750, 214] width 770 height 182
click at [955, 182] on input "Brand Kit" at bounding box center [991, 186] width 258 height 15
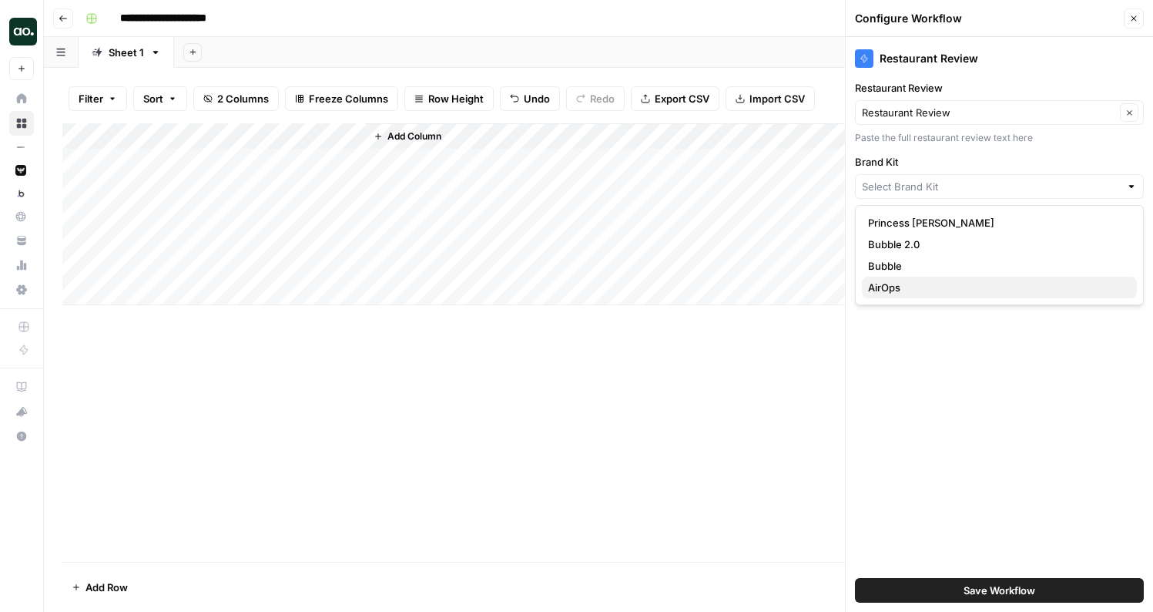
click at [920, 287] on span "AirOps" at bounding box center [996, 287] width 257 height 15
type input "AirOps"
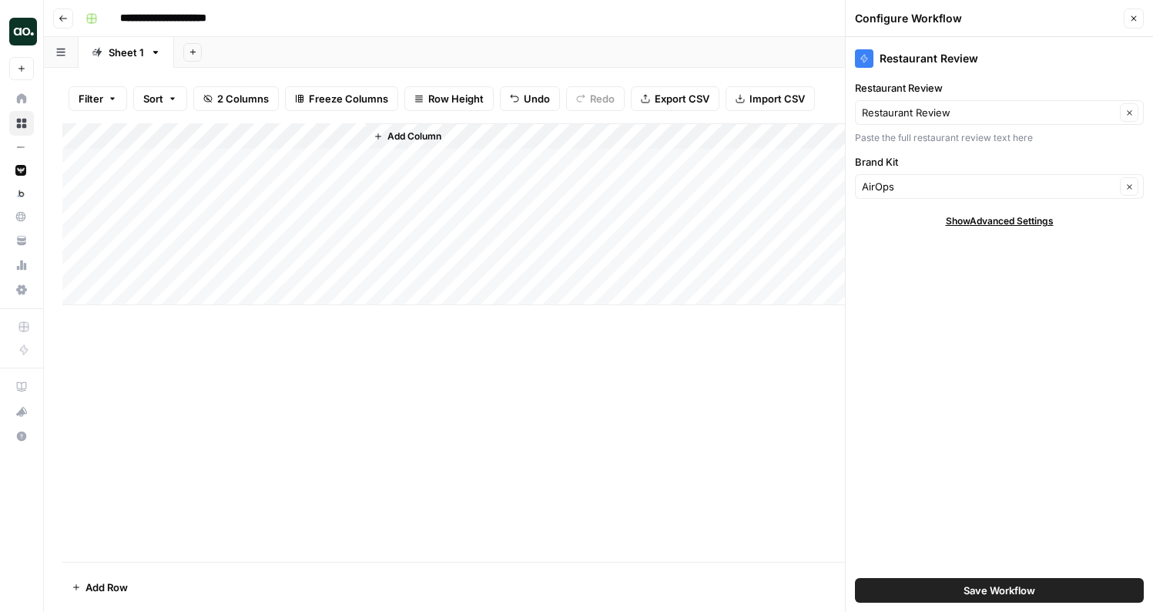
click at [964, 593] on span "Save Workflow" at bounding box center [1000, 590] width 72 height 15
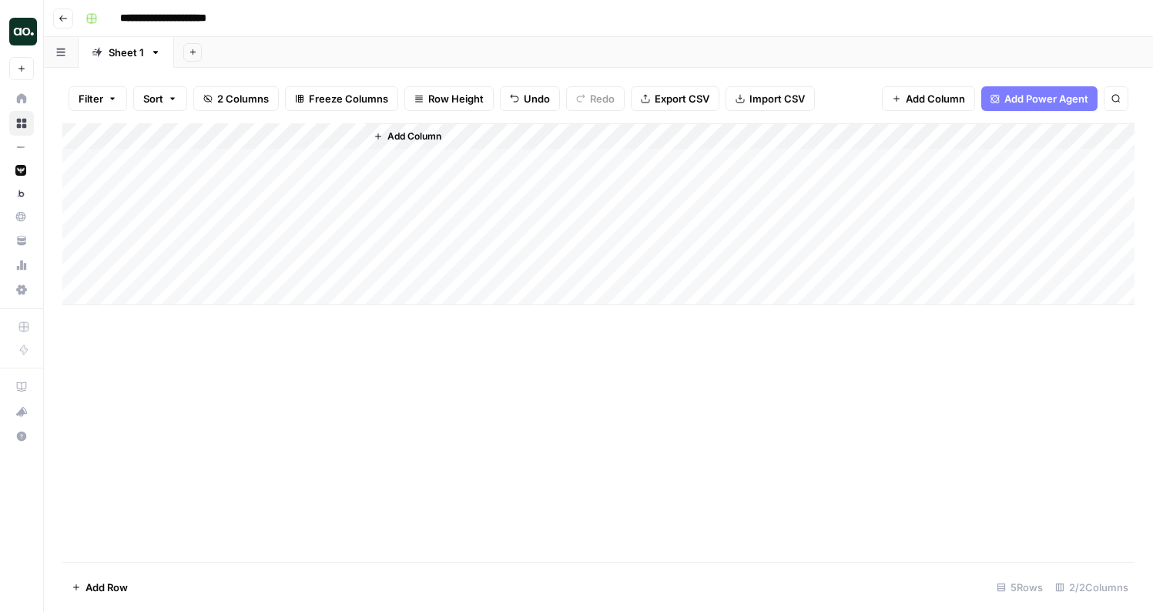
click at [292, 157] on div "Add Column" at bounding box center [598, 214] width 1073 height 182
click at [490, 138] on div "Add Column" at bounding box center [598, 214] width 1073 height 182
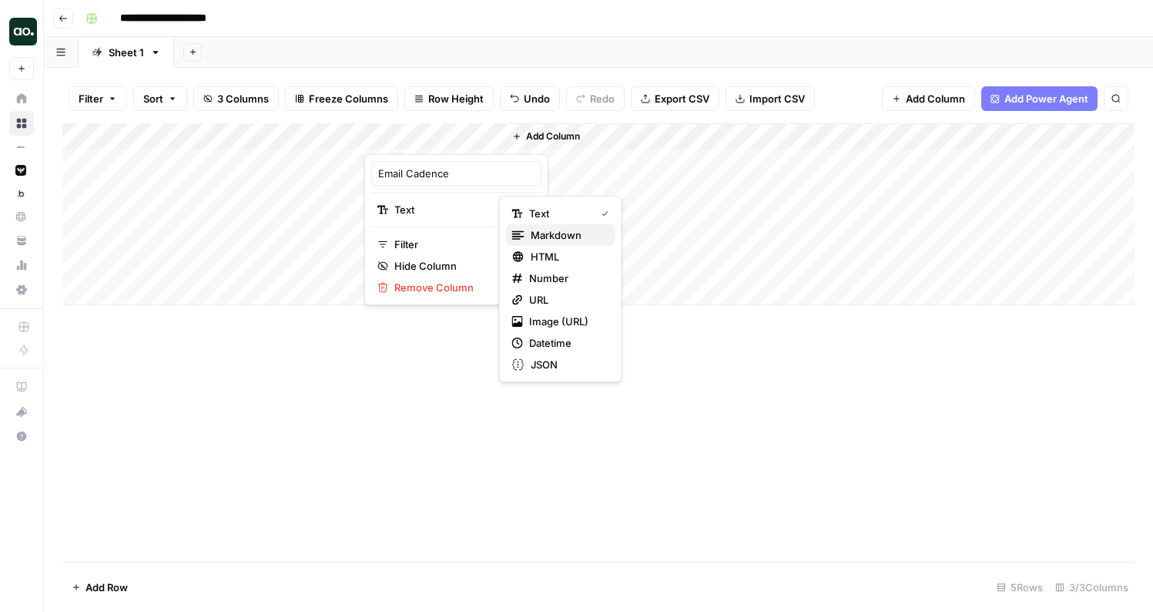
click at [556, 238] on span "Markdown" at bounding box center [567, 234] width 72 height 15
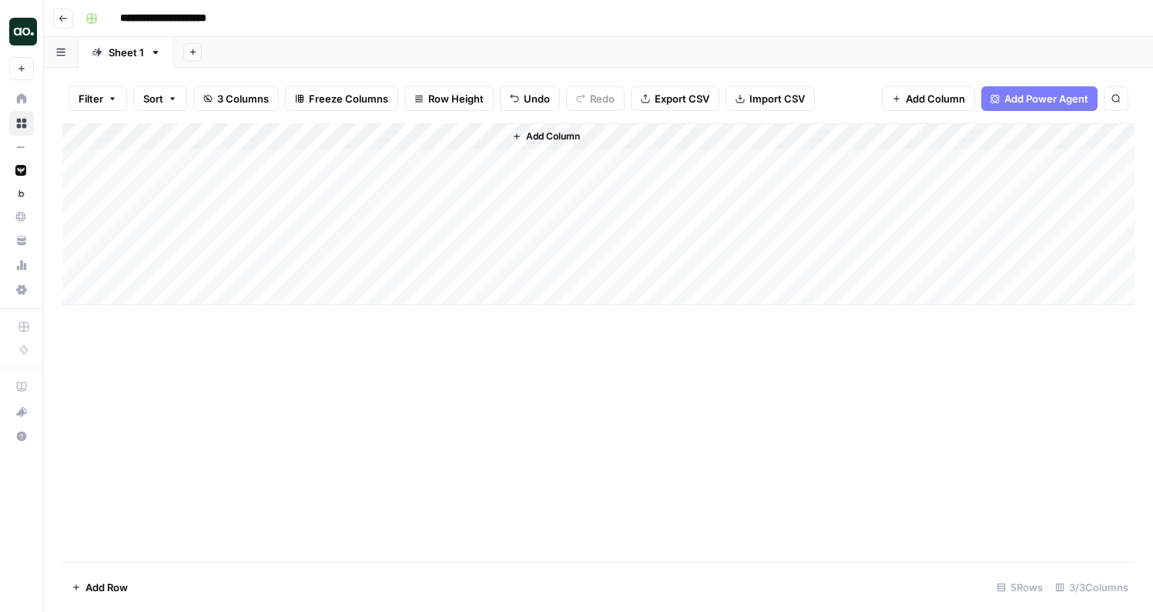
click at [489, 163] on div "Add Column" at bounding box center [598, 214] width 1073 height 182
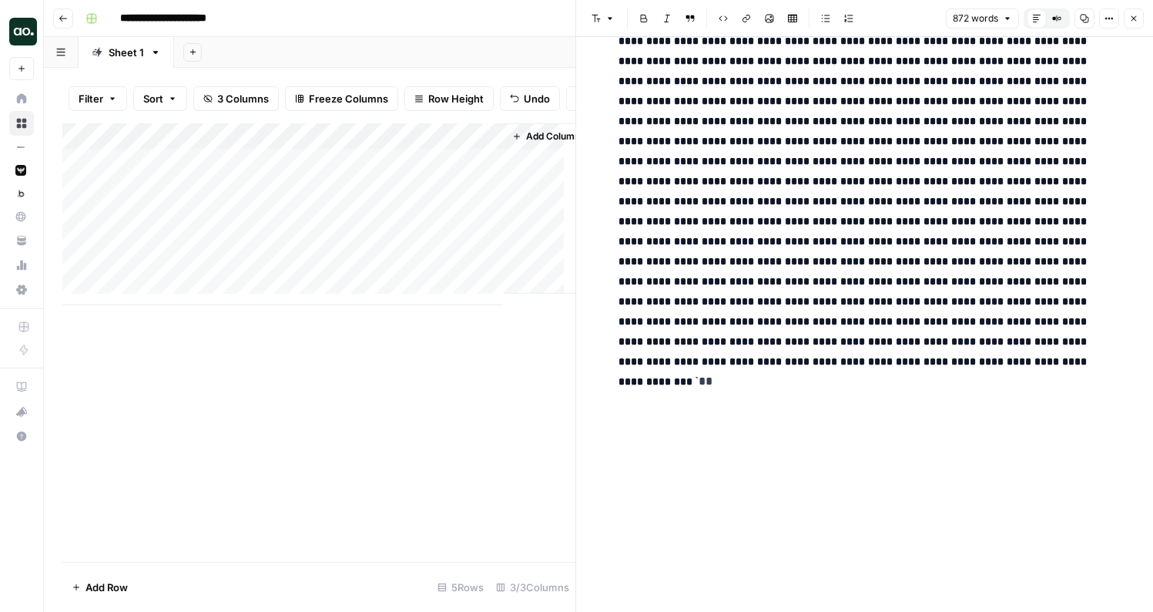
scroll to position [1495, 0]
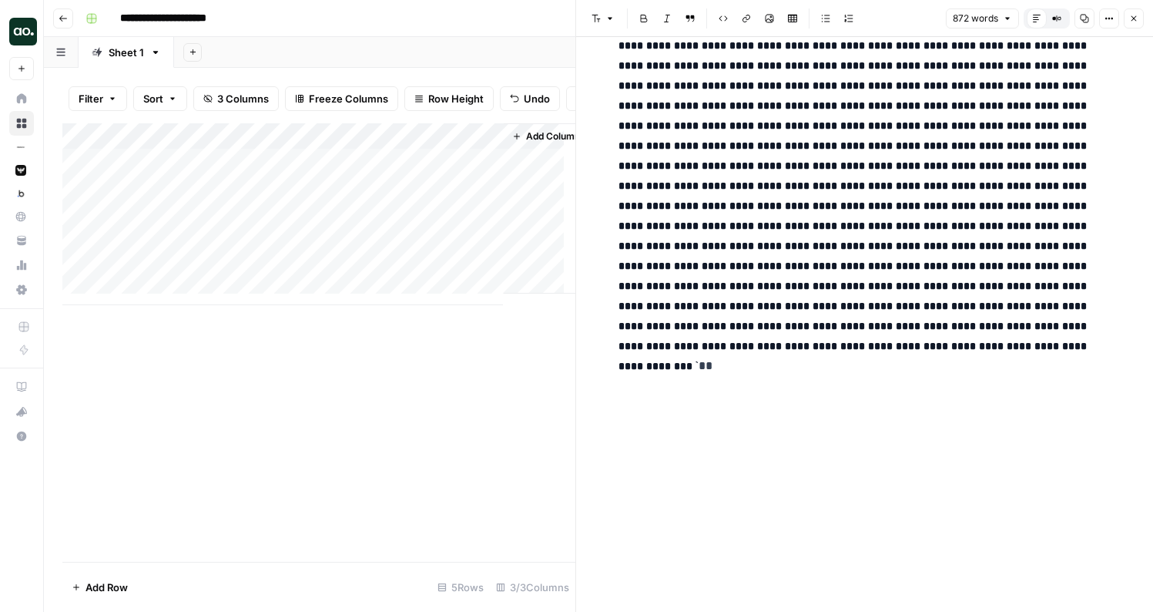
click at [1133, 18] on icon "button" at bounding box center [1134, 18] width 9 height 9
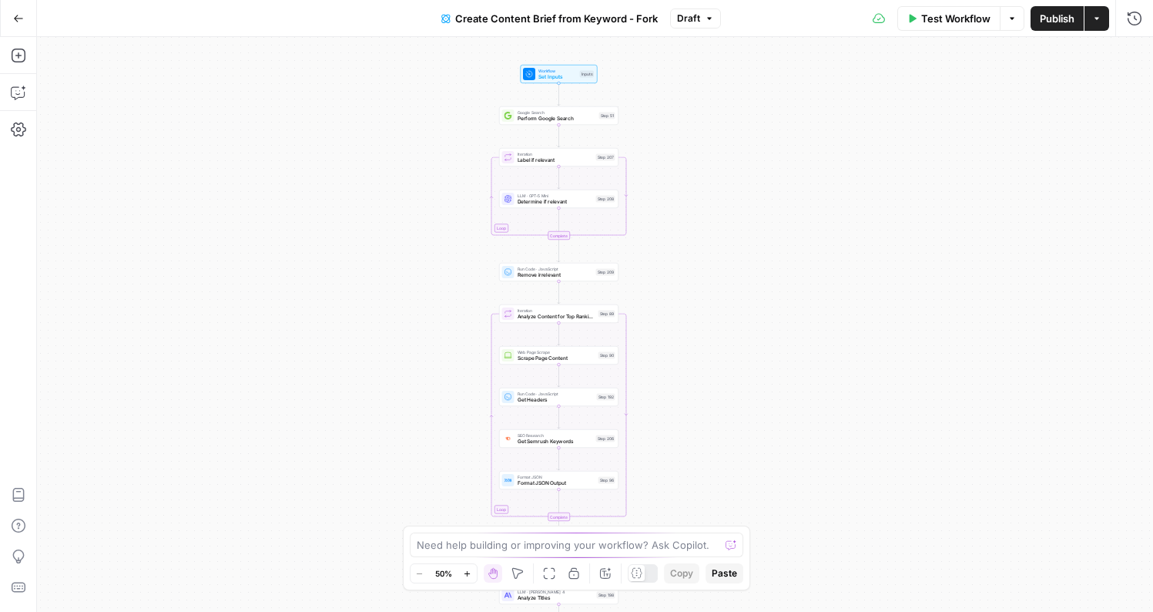
drag, startPoint x: 733, startPoint y: 116, endPoint x: 683, endPoint y: 361, distance: 250.1
click at [683, 361] on div "Workflow Set Inputs Inputs Google Search Perform Google Search Step 51 Loop Ite…" at bounding box center [595, 324] width 1117 height 575
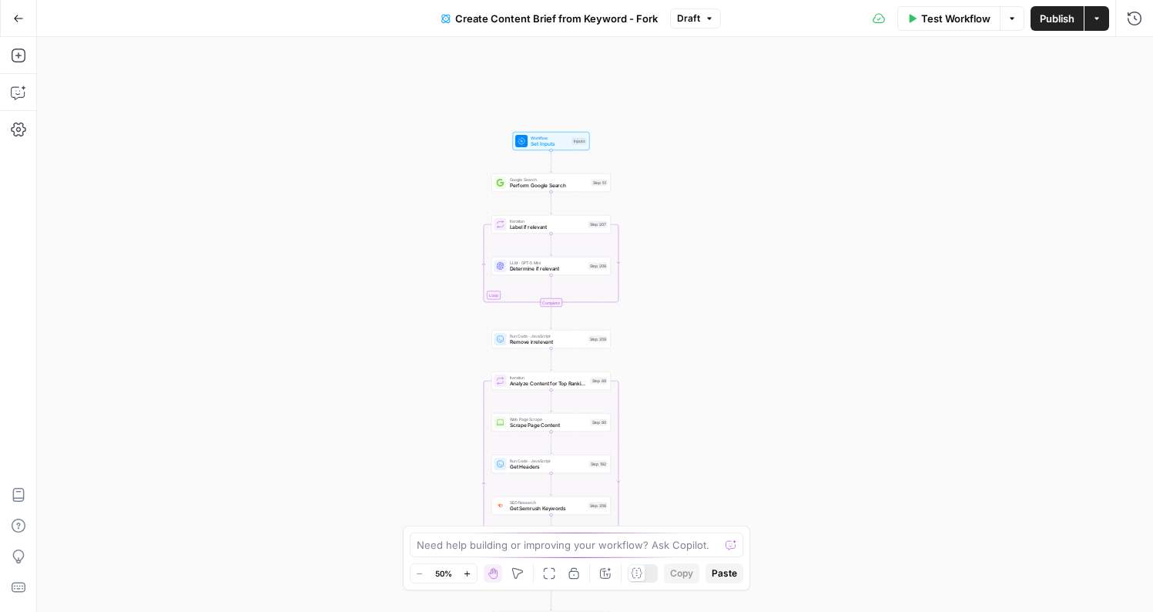
drag, startPoint x: 681, startPoint y: 201, endPoint x: 687, endPoint y: 241, distance: 40.5
click at [687, 241] on div "Workflow Set Inputs Inputs Google Search Perform Google Search Step 51 Loop Ite…" at bounding box center [595, 324] width 1117 height 575
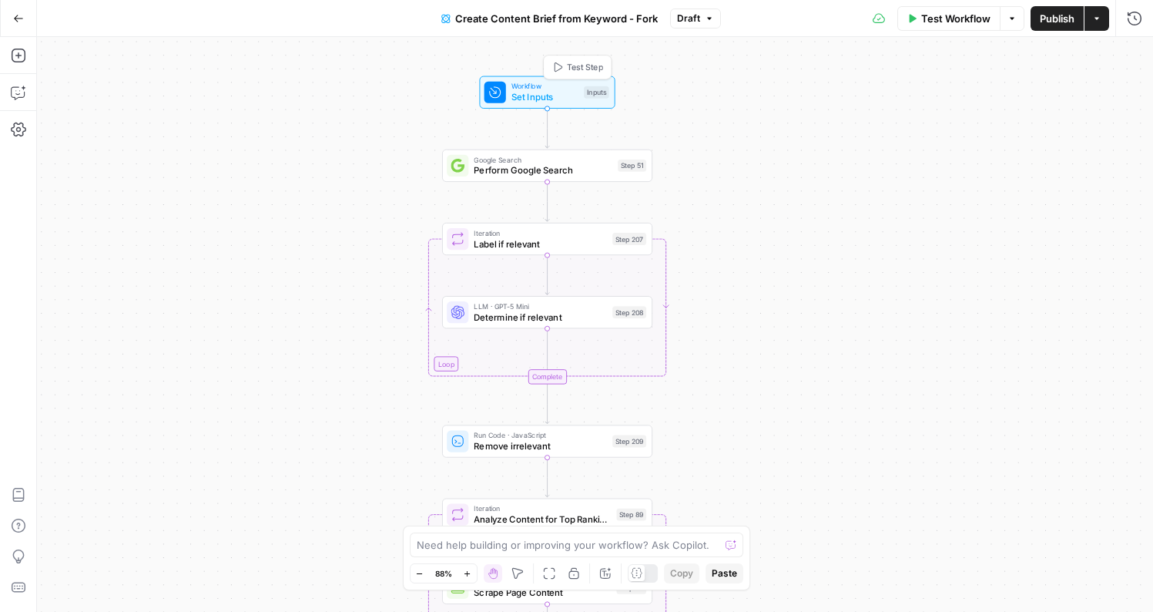
click at [571, 93] on span "Set Inputs" at bounding box center [545, 97] width 67 height 14
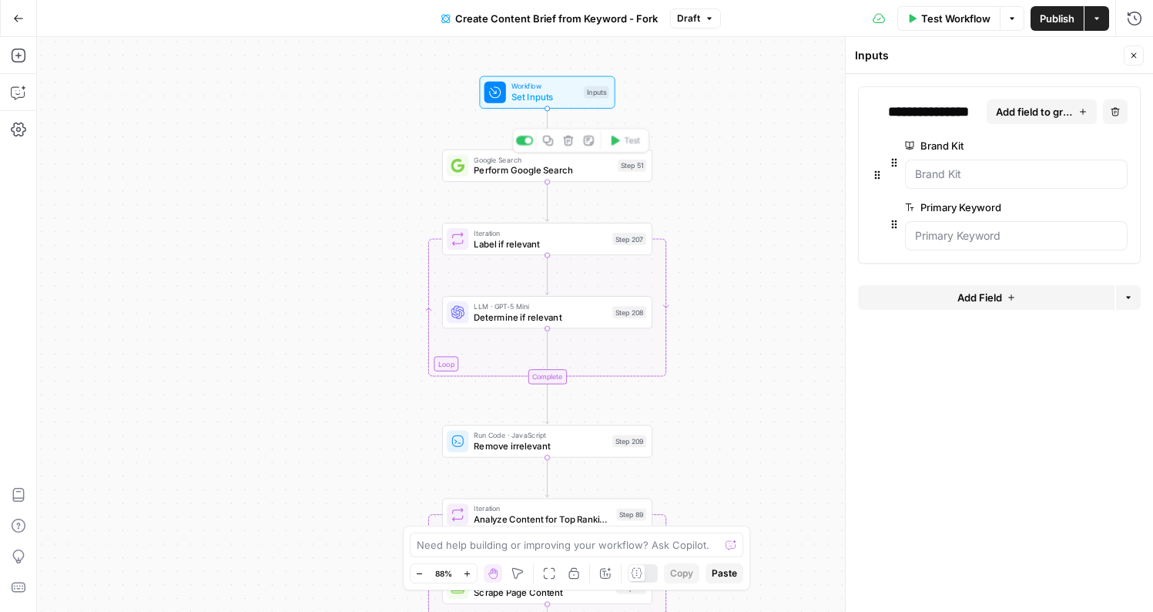
click at [592, 179] on div "Google Search Perform Google Search Step 51 Copy step Delete step Edit Note Test" at bounding box center [547, 165] width 210 height 32
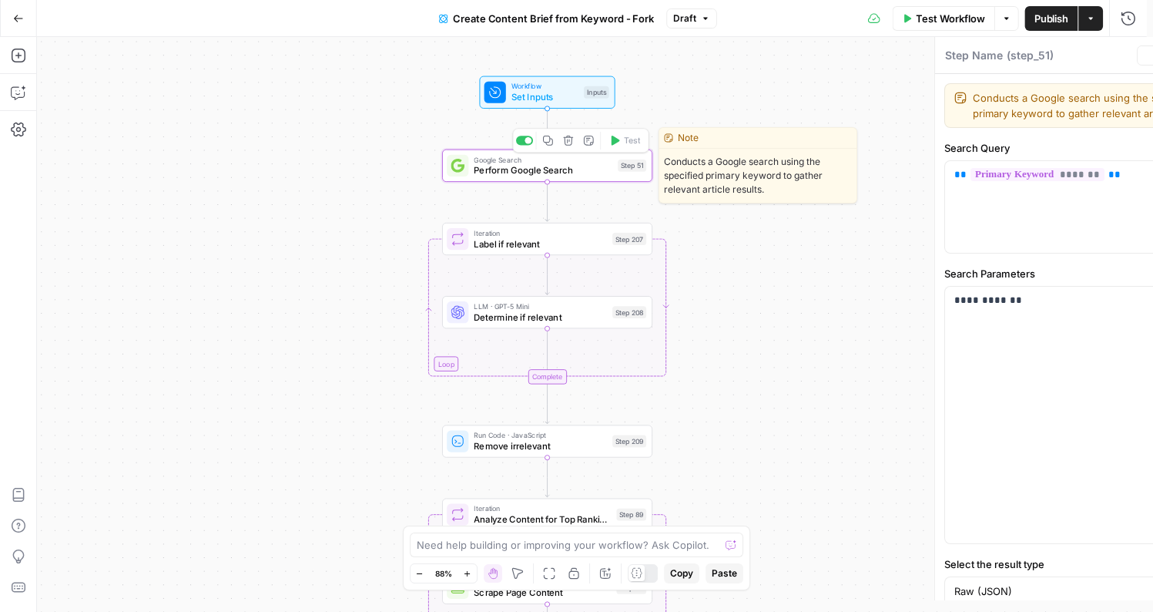
type textarea "Perform Google Search"
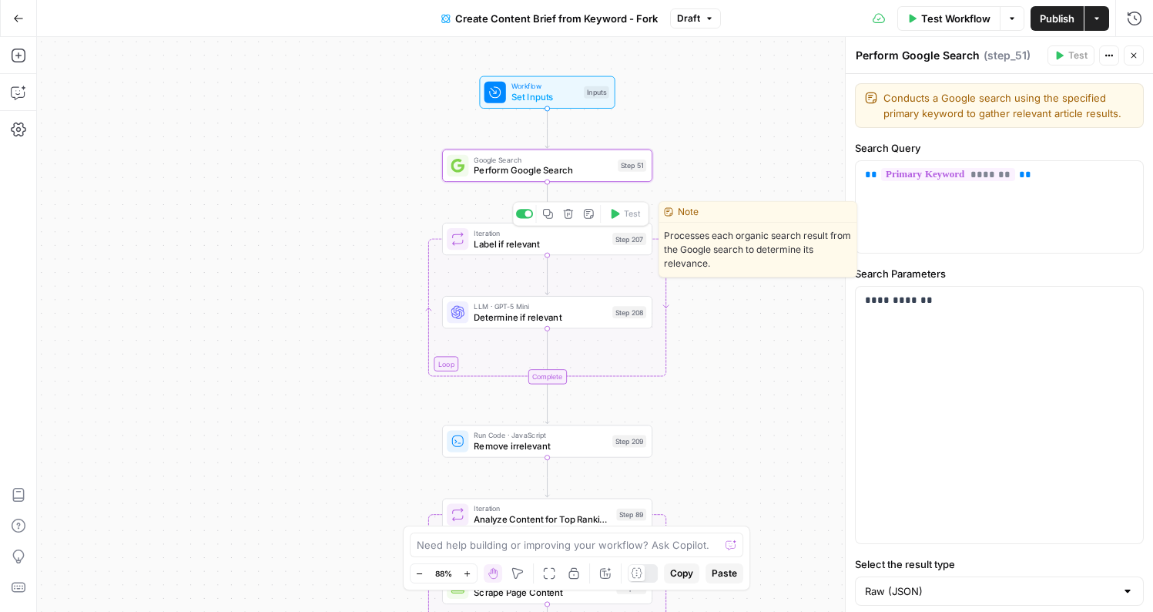
click at [588, 247] on span "Label if relevant" at bounding box center [540, 244] width 133 height 14
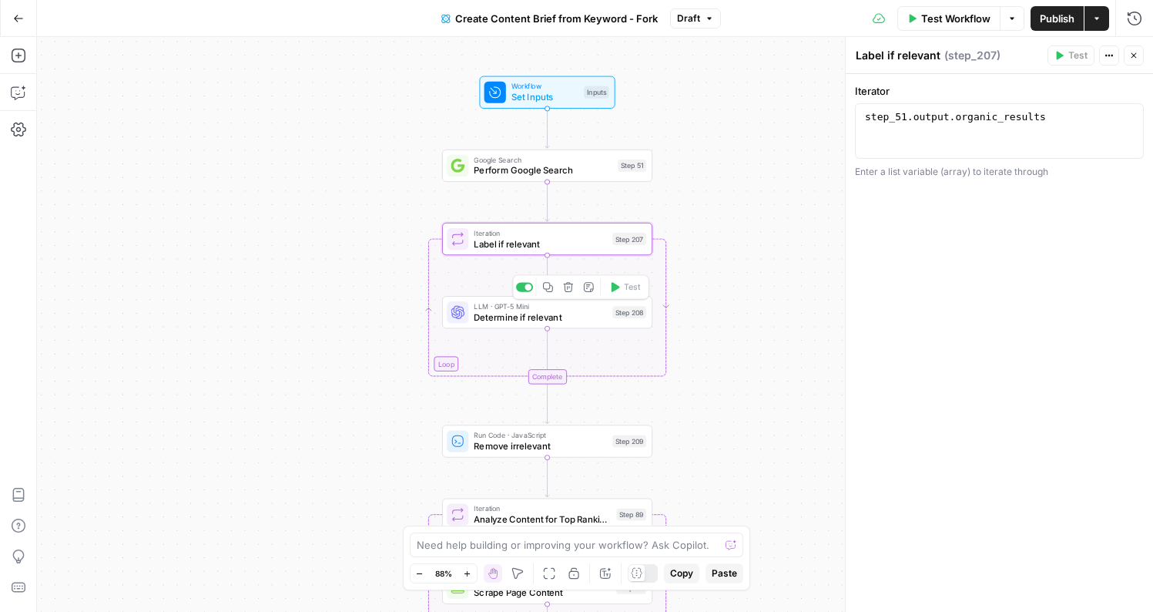
click at [601, 315] on span "Determine if relevant" at bounding box center [540, 318] width 133 height 14
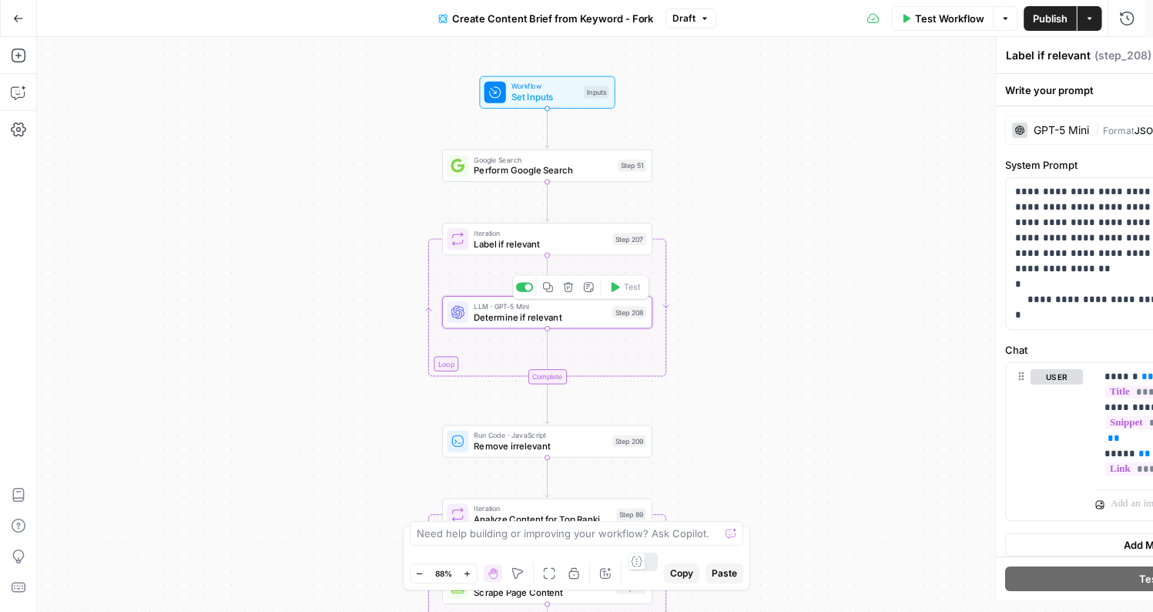
type textarea "Determine if relevant"
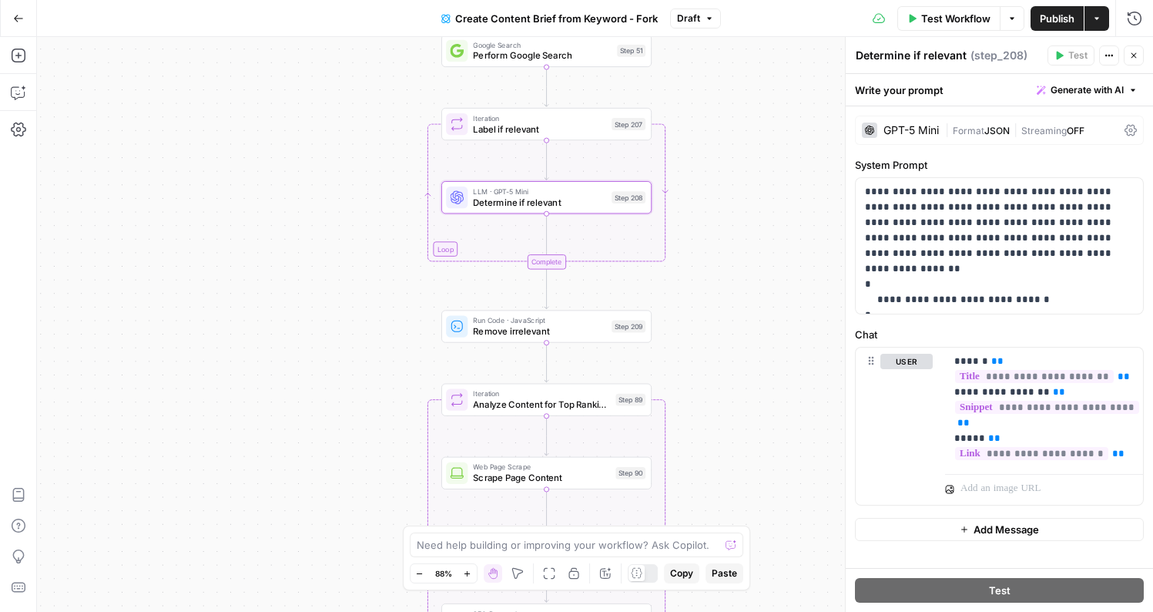
drag, startPoint x: 761, startPoint y: 289, endPoint x: 759, endPoint y: 175, distance: 114.0
click at [760, 174] on div "Workflow Set Inputs Inputs Google Search Perform Google Search Step 51 Loop Ite…" at bounding box center [595, 324] width 1117 height 575
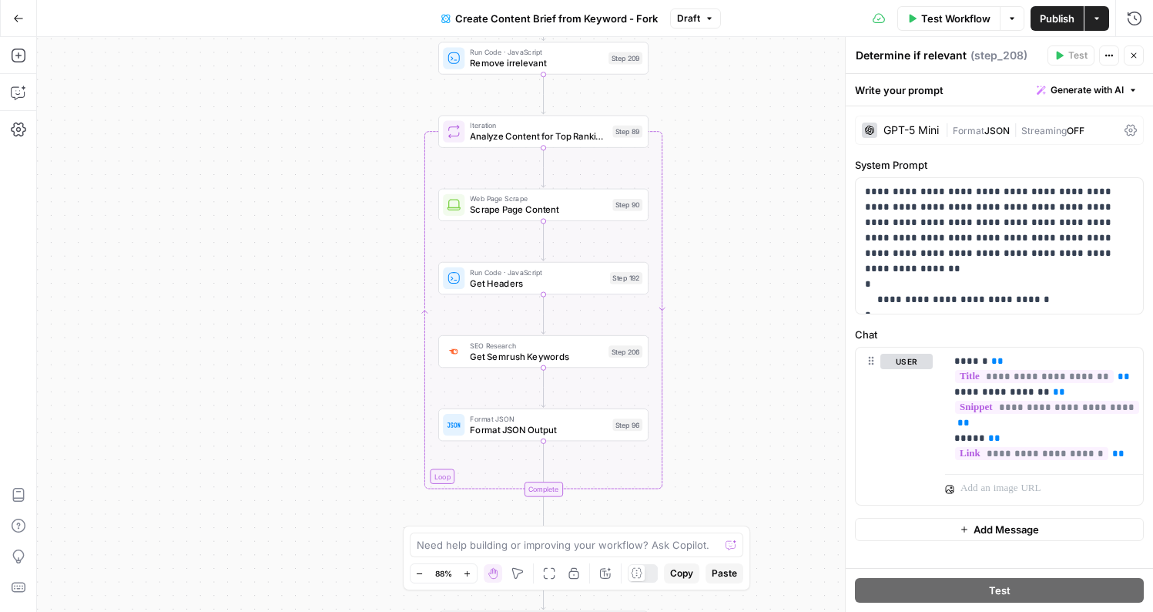
drag, startPoint x: 710, startPoint y: 372, endPoint x: 707, endPoint y: 104, distance: 268.2
click at [707, 104] on div "Workflow Set Inputs Inputs Google Search Perform Google Search Step 51 Loop Ite…" at bounding box center [595, 324] width 1117 height 575
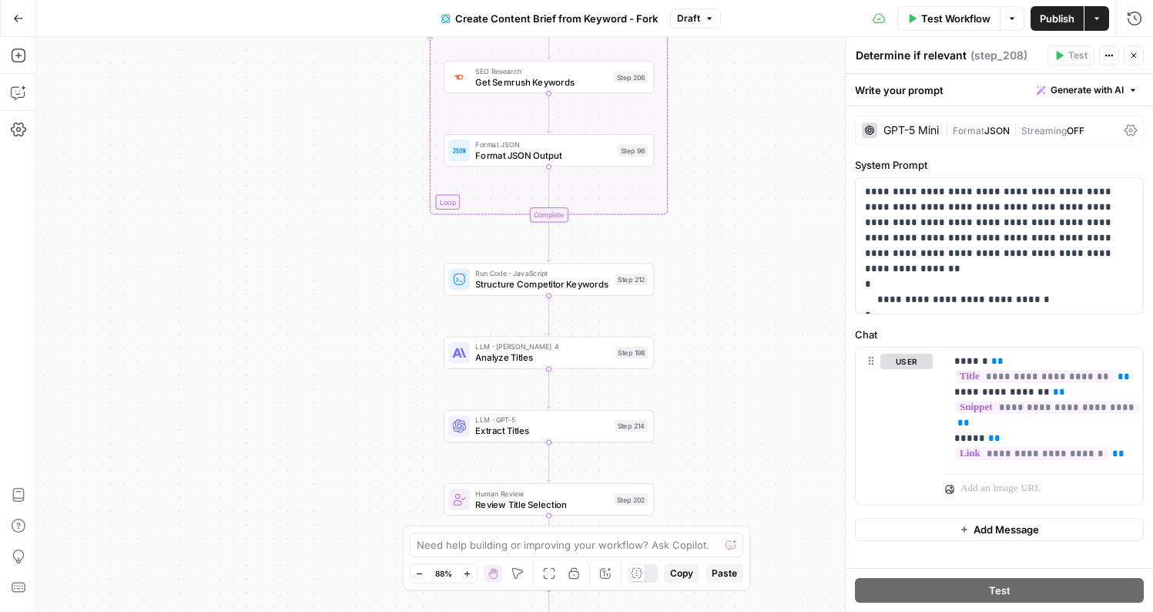
drag, startPoint x: 734, startPoint y: 349, endPoint x: 741, endPoint y: 60, distance: 289.0
click at [741, 60] on div "Workflow Set Inputs Inputs Google Search Perform Google Search Step 51 Loop Ite…" at bounding box center [595, 324] width 1117 height 575
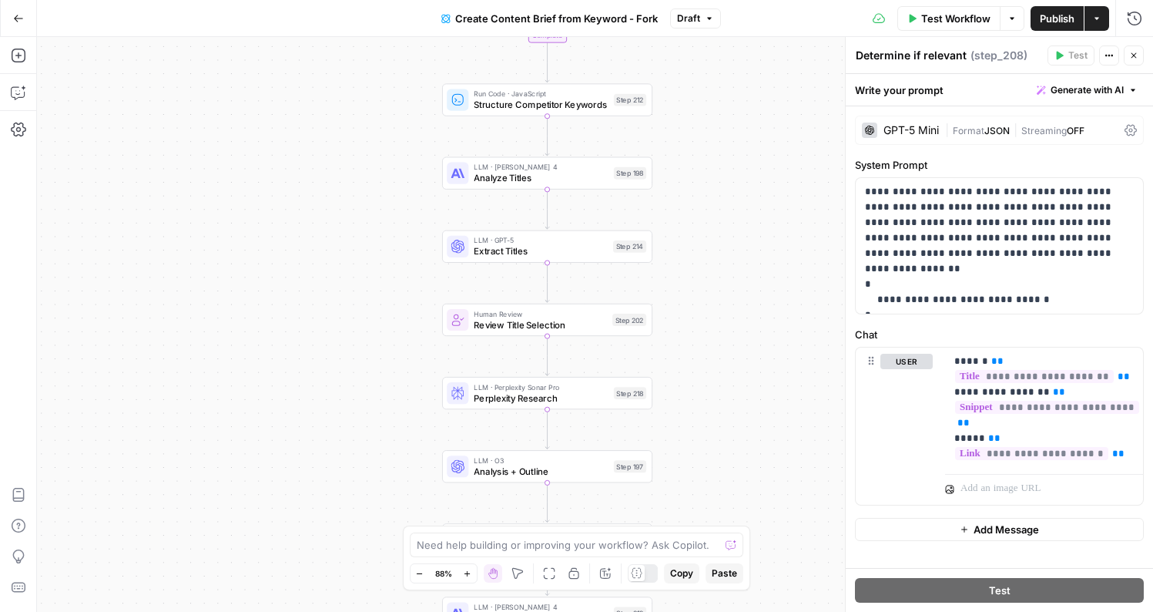
drag, startPoint x: 727, startPoint y: 324, endPoint x: 724, endPoint y: 159, distance: 164.9
click at [724, 159] on div "Workflow Set Inputs Inputs Google Search Perform Google Search Step 51 Loop Ite…" at bounding box center [595, 324] width 1117 height 575
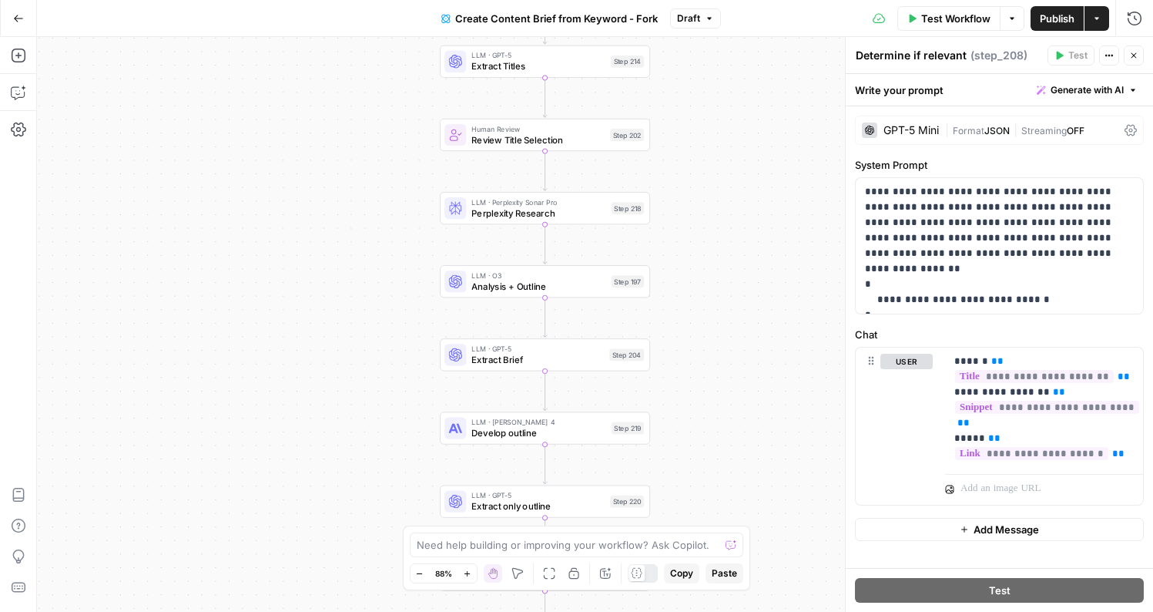
drag, startPoint x: 688, startPoint y: 355, endPoint x: 687, endPoint y: 170, distance: 184.9
click at [687, 170] on div "Workflow Set Inputs Inputs Google Search Perform Google Search Step 51 Loop Ite…" at bounding box center [595, 324] width 1117 height 575
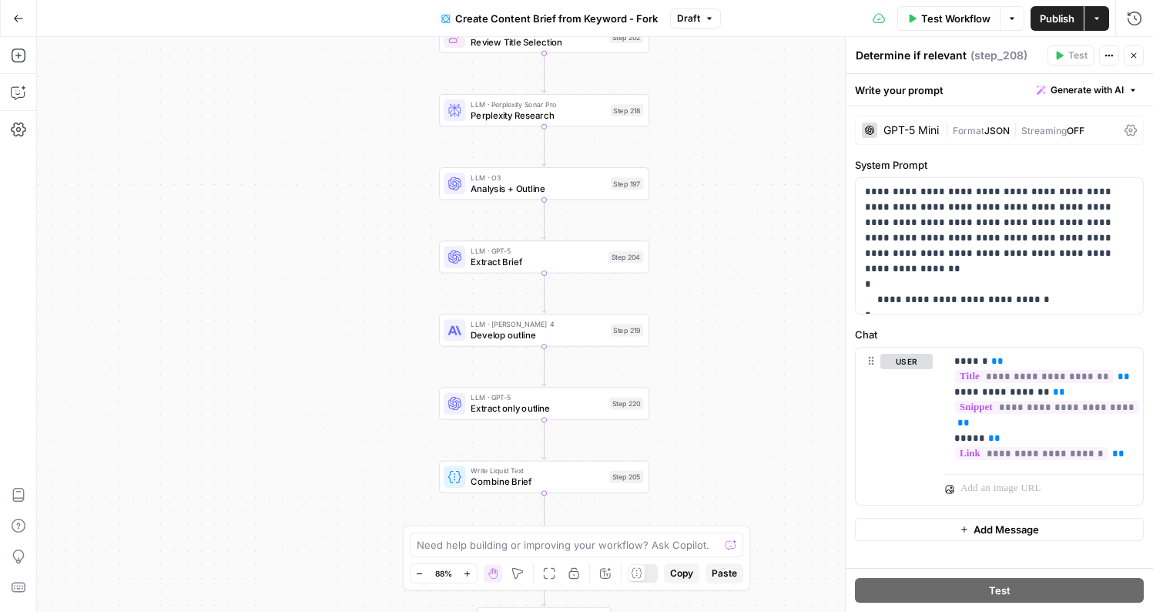
drag, startPoint x: 700, startPoint y: 378, endPoint x: 698, endPoint y: 281, distance: 97.1
click at [699, 280] on div "Workflow Set Inputs Inputs Google Search Perform Google Search Step 51 Loop Ite…" at bounding box center [595, 324] width 1117 height 575
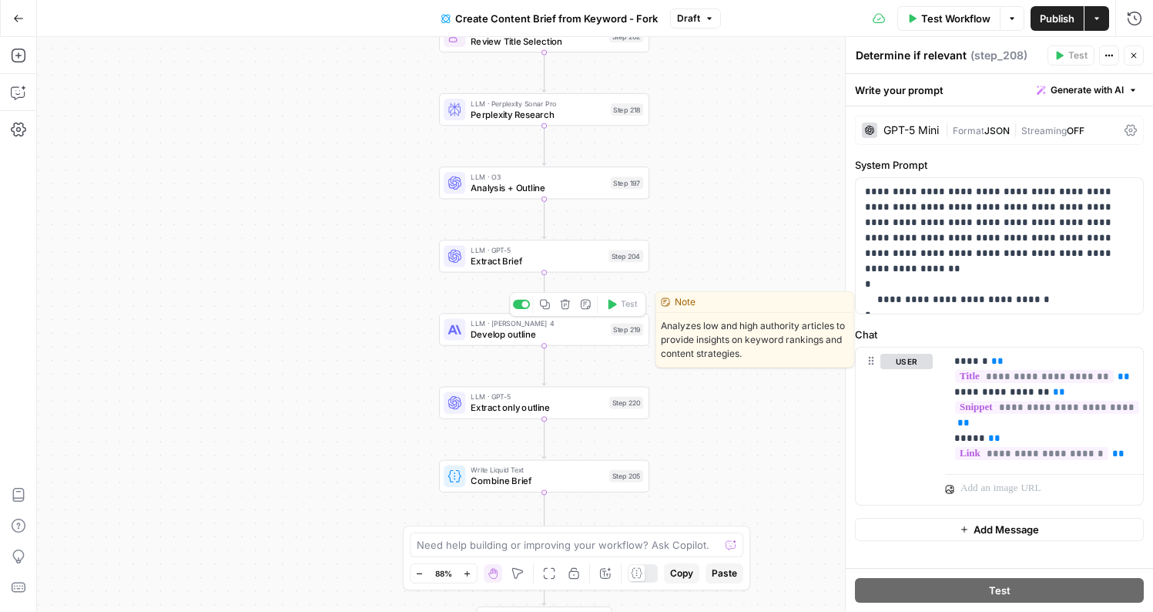
click at [574, 334] on span "Develop outline" at bounding box center [538, 334] width 134 height 14
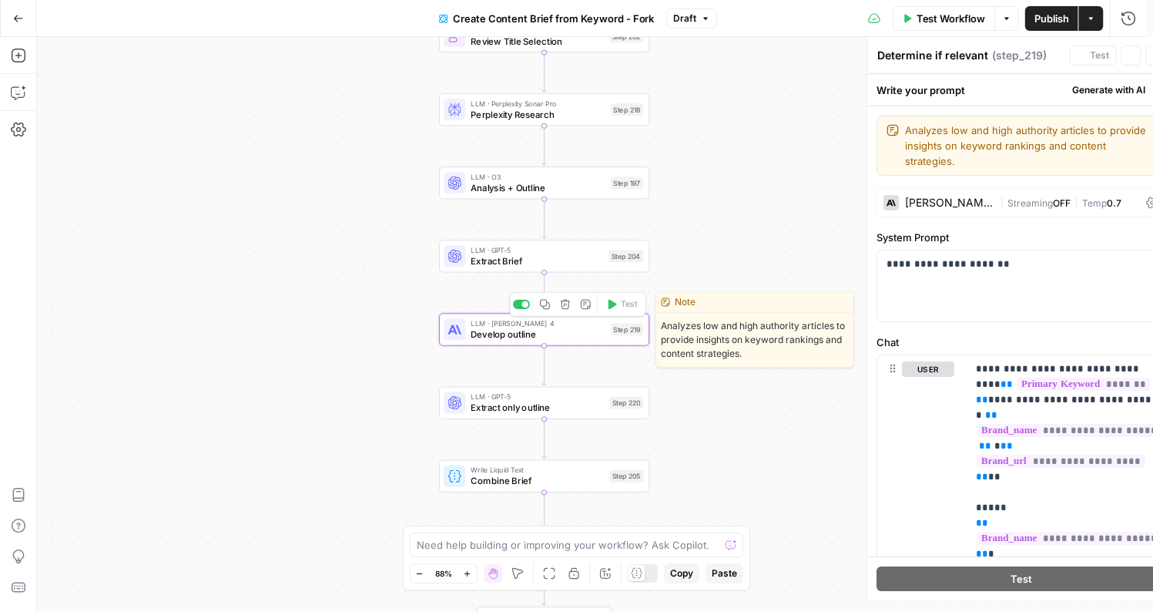
type textarea "Develop outline"
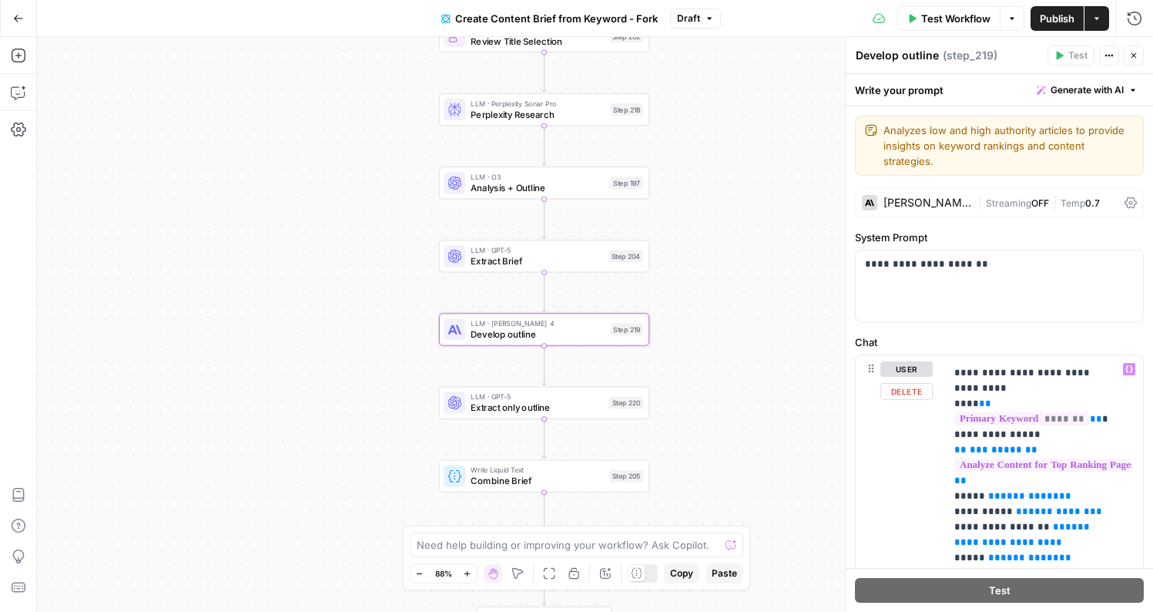
scroll to position [590, 0]
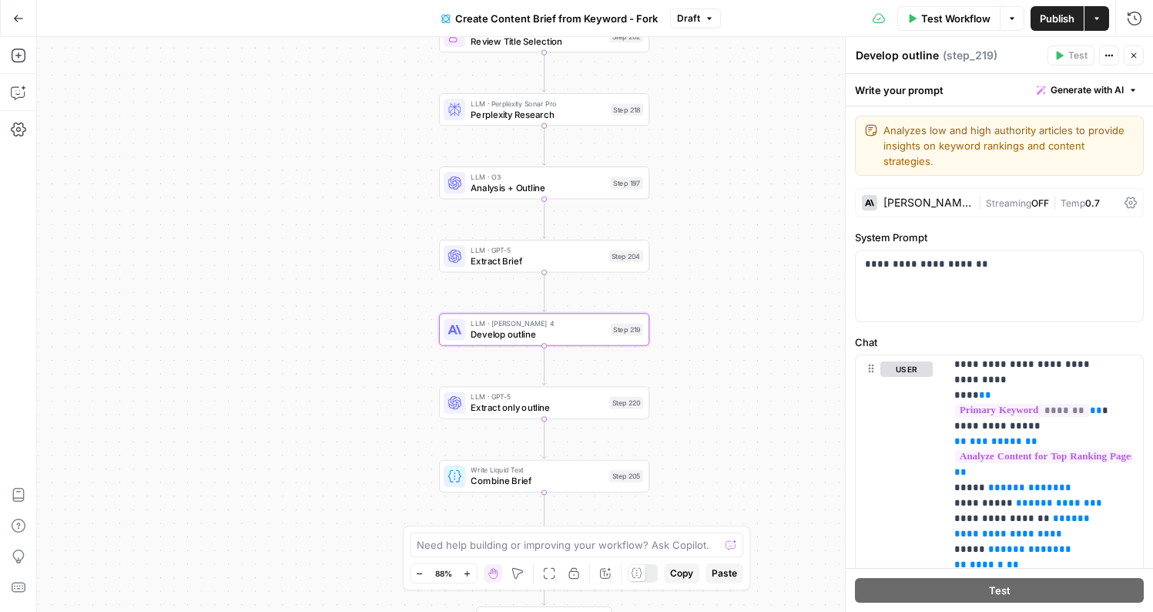
click at [13, 18] on icon "button" at bounding box center [18, 18] width 11 height 11
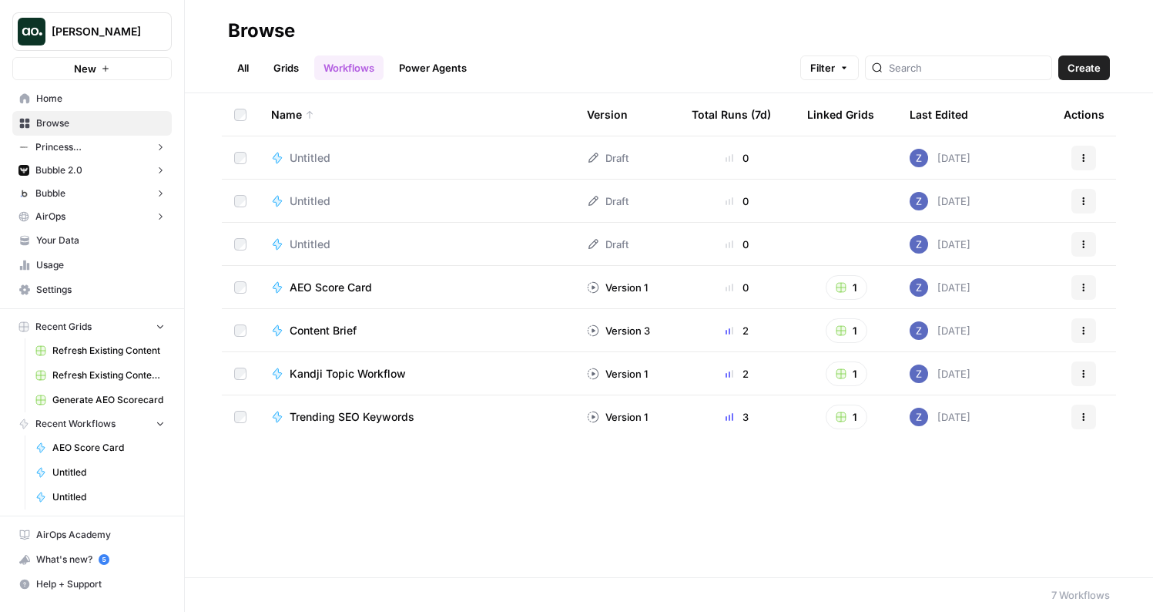
click at [98, 66] on button "New" at bounding box center [92, 68] width 160 height 23
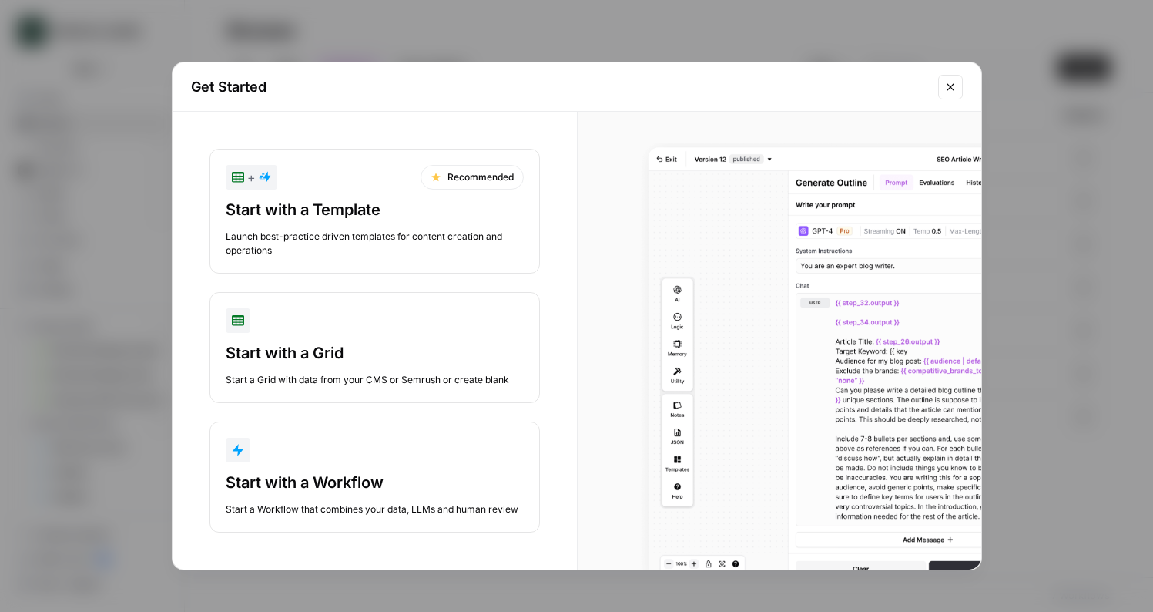
click at [306, 484] on div "Start with a Workflow" at bounding box center [375, 483] width 298 height 22
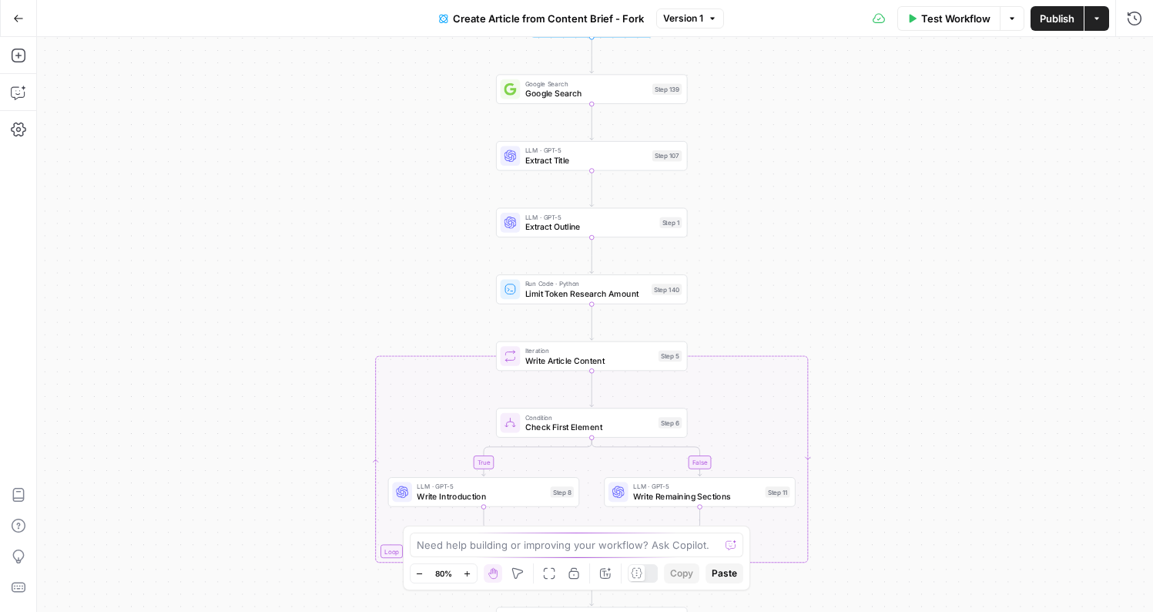
drag, startPoint x: 789, startPoint y: 152, endPoint x: 770, endPoint y: 262, distance: 111.9
click at [770, 262] on div "true false true false Workflow Set Inputs Inputs Google Search Google Search St…" at bounding box center [595, 324] width 1117 height 575
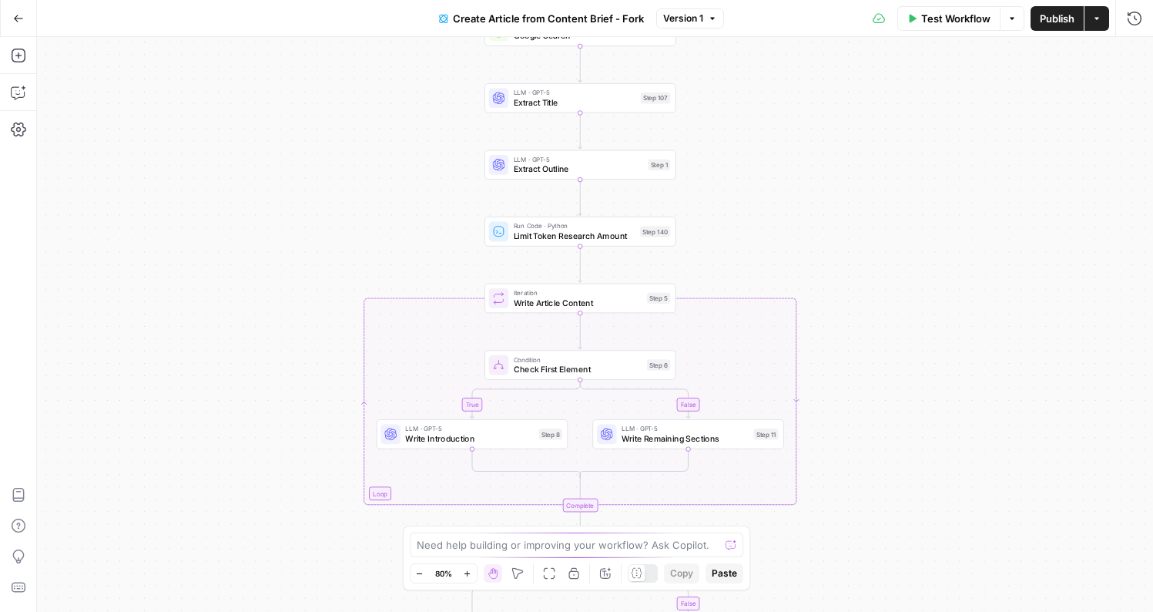
drag, startPoint x: 797, startPoint y: 324, endPoint x: 792, endPoint y: 274, distance: 50.3
click at [792, 274] on div "true false true false Workflow Set Inputs Inputs Google Search Google Search St…" at bounding box center [595, 324] width 1117 height 575
